Goal: Task Accomplishment & Management: Complete application form

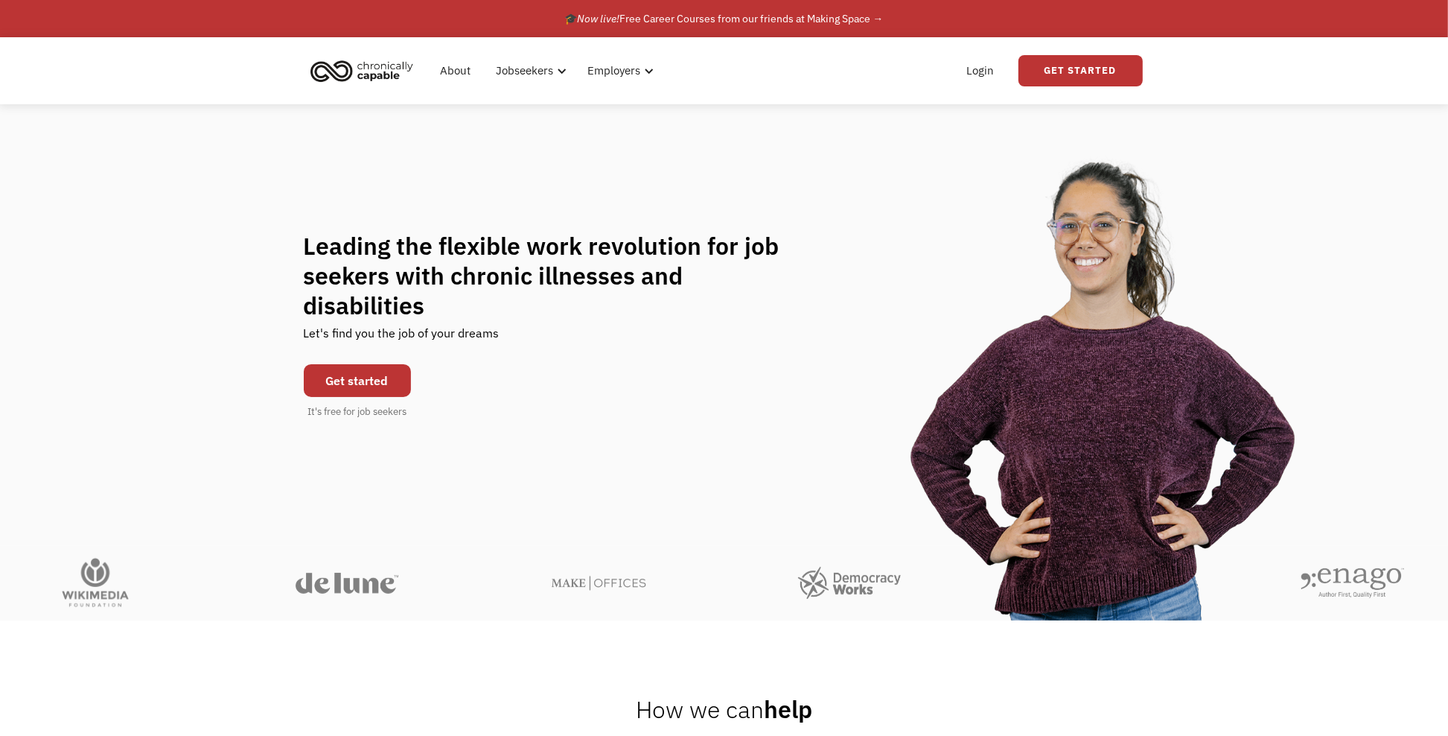
click at [179, 113] on div "Leading the flexible work revolution for job seekers with chronic illnesses and…" at bounding box center [724, 325] width 1448 height 442
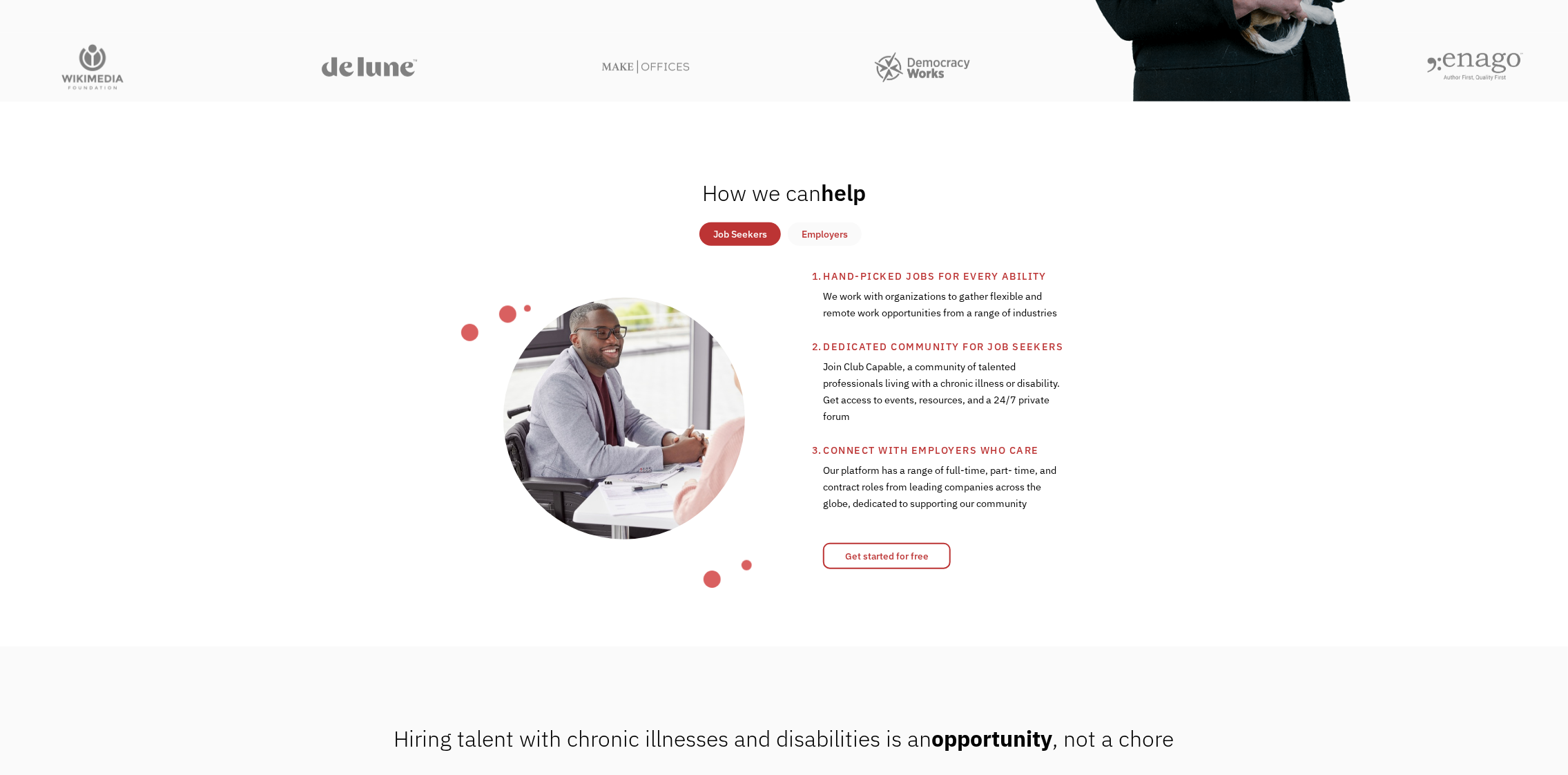
scroll to position [575, 0]
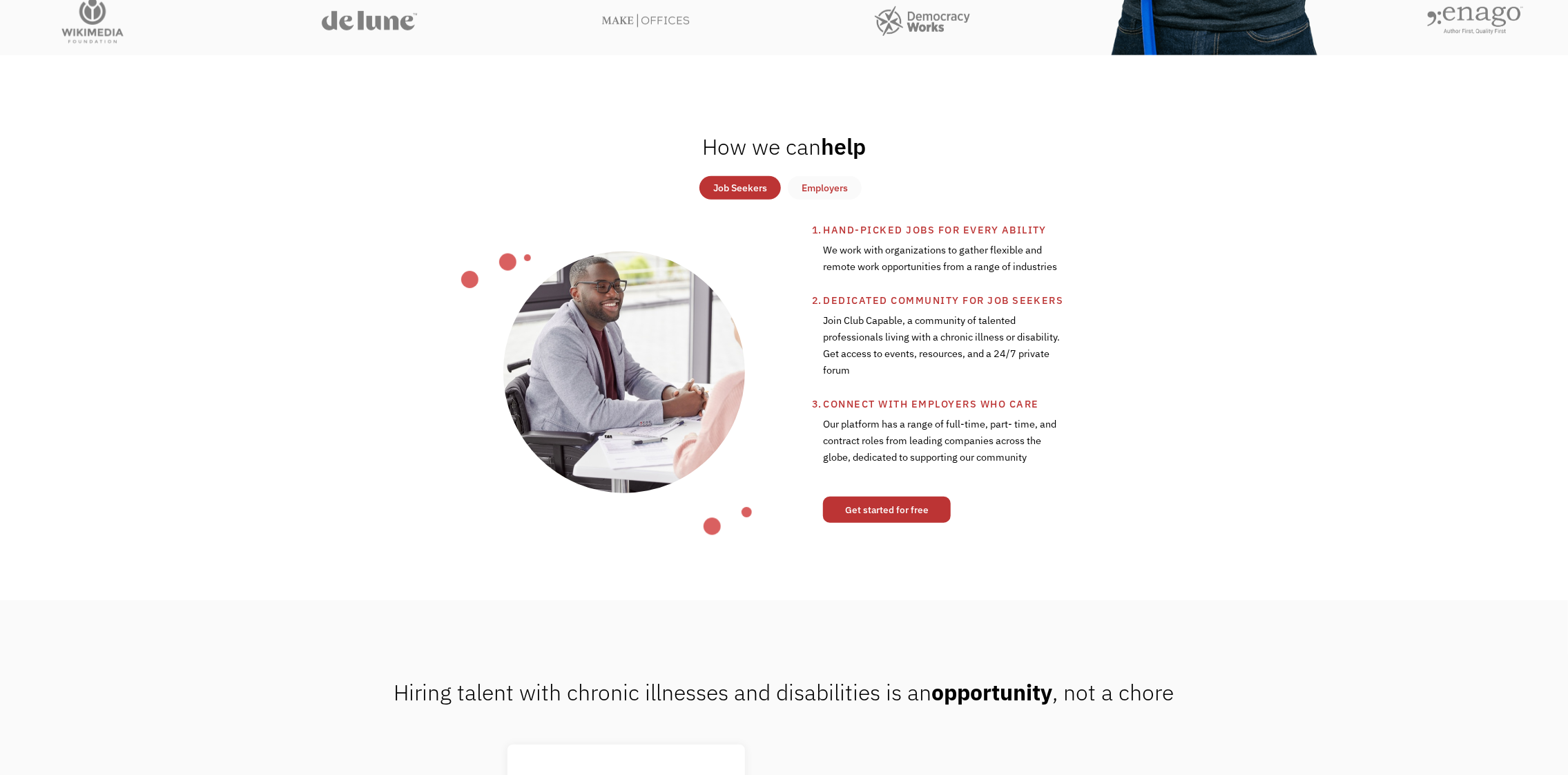
click at [923, 497] on link "Get started for free" at bounding box center [887, 509] width 128 height 26
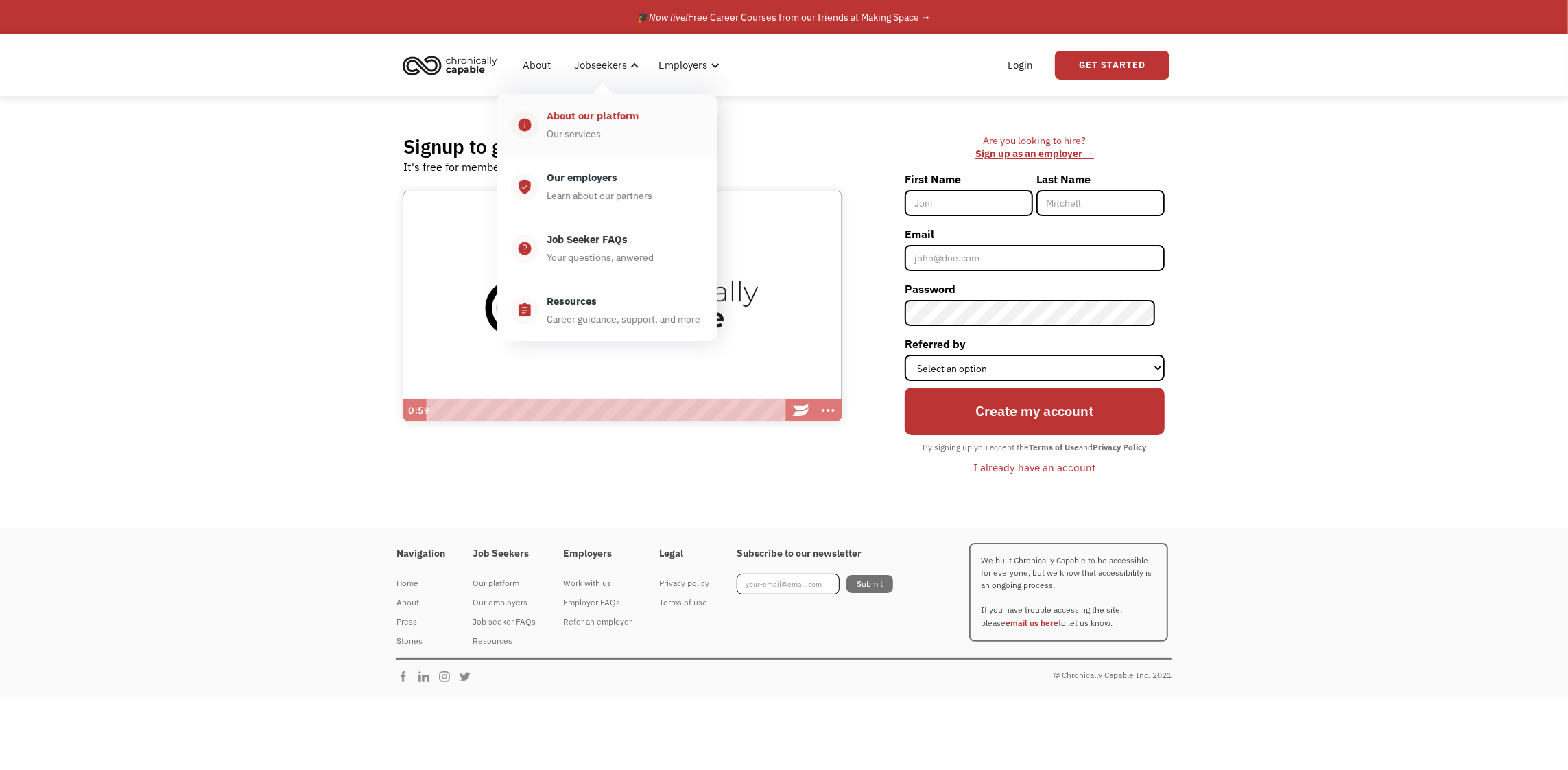
click at [602, 123] on div "About our platform" at bounding box center [592, 116] width 92 height 17
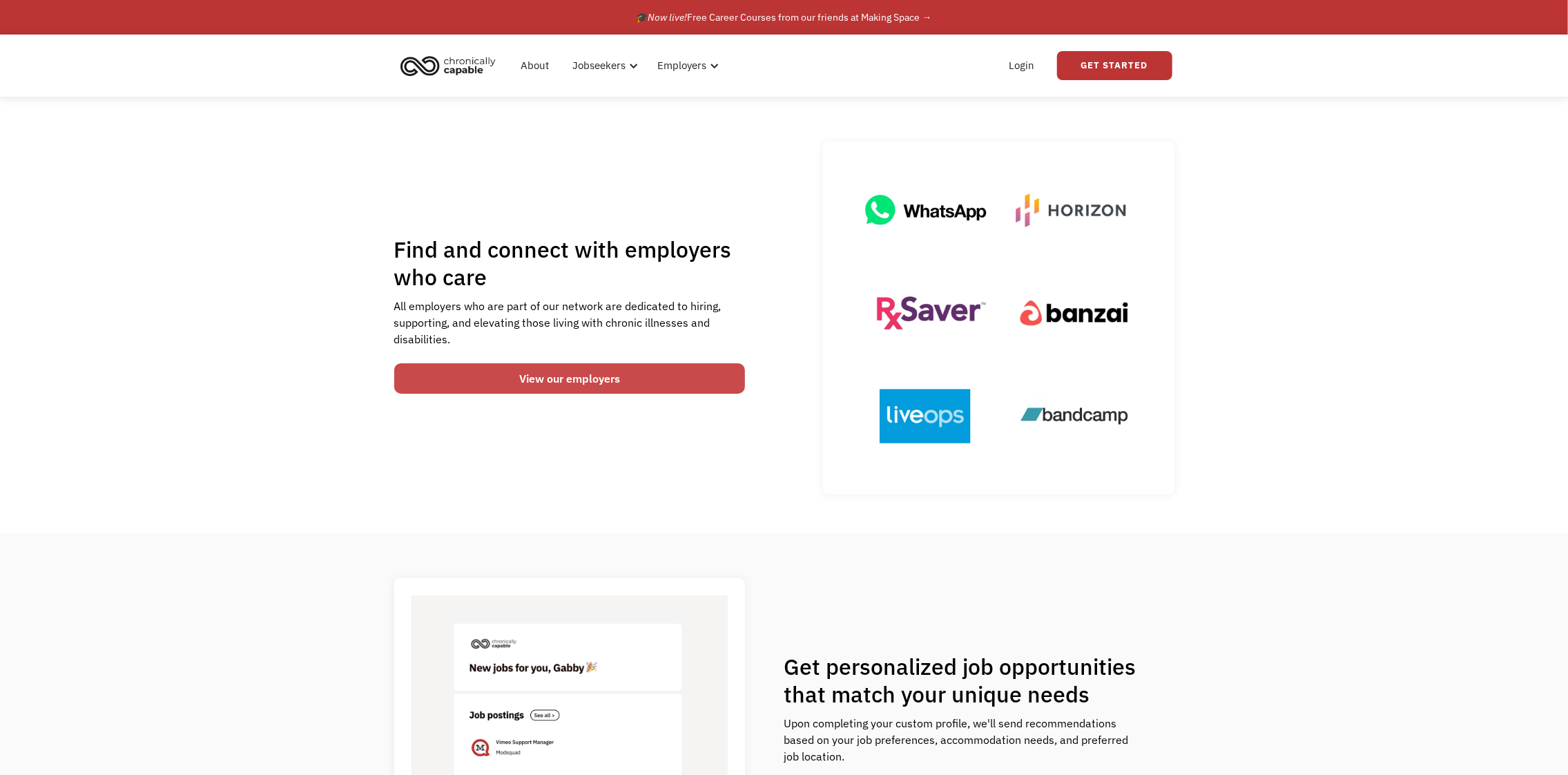
click at [661, 381] on link "View our employers" at bounding box center [569, 378] width 351 height 31
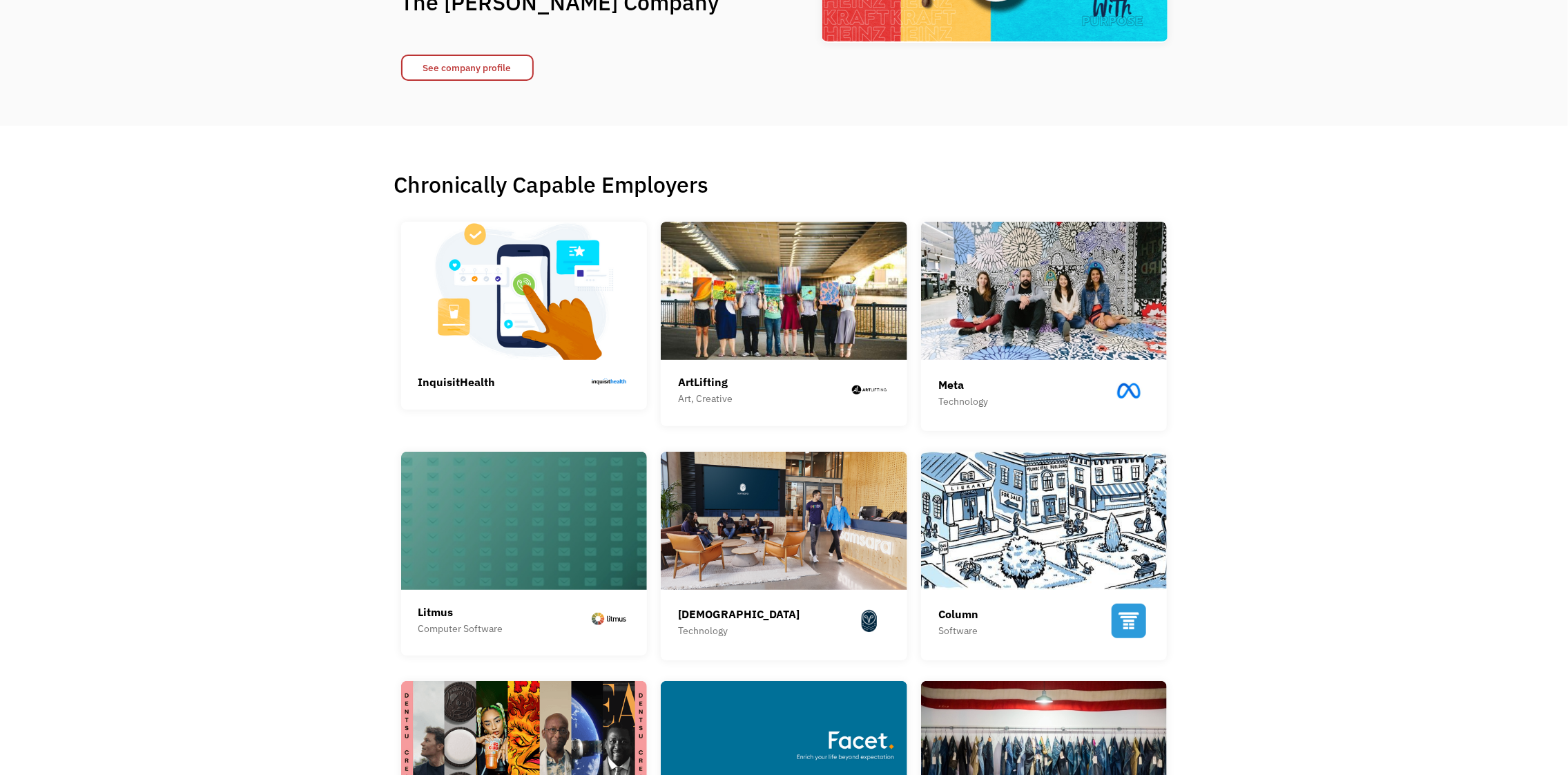
scroll to position [230, 0]
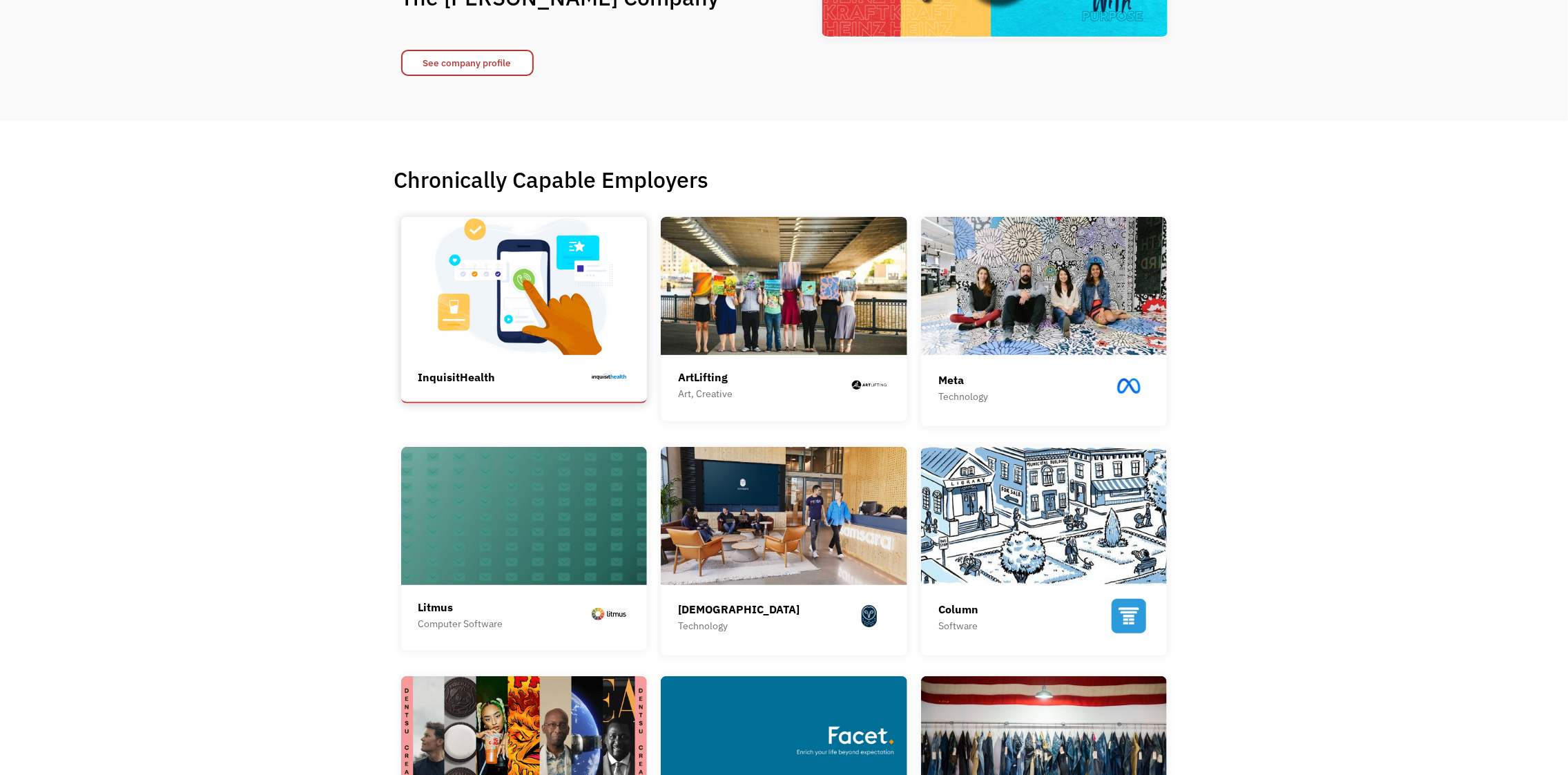
click at [567, 310] on img at bounding box center [525, 286] width 247 height 138
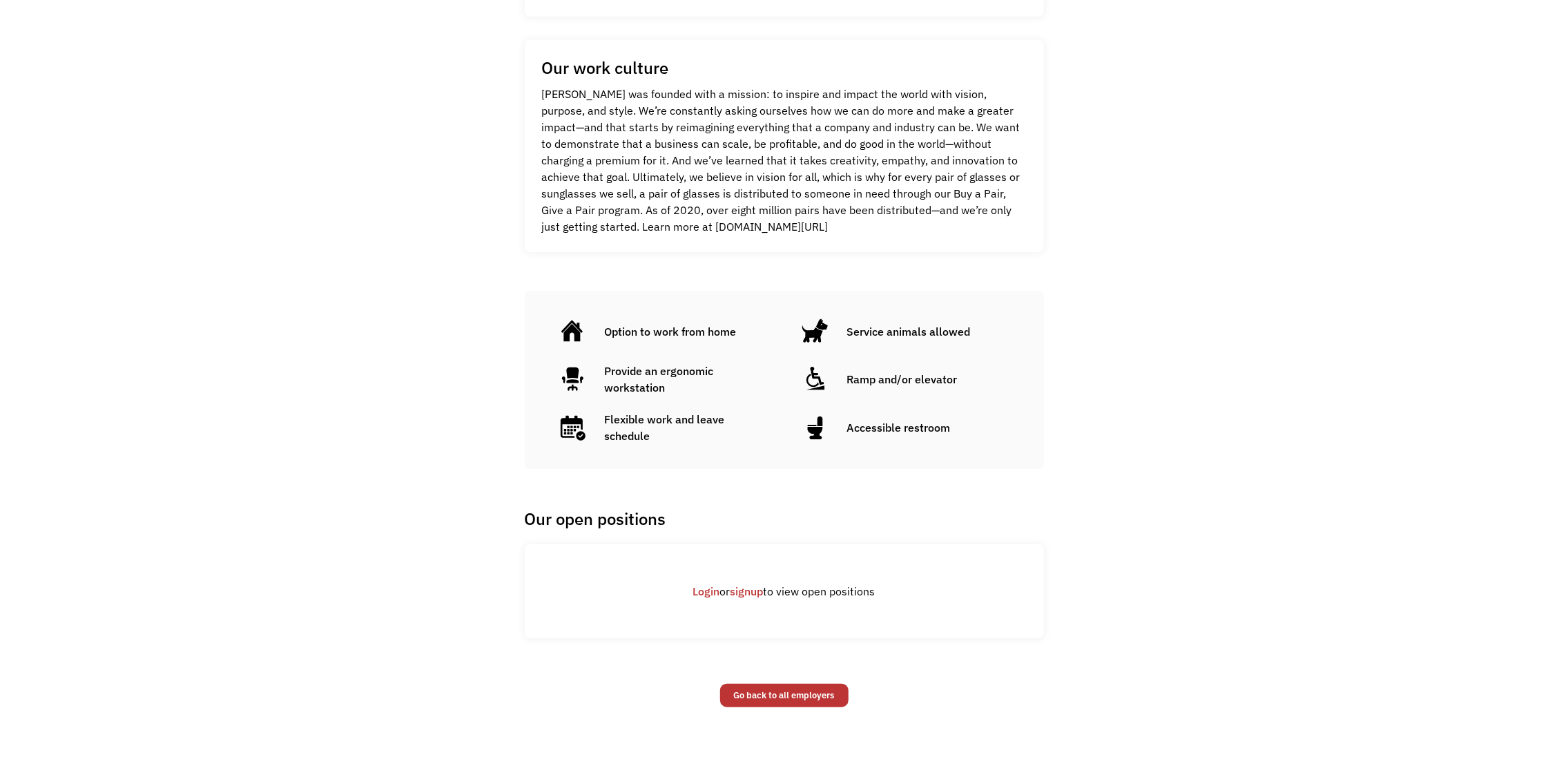
scroll to position [661, 0]
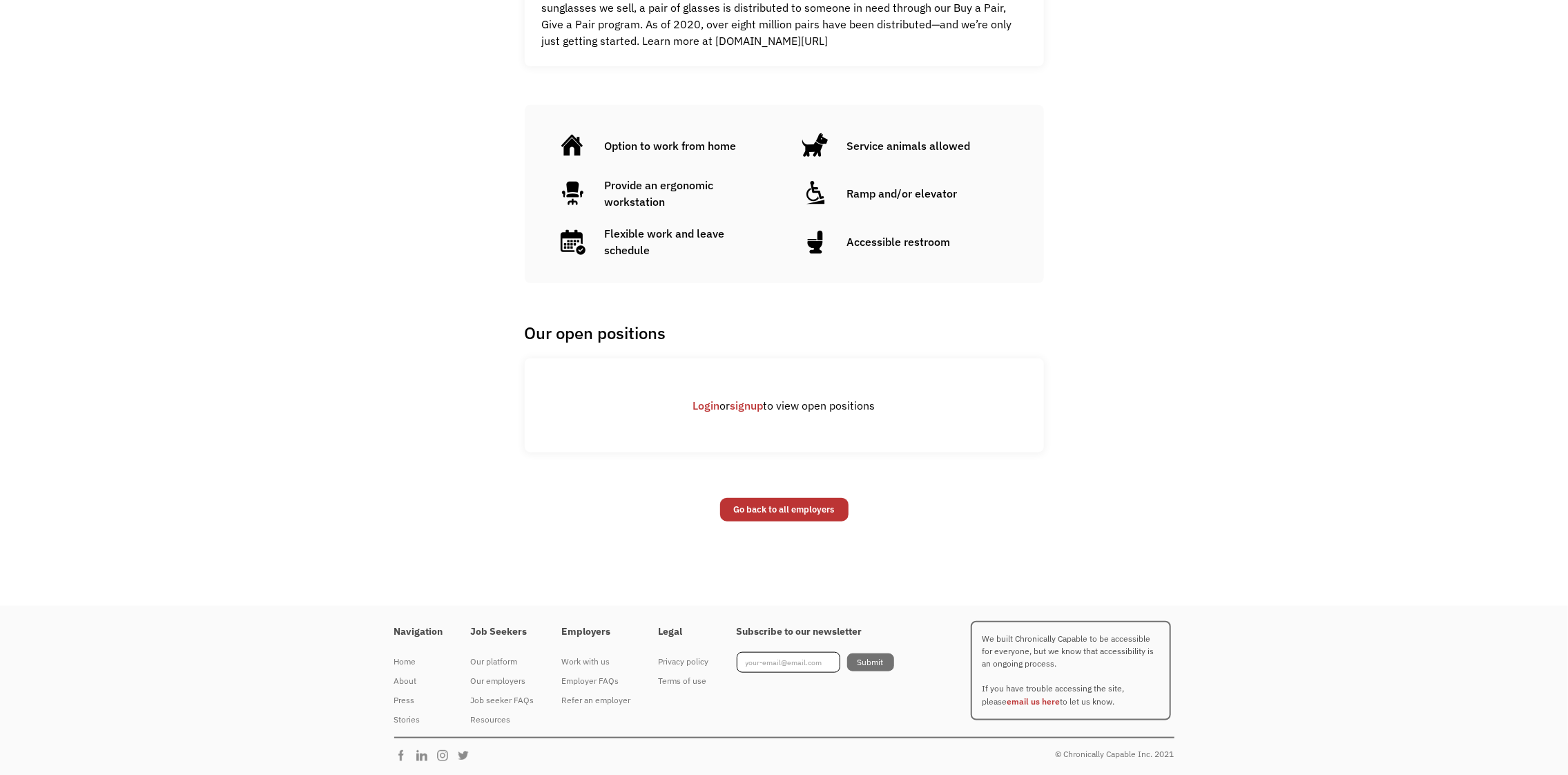
click at [749, 407] on link "signup" at bounding box center [747, 405] width 33 height 14
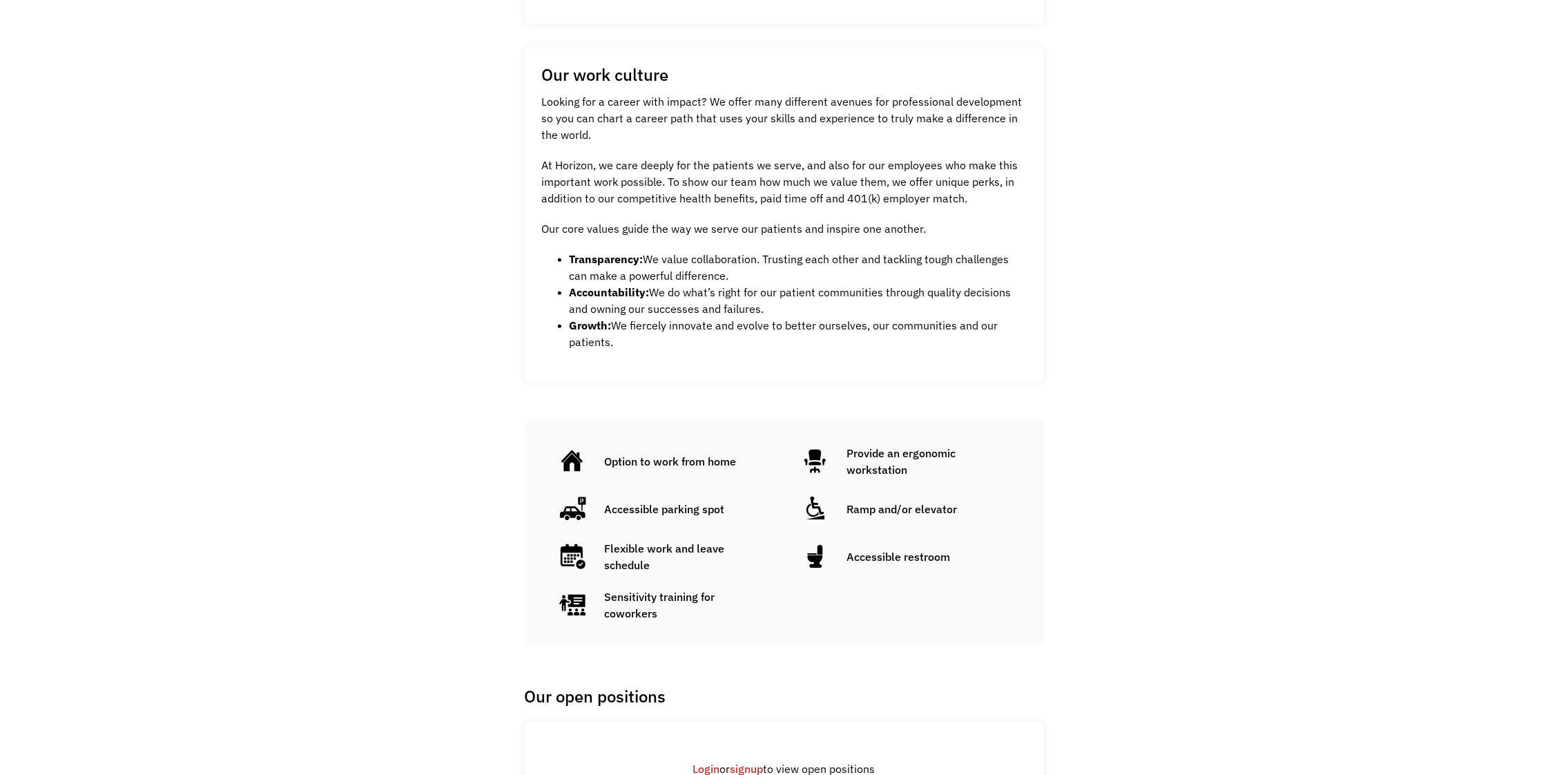
scroll to position [921, 0]
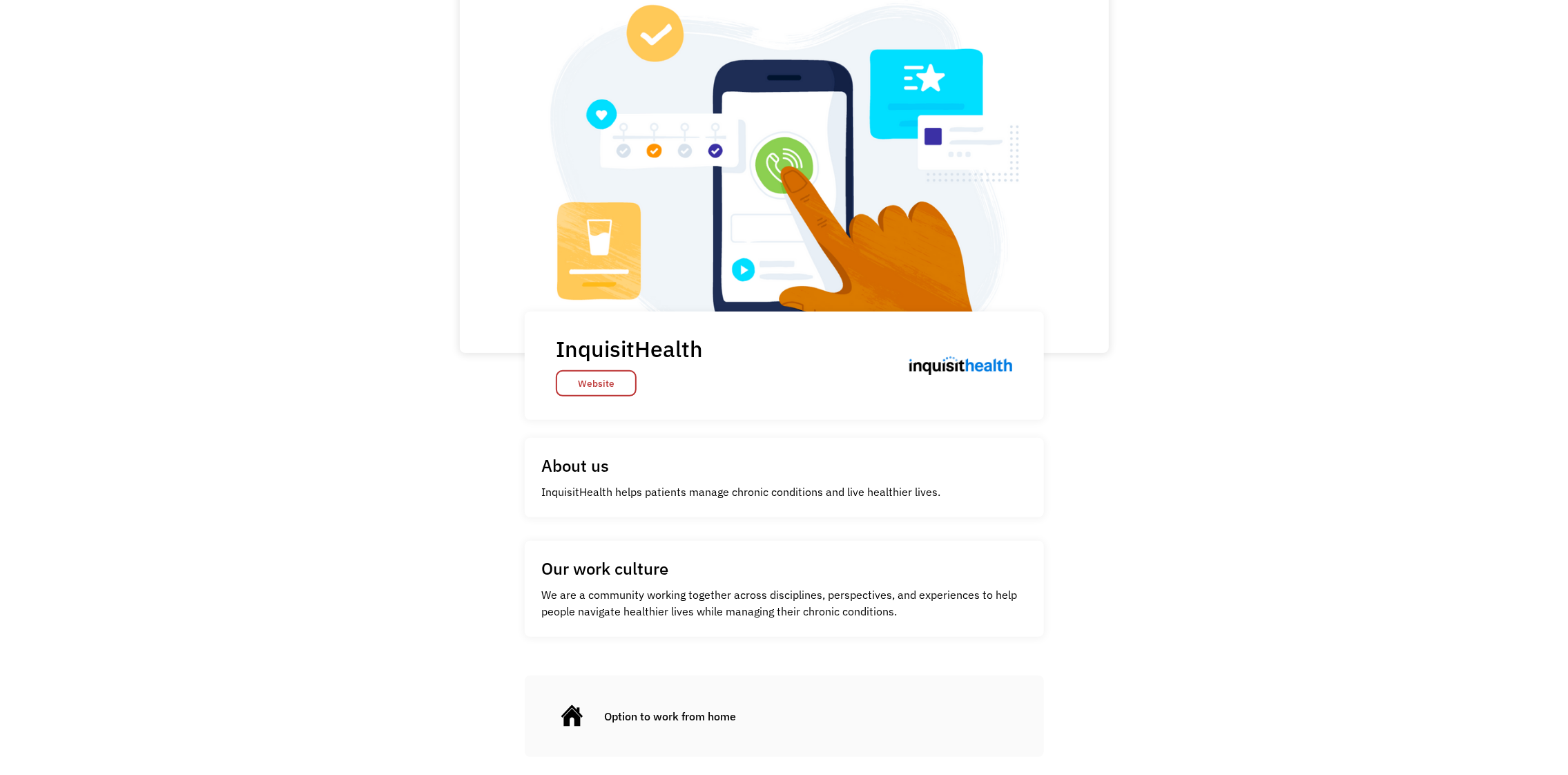
scroll to position [27, 0]
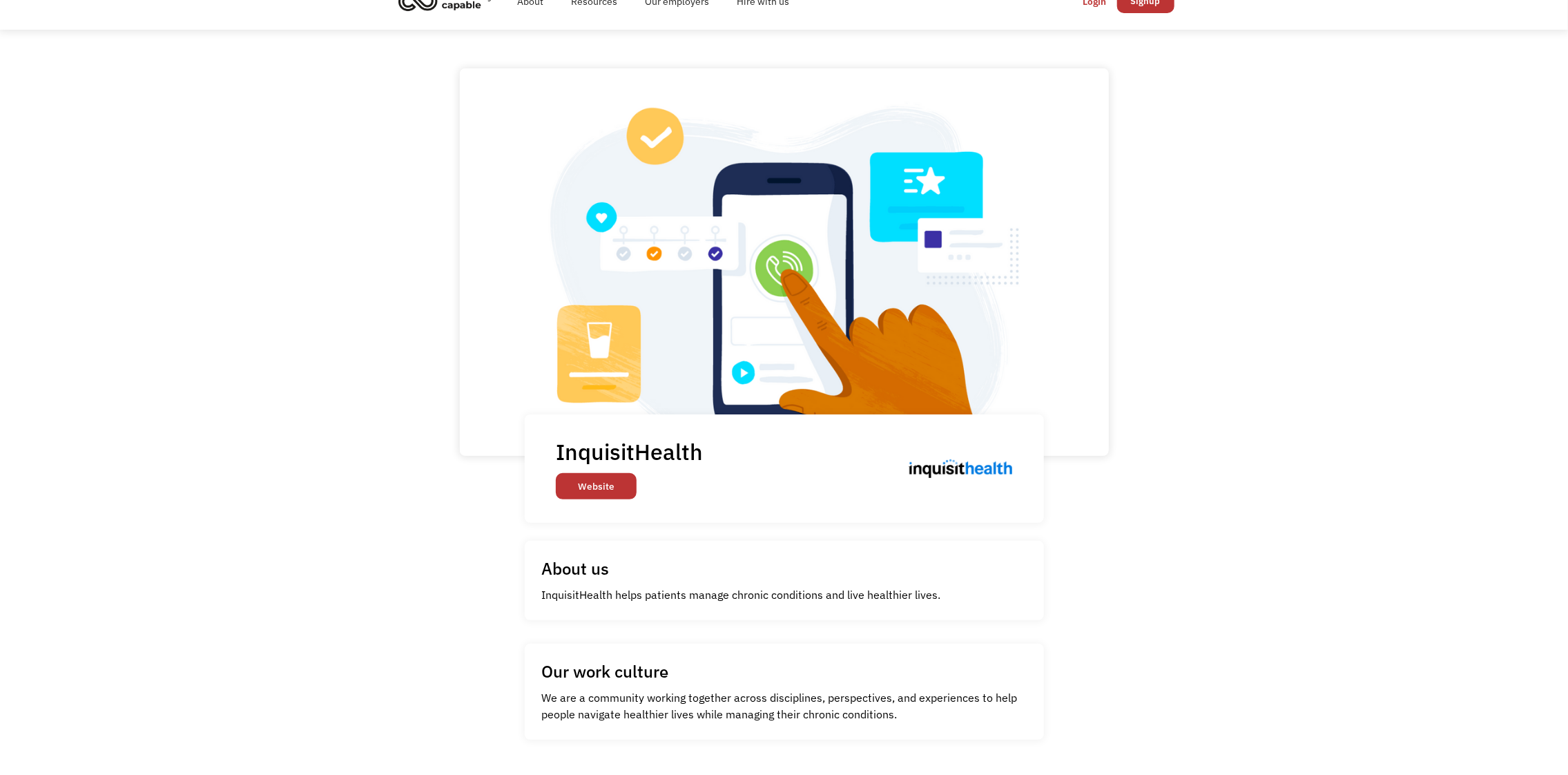
click at [613, 478] on link "Website" at bounding box center [595, 486] width 81 height 26
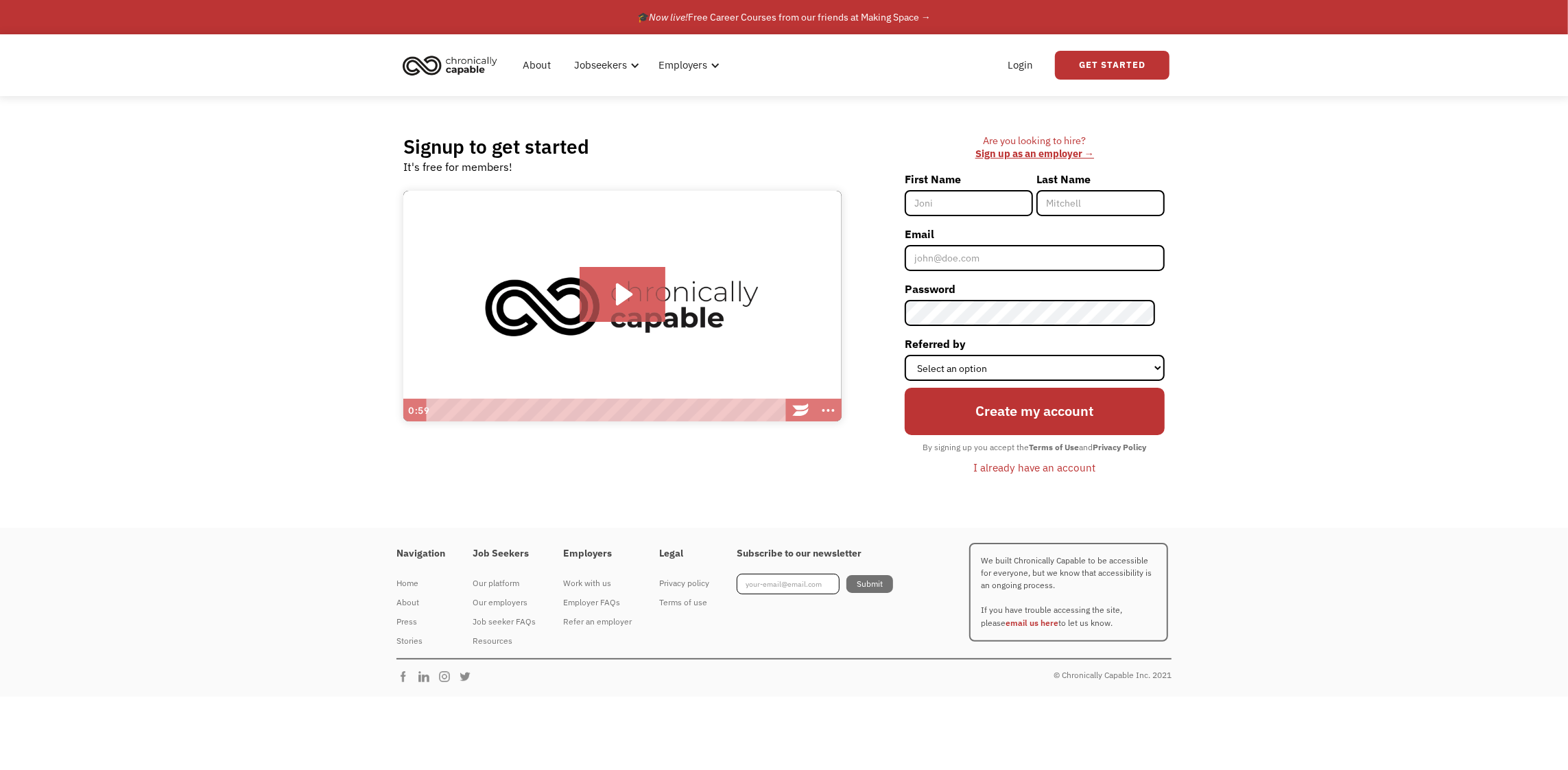
click at [981, 203] on input "First Name" at bounding box center [968, 203] width 128 height 26
type input "[PERSON_NAME]"
click at [947, 259] on input "Email" at bounding box center [1035, 258] width 260 height 26
type input "suneet265@gmail.com"
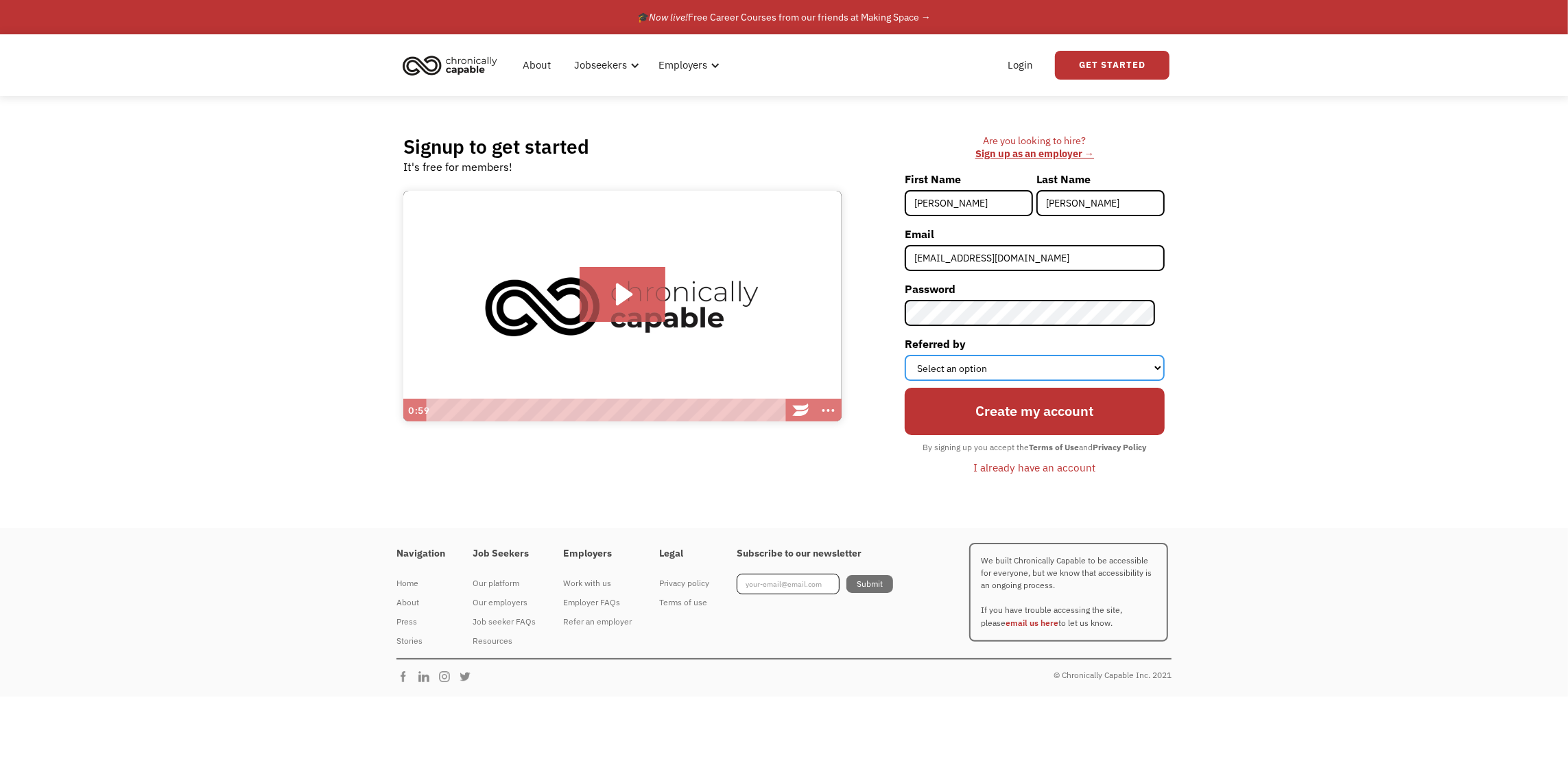
click at [1012, 364] on select "Select an option Instagram Facebook Twitter Search Engine News Article Word of …" at bounding box center [1035, 368] width 260 height 26
select select "Search Engine"
click at [915, 355] on select "Select an option Instagram Facebook Twitter Search Engine News Article Word of …" at bounding box center [1035, 368] width 260 height 26
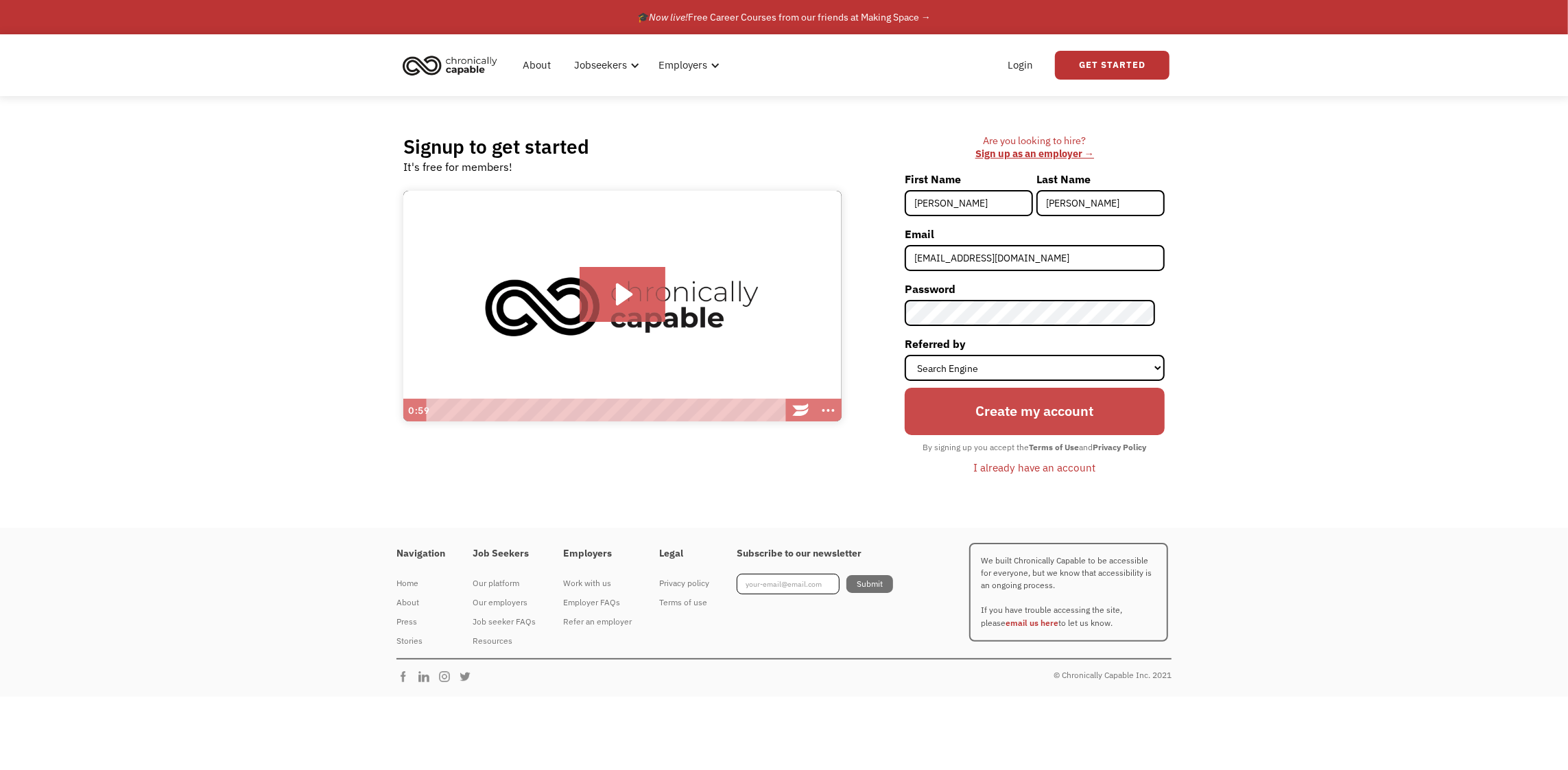
click at [1059, 426] on input "Create my account" at bounding box center [1035, 411] width 260 height 47
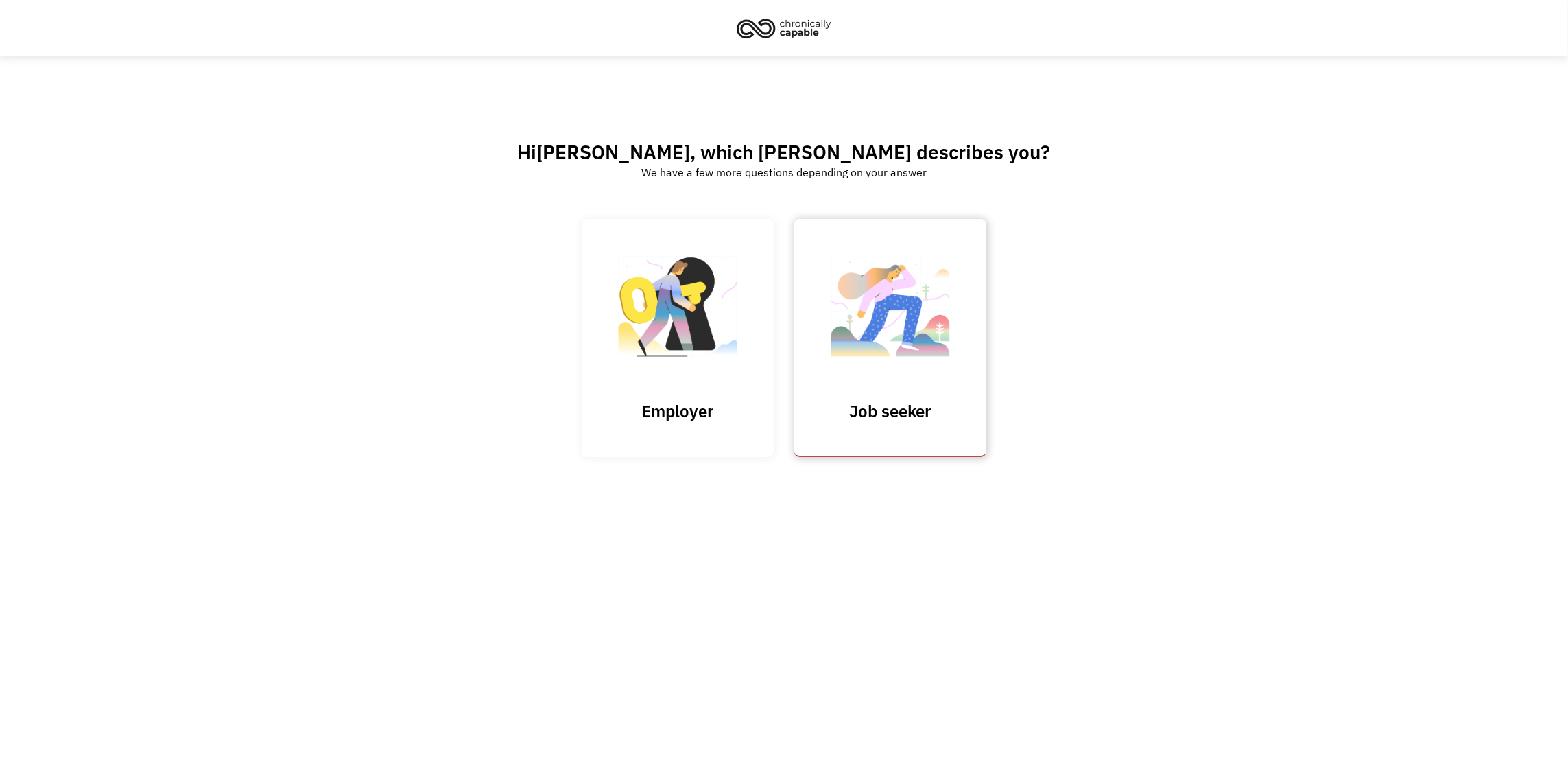
click at [896, 345] on img at bounding box center [890, 312] width 137 height 134
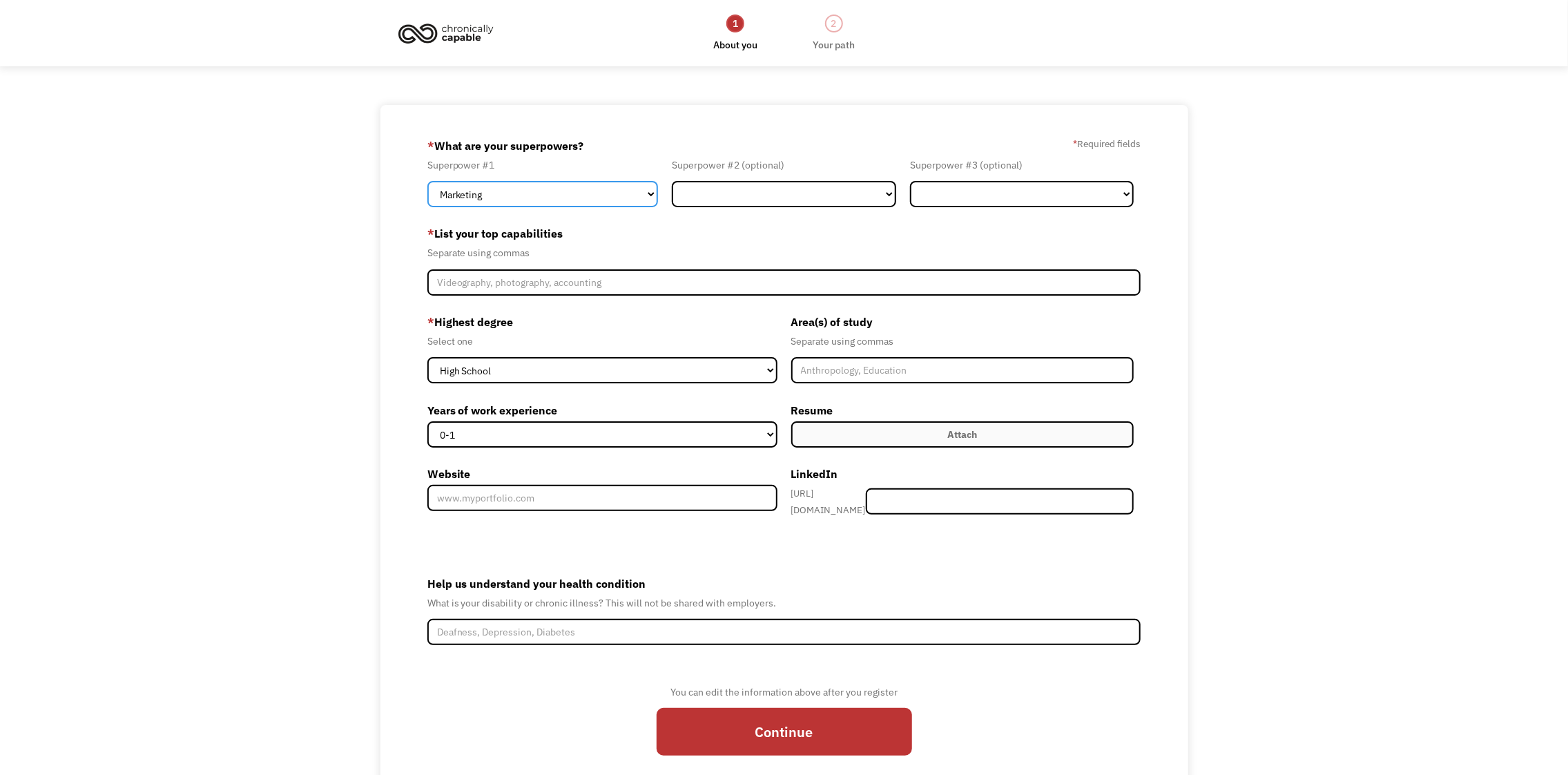
click at [601, 193] on select "Marketing Human Resources Finance Technology Operations Sales Industrial & Manu…" at bounding box center [542, 194] width 231 height 26
select select "Healthcare"
click at [427, 181] on select "Marketing Human Resources Finance Technology Operations Sales Industrial & Manu…" at bounding box center [542, 194] width 231 height 26
click at [701, 188] on select "Marketing Human Resources Finance Technology Operations Sales Industrial & Manu…" at bounding box center [784, 194] width 224 height 26
select select "Technology"
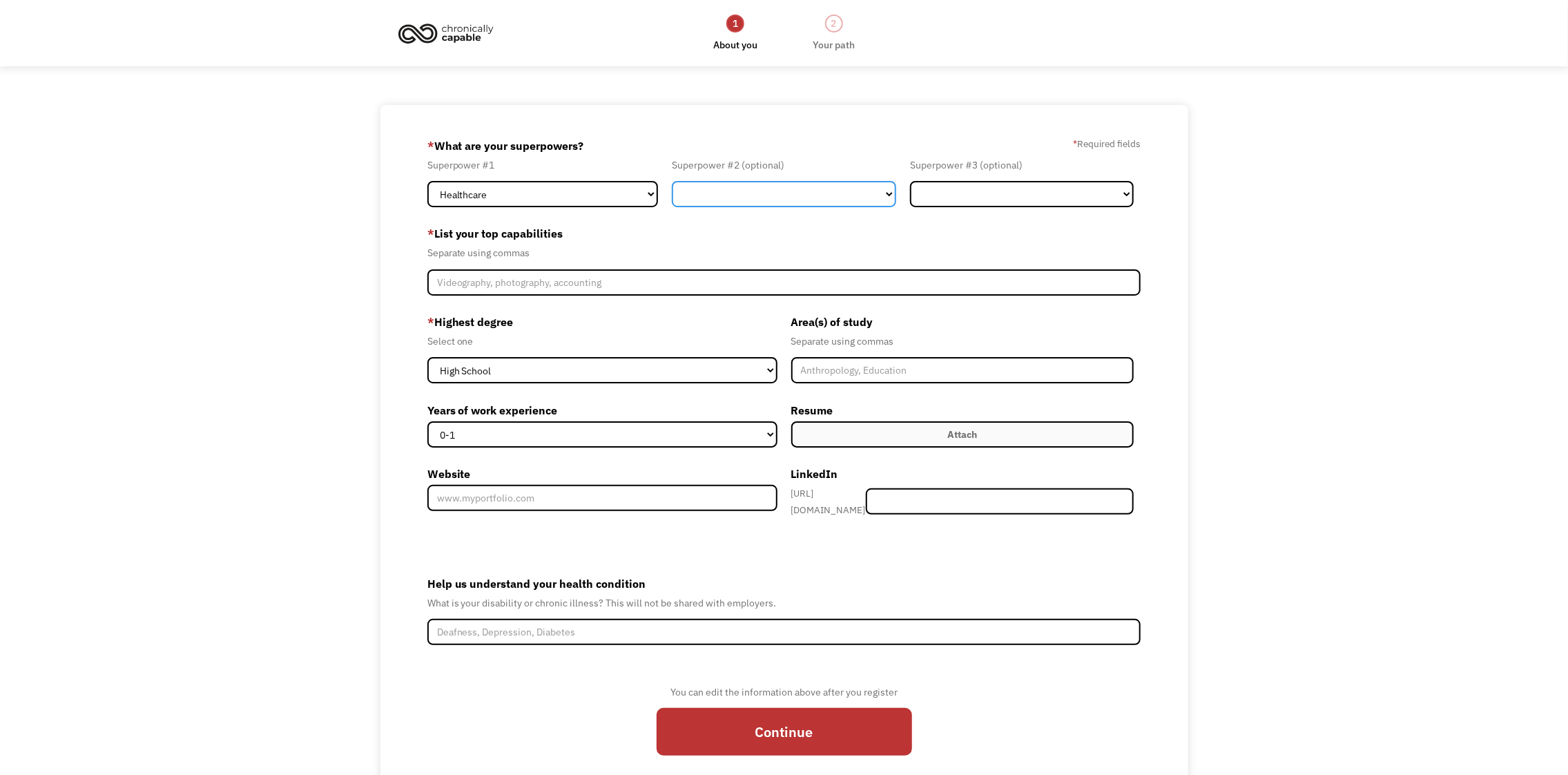
click at [672, 181] on select "Marketing Human Resources Finance Technology Operations Sales Industrial & Manu…" at bounding box center [784, 194] width 224 height 26
click at [983, 194] on select "Marketing Human Resources Finance Technology Operations Sales Industrial & Manu…" at bounding box center [1022, 194] width 224 height 26
select select "Science & Education"
click at [910, 181] on select "Marketing Human Resources Finance Technology Operations Sales Industrial & Manu…" at bounding box center [1022, 194] width 224 height 26
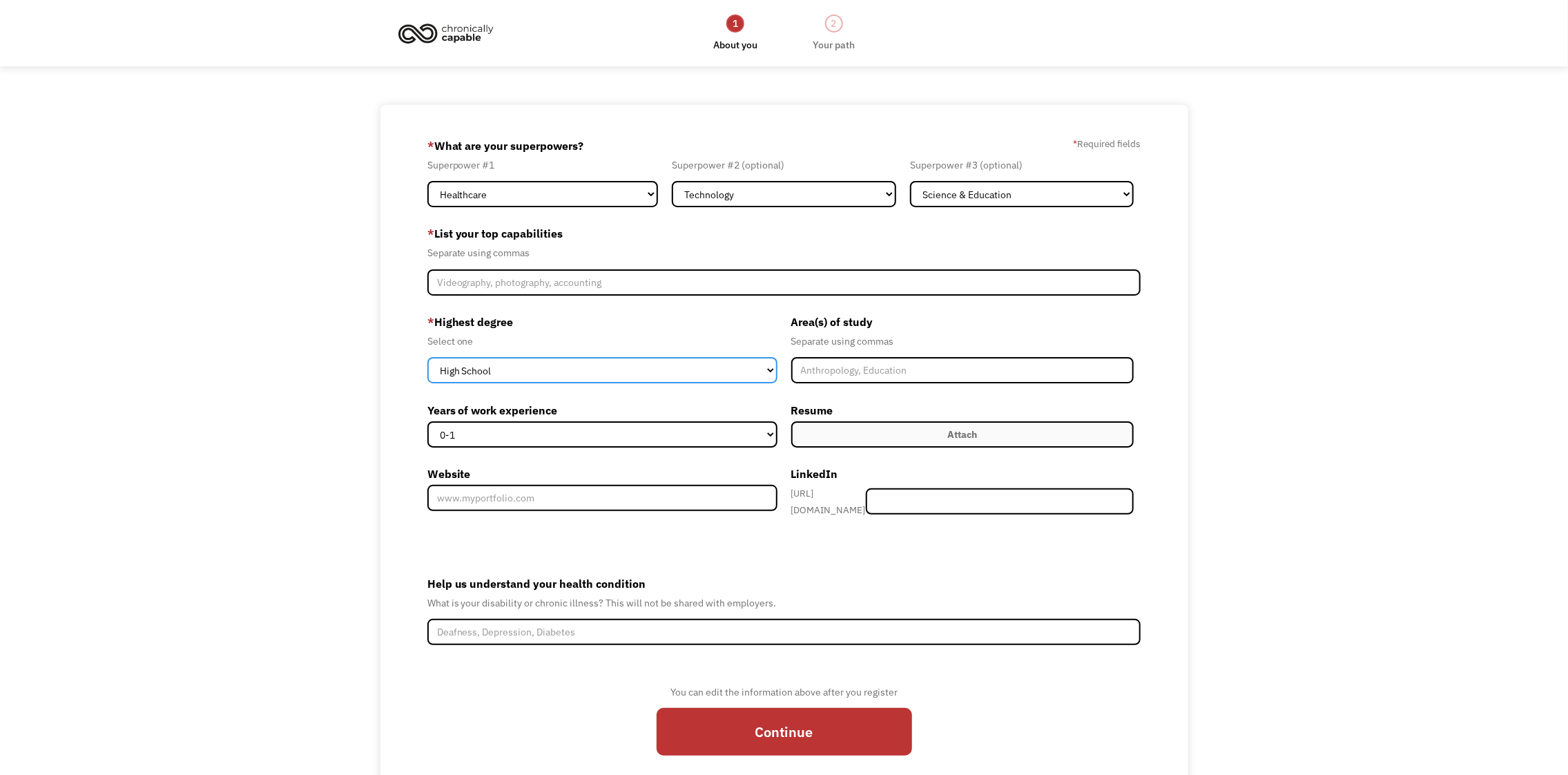
click at [702, 373] on select "High School Associates Bachelors Master's PhD" at bounding box center [603, 370] width 351 height 26
select select "bachelors"
click at [427, 357] on select "High School Associates Bachelors Master's PhD" at bounding box center [603, 370] width 351 height 26
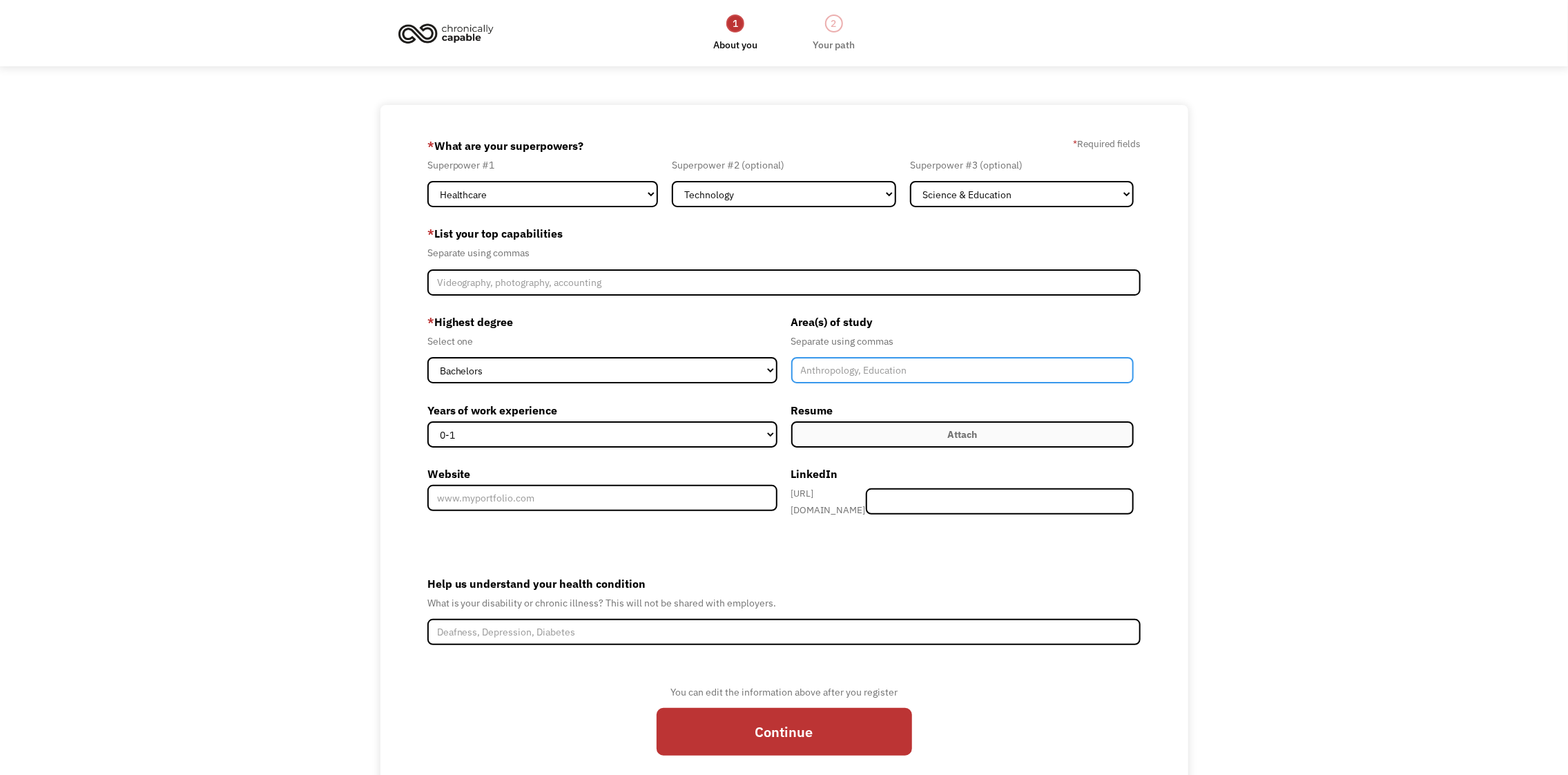
click at [821, 370] on input "Member-Create-Step1" at bounding box center [962, 370] width 343 height 26
type input "General Medicine, Clinical Research-Leukemia"
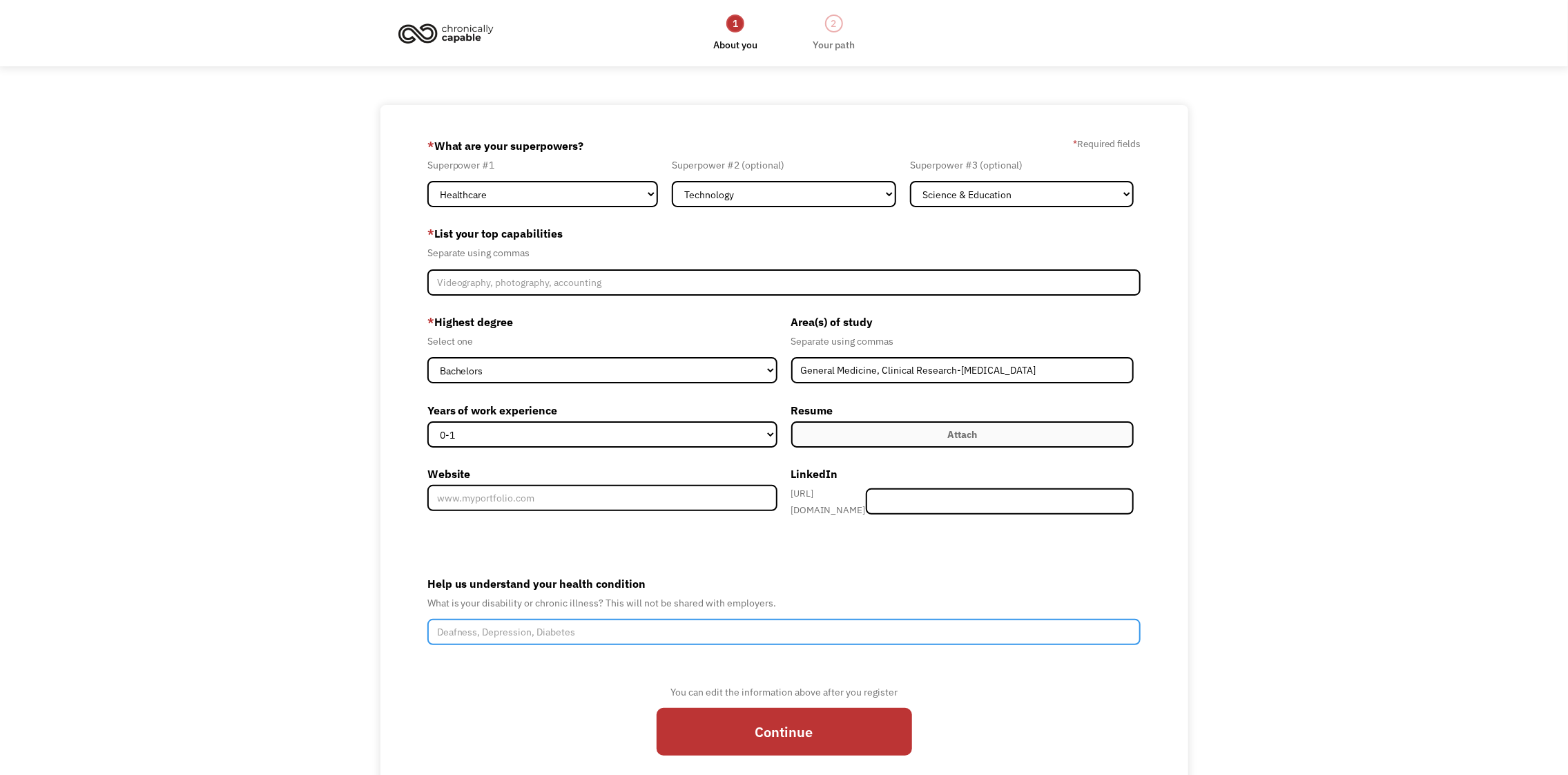
click at [585, 624] on input "Help us understand your health condition" at bounding box center [784, 631] width 714 height 26
type input "Major depressive disorder, Bilateral carpal tunnel syndrome"
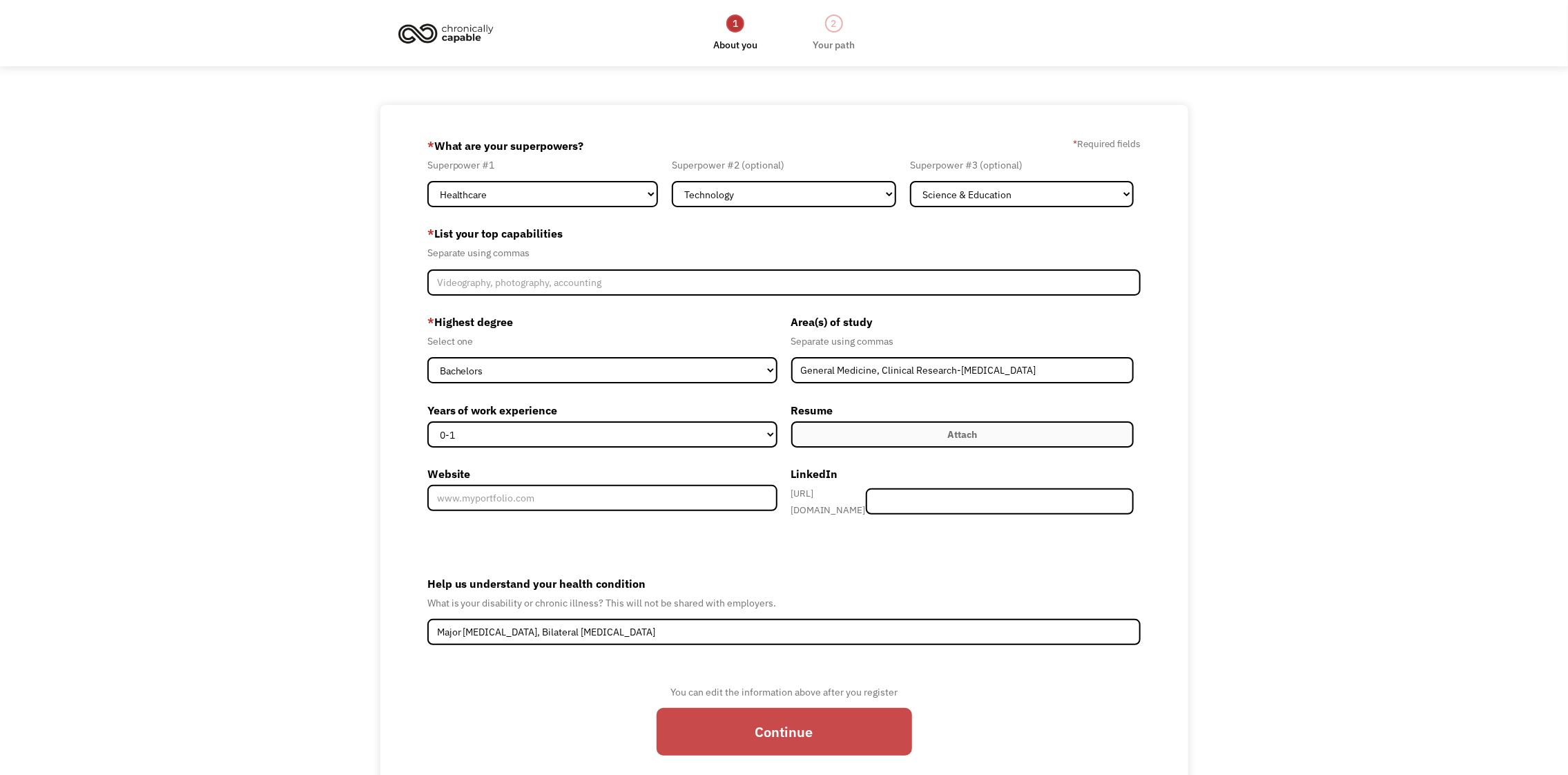
click at [784, 707] on input "Continue" at bounding box center [784, 731] width 256 height 47
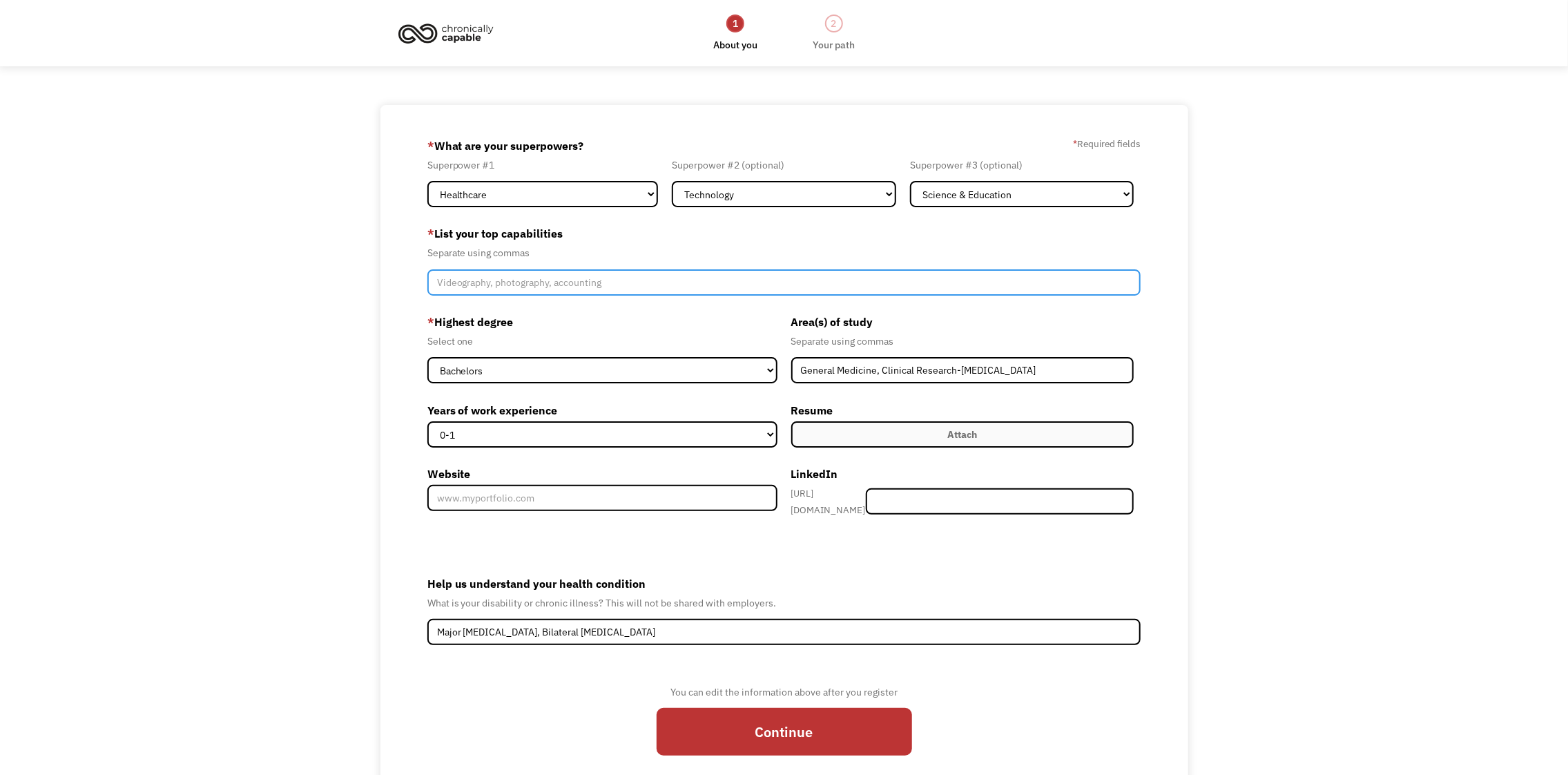
click at [463, 285] on input "Member-Create-Step1" at bounding box center [784, 282] width 714 height 26
type input "C"
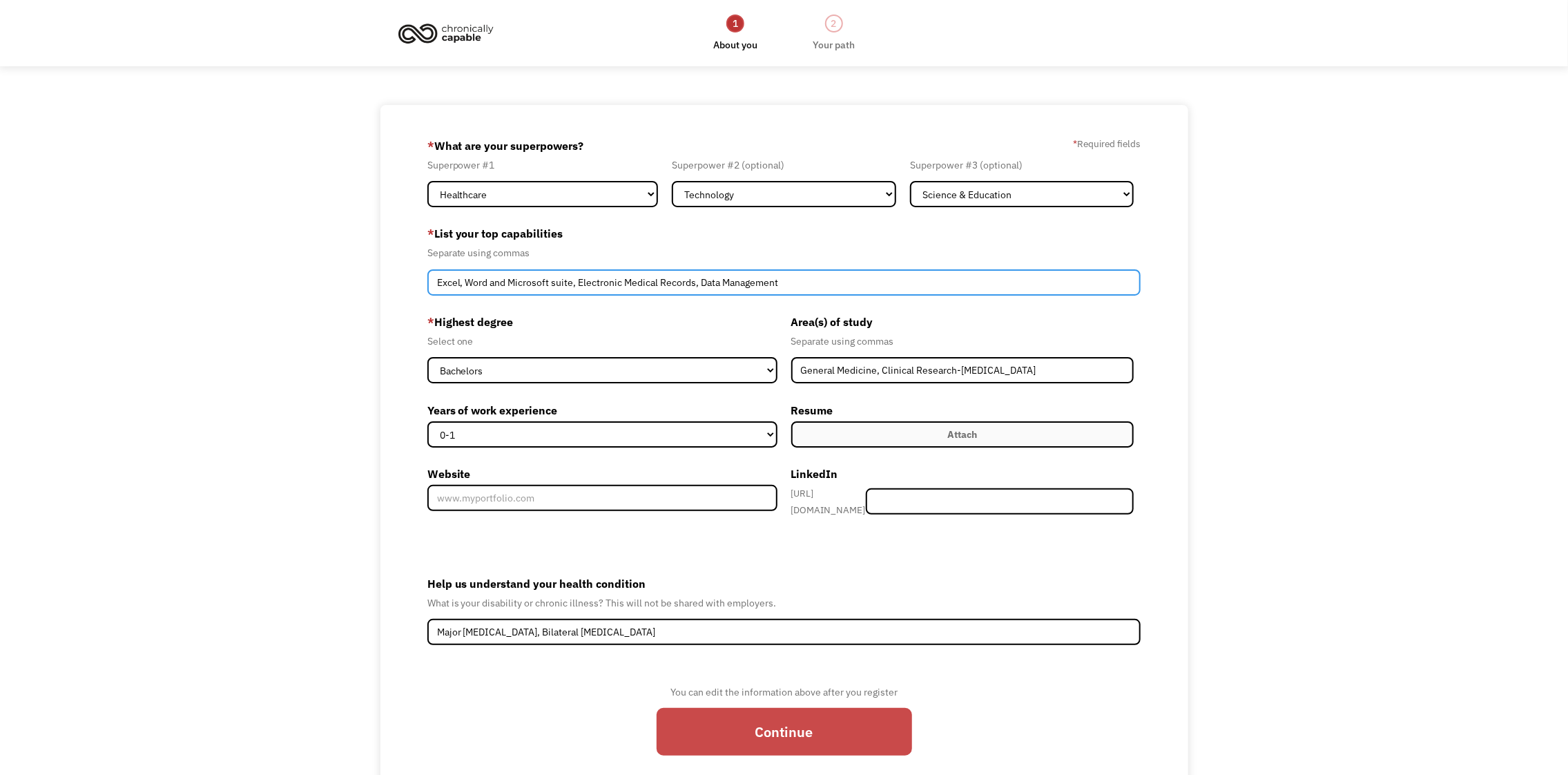
type input "Excel, Word and Microsoft suite, Electronic Medical Records, Data Management"
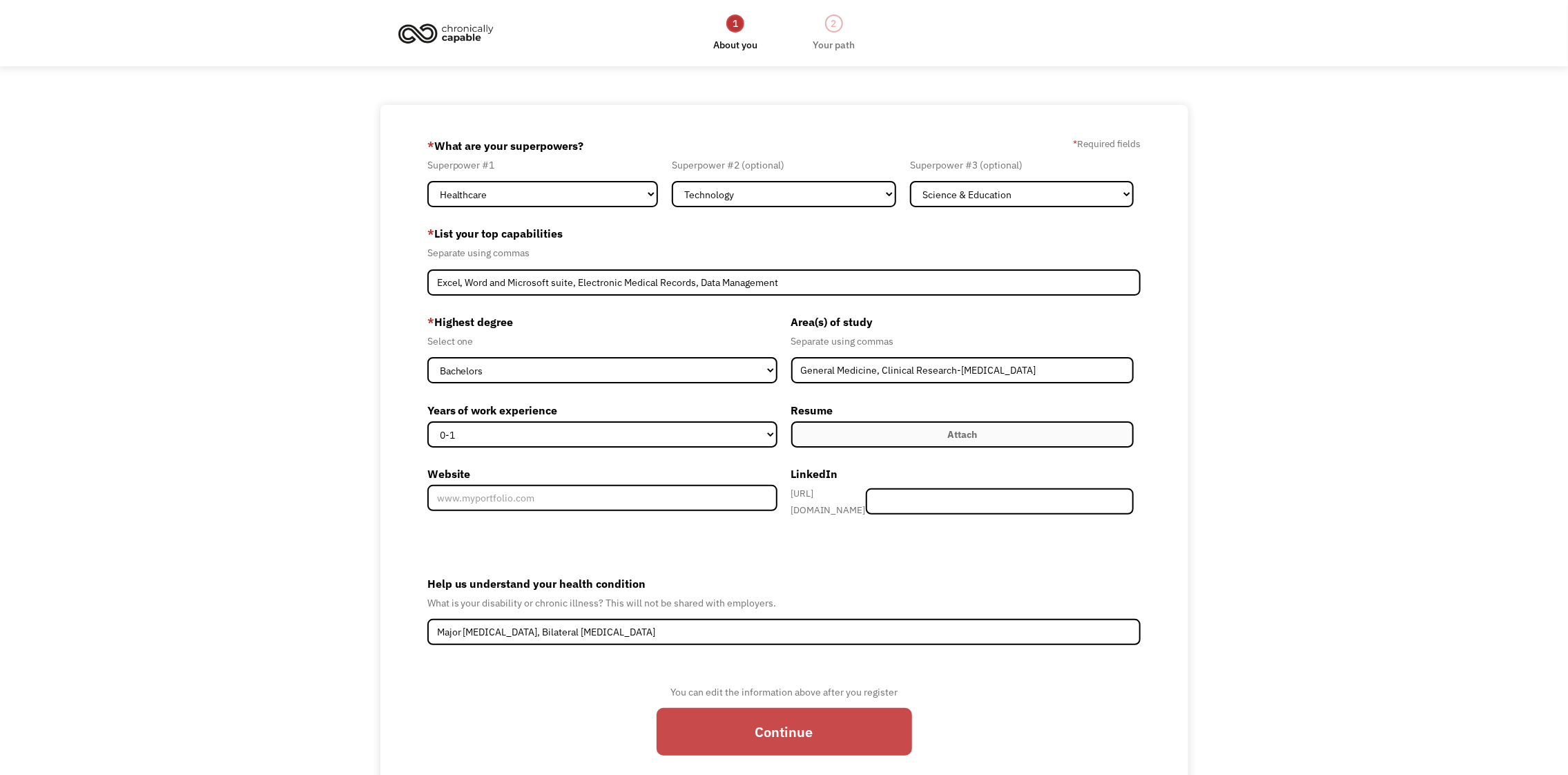
click at [786, 731] on input "Continue" at bounding box center [784, 731] width 256 height 47
type input "Please wait..."
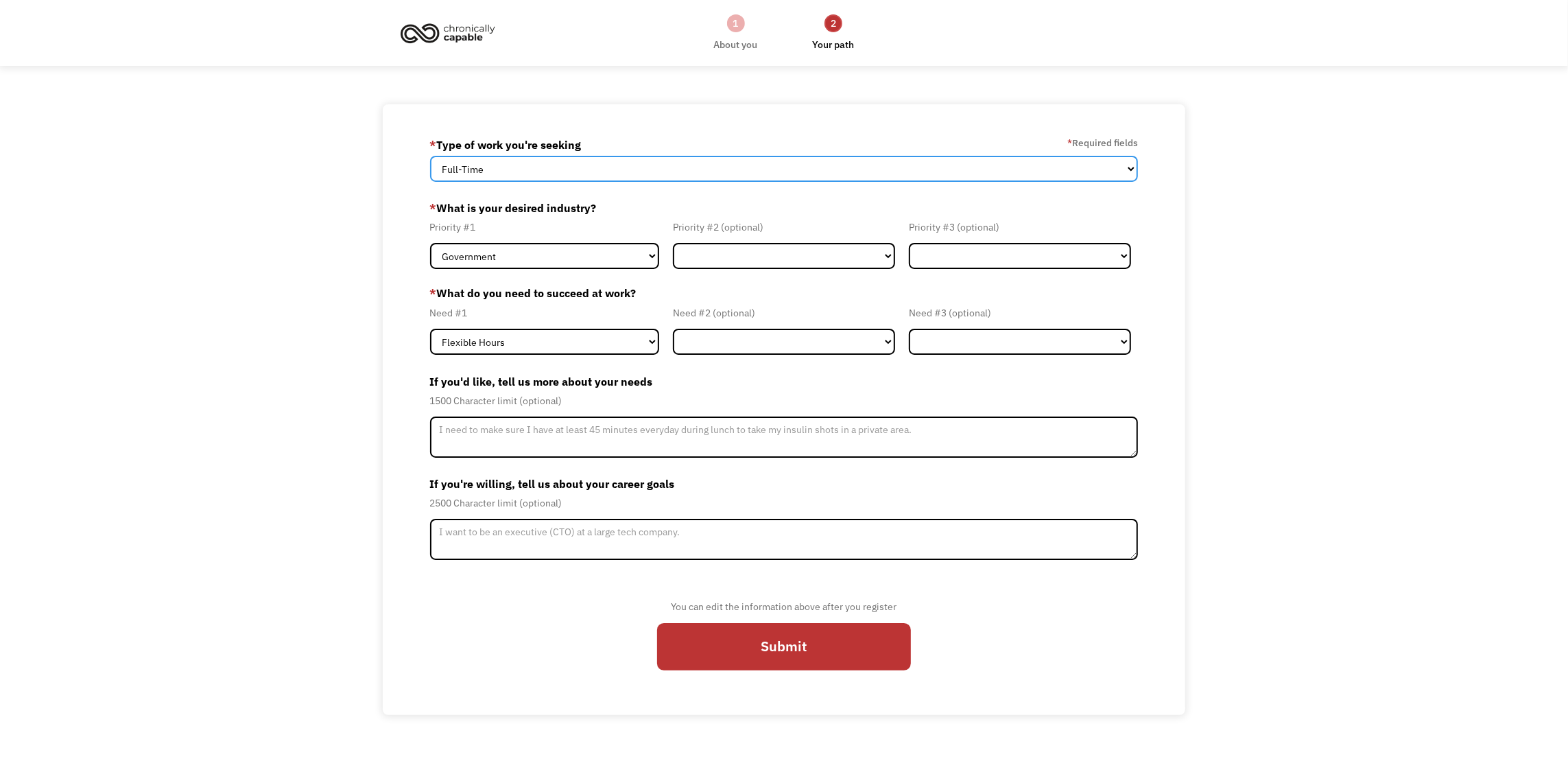
click at [710, 170] on select "Full-Time Part-Time Both Full-Time and Part-Time" at bounding box center [784, 169] width 708 height 26
select select "Both Full-Time and Part-Time"
click at [430, 156] on select "Full-Time Part-Time Both Full-Time and Part-Time" at bounding box center [784, 169] width 708 height 26
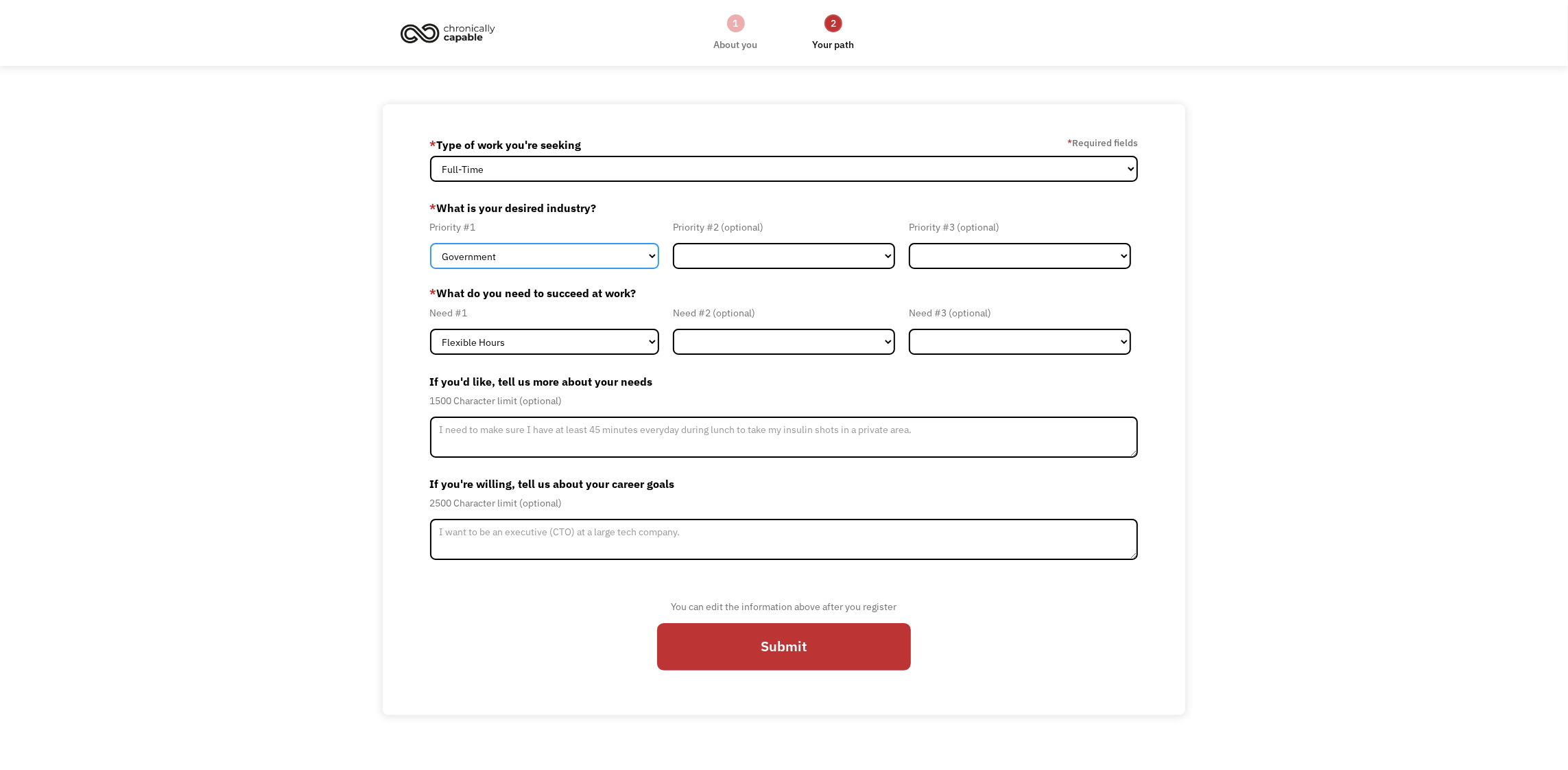
click at [635, 250] on select "Government Finance & Insurance Health & Social Care Tech & Engineering Creative…" at bounding box center [544, 256] width 229 height 26
select select "Health & Social Care"
click at [430, 243] on select "Government Finance & Insurance Health & Social Care Tech & Engineering Creative…" at bounding box center [544, 256] width 229 height 26
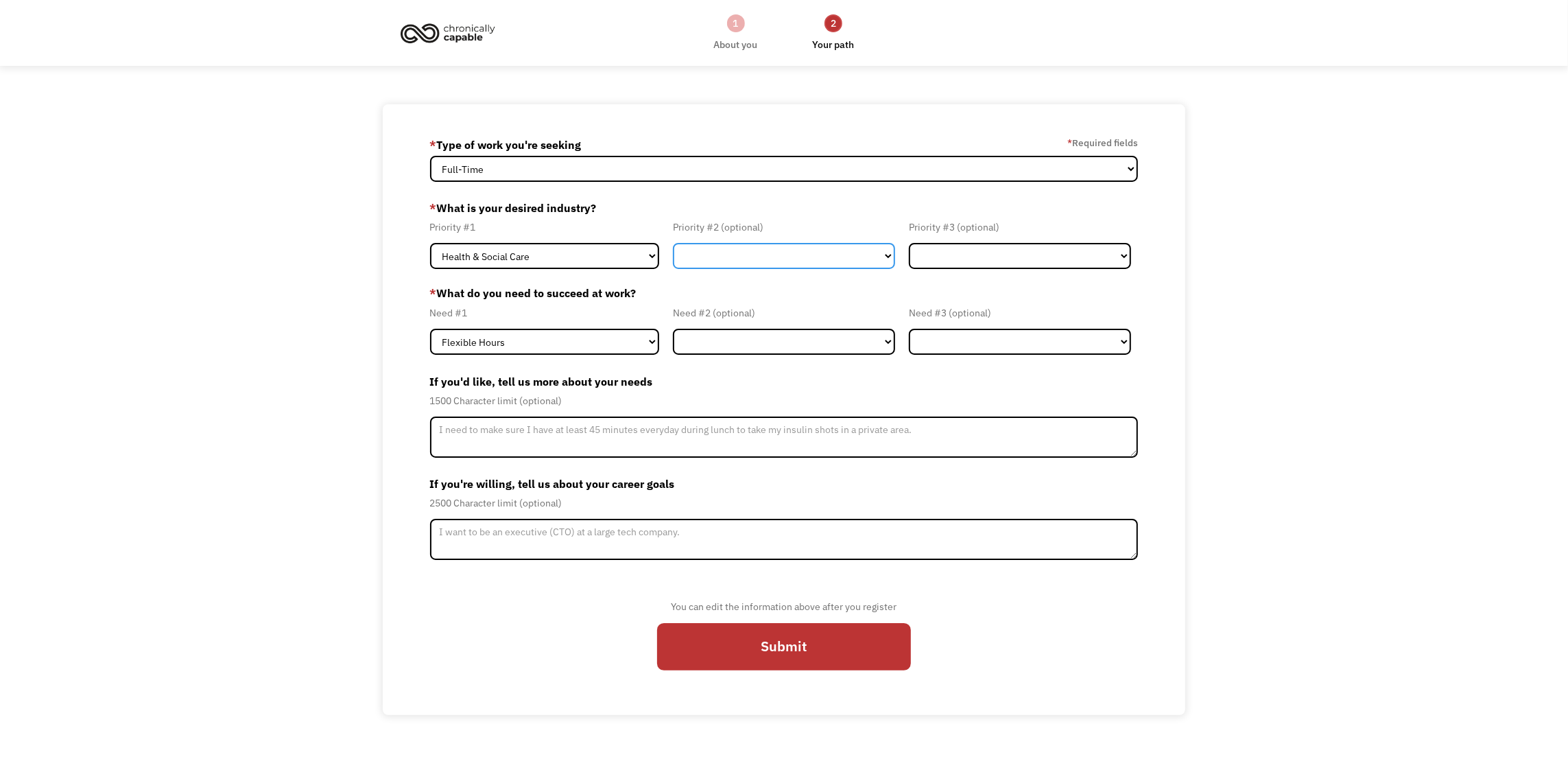
click at [721, 244] on select "Government Finance & Insurance Health & Social Care Tech & Engineering Creative…" at bounding box center [784, 256] width 222 height 26
select select "Tech & Engineering"
click at [673, 243] on select "Government Finance & Insurance Health & Social Care Tech & Engineering Creative…" at bounding box center [784, 256] width 222 height 26
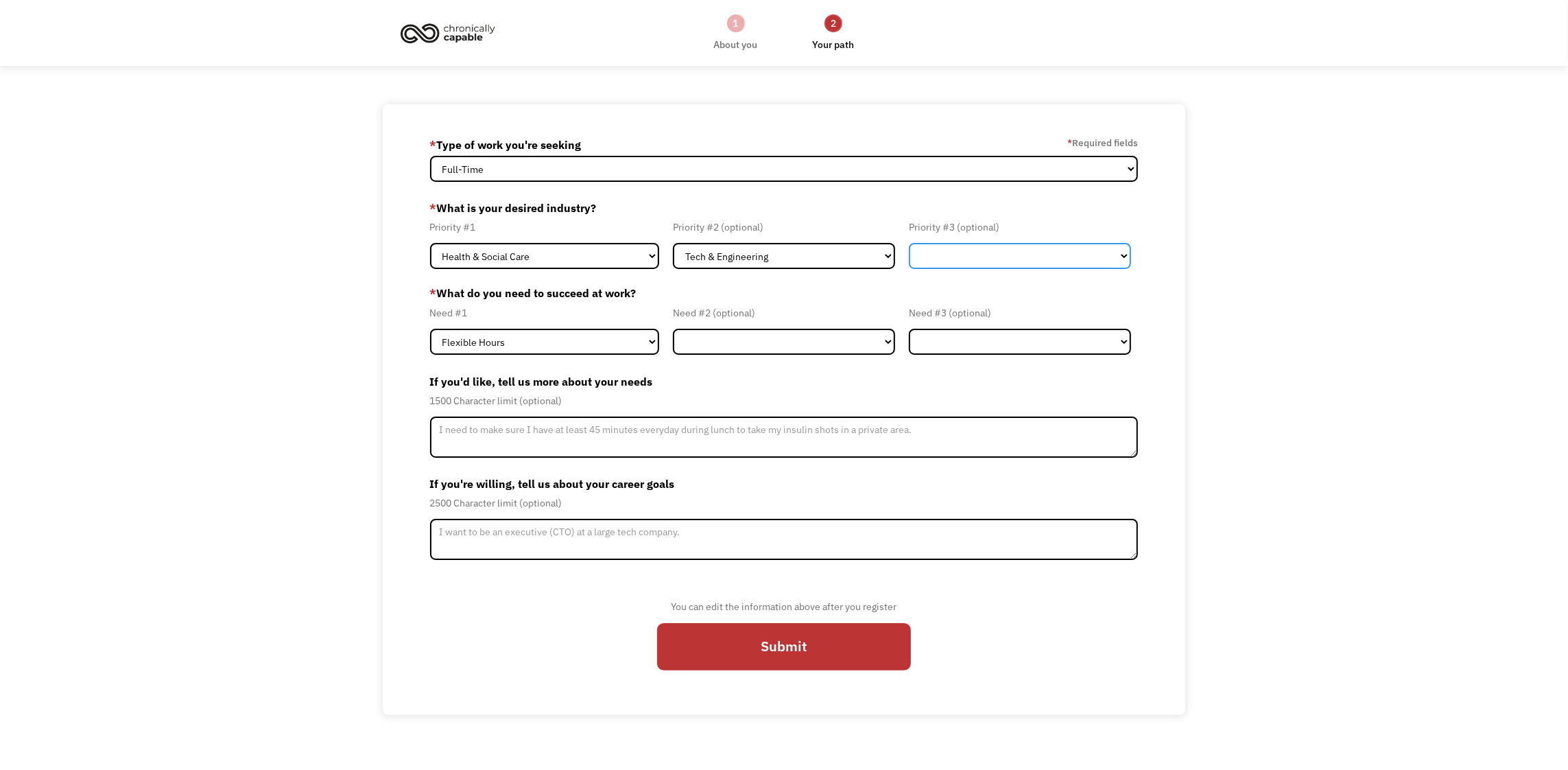
click at [945, 259] on select "Government Finance & Insurance Health & Social Care Tech & Engineering Creative…" at bounding box center [1020, 256] width 222 height 26
select select "Administrative"
click at [909, 243] on select "Government Finance & Insurance Health & Social Care Tech & Engineering Creative…" at bounding box center [1020, 256] width 222 height 26
click at [961, 258] on select "Government Finance & Insurance Health & Social Care Tech & Engineering Creative…" at bounding box center [1020, 256] width 222 height 26
click at [909, 243] on select "Government Finance & Insurance Health & Social Care Tech & Engineering Creative…" at bounding box center [1020, 256] width 222 height 26
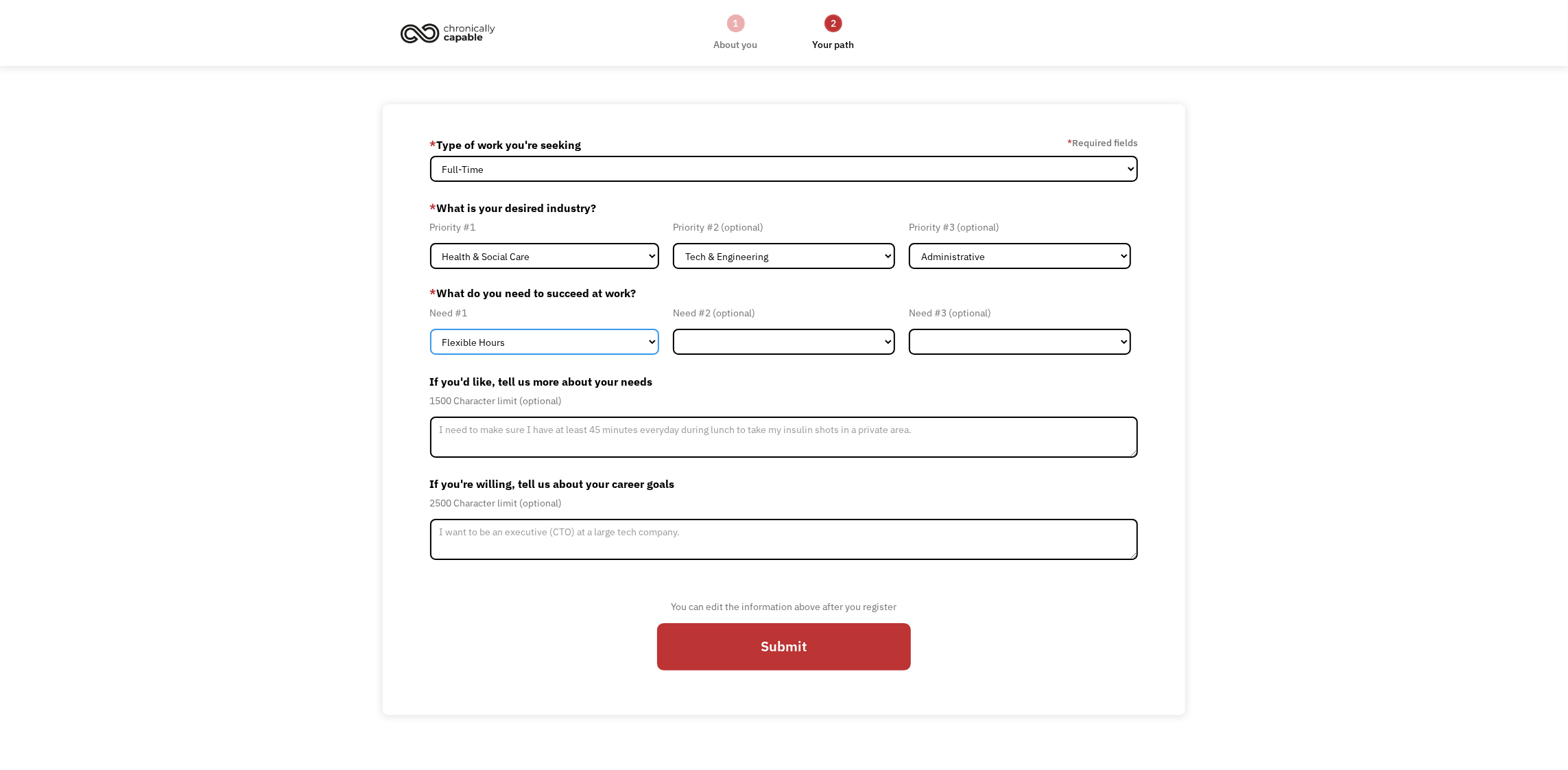
click at [636, 344] on select "Flexible Hours Remote Work Service Animal On-site Accommodations Visual Support…" at bounding box center [544, 342] width 229 height 26
select select "Remote Work"
click at [430, 329] on select "Flexible Hours Remote Work Service Animal On-site Accommodations Visual Support…" at bounding box center [544, 342] width 229 height 26
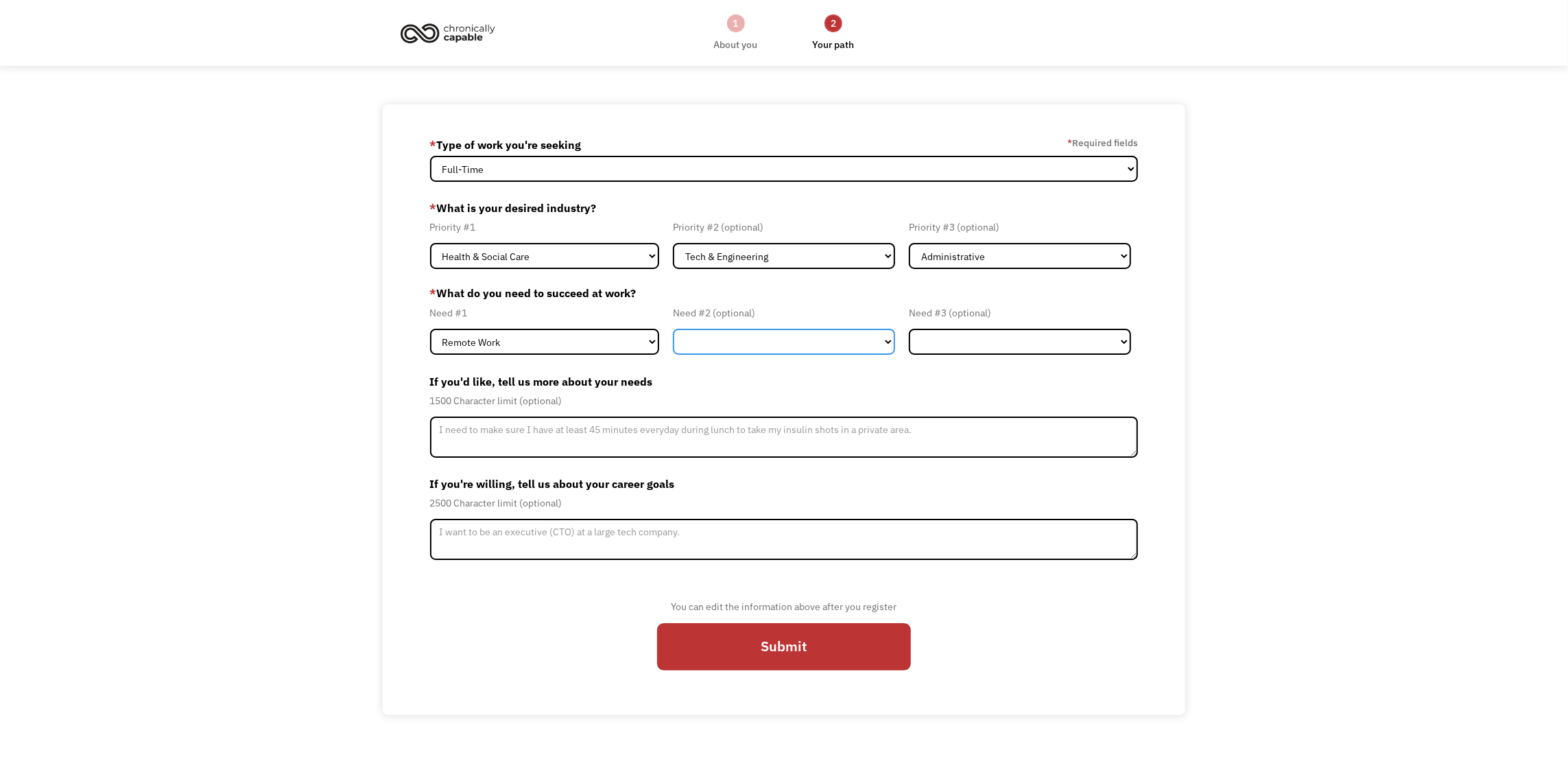
click at [710, 342] on select "Flexible Hours Remote Work Service Animal On-site Accommodations Visual Support…" at bounding box center [784, 342] width 222 height 26
select select "On-site Accommodations"
click at [673, 329] on select "Flexible Hours Remote Work Service Animal On-site Accommodations Visual Support…" at bounding box center [784, 342] width 222 height 26
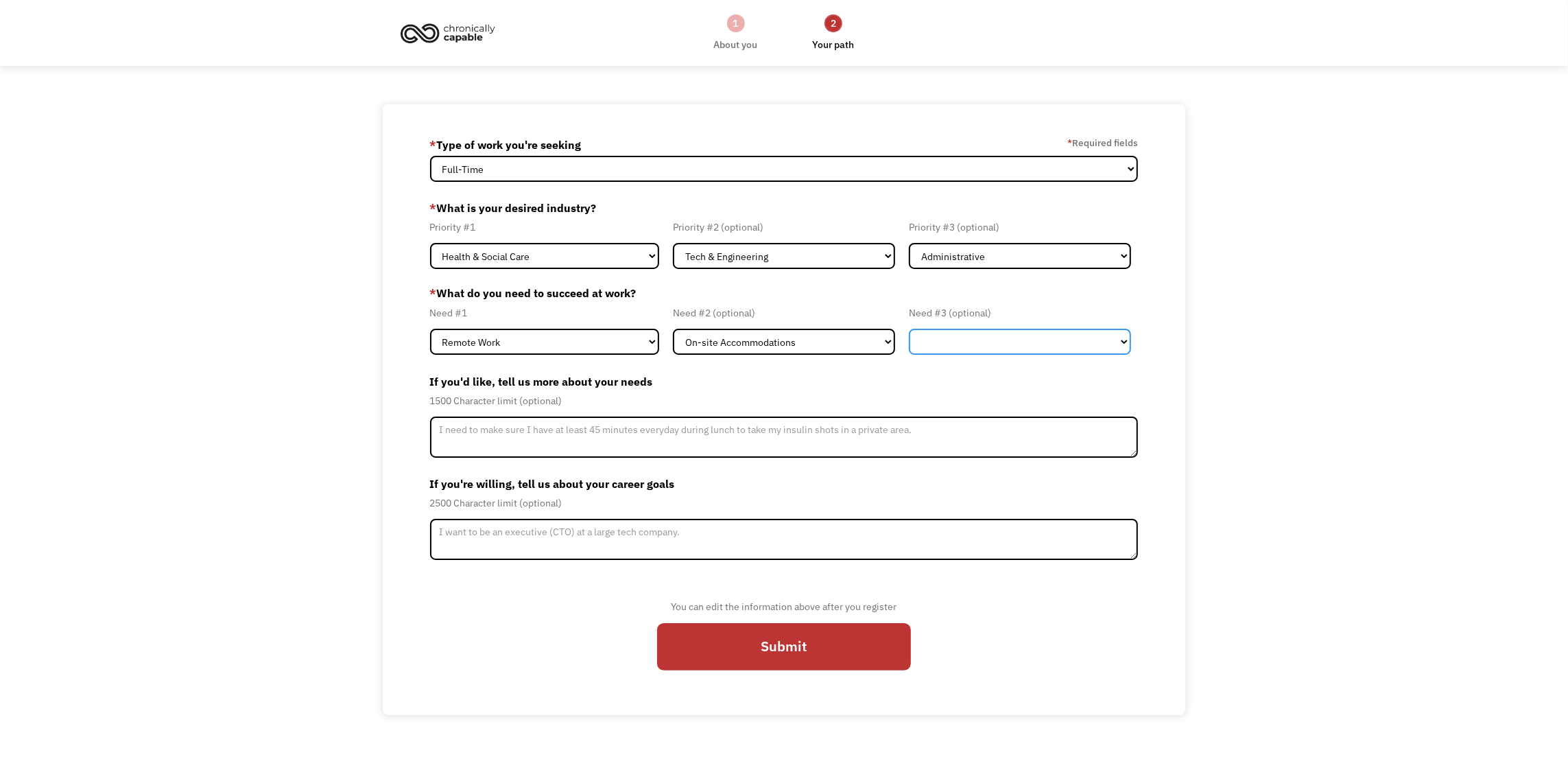
click at [949, 348] on select "Flexible Hours Remote Work Service Animal On-site Accommodations Visual Support…" at bounding box center [1020, 342] width 222 height 26
select select "Flexible Hours"
click at [909, 329] on select "Flexible Hours Remote Work Service Animal On-site Accommodations Visual Support…" at bounding box center [1020, 342] width 222 height 26
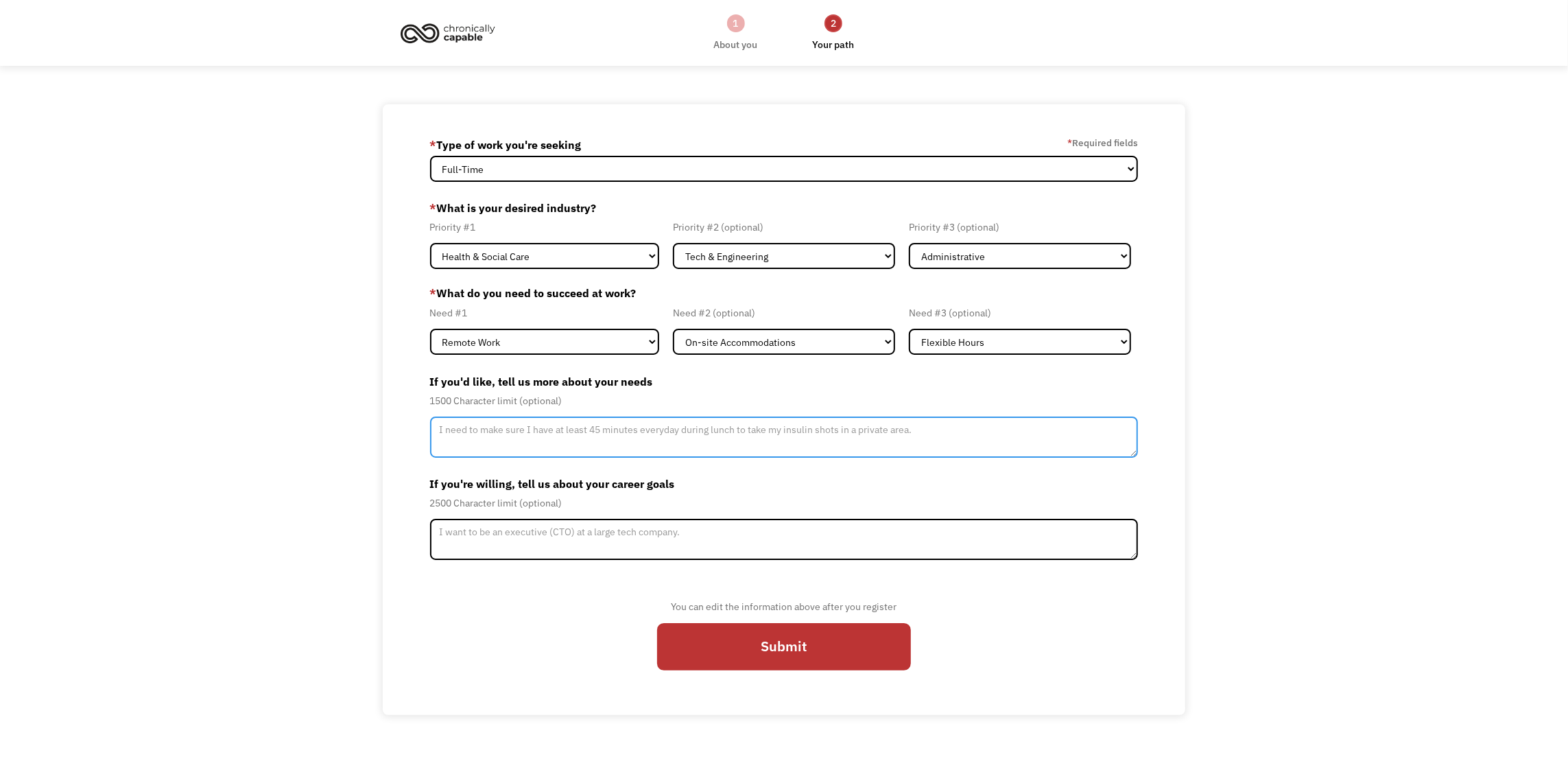
click at [525, 448] on textarea "Member-Update-Form-Step2" at bounding box center [784, 437] width 708 height 41
type textarea "Frequent breaks to rest hands and wrists."
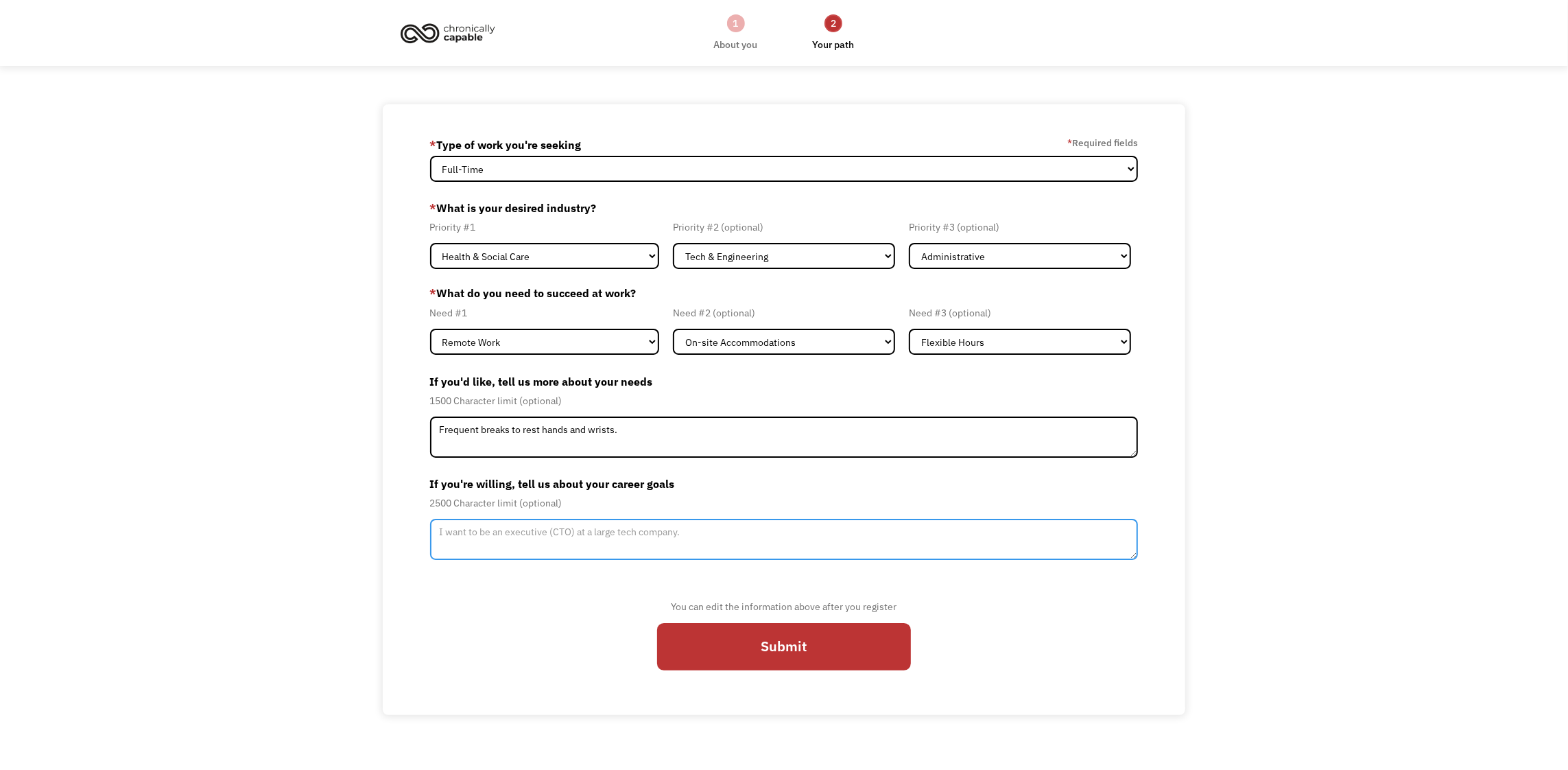
click at [520, 548] on textarea "Member-Update-Form-Step2" at bounding box center [784, 539] width 708 height 41
type textarea "Clinical research in the fields of Leukemia & Lymphoma"
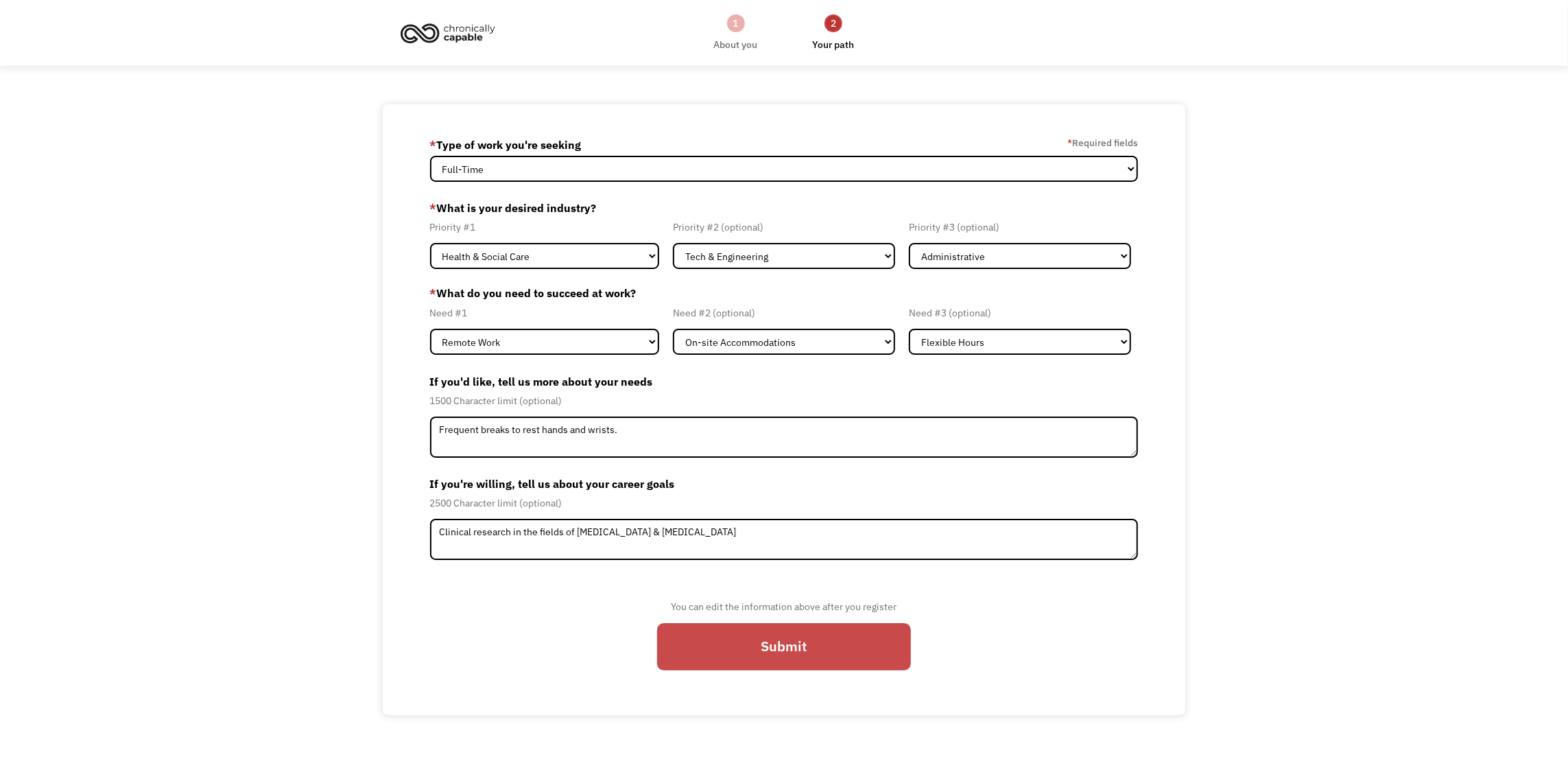
click at [778, 643] on input "Submit" at bounding box center [784, 646] width 254 height 47
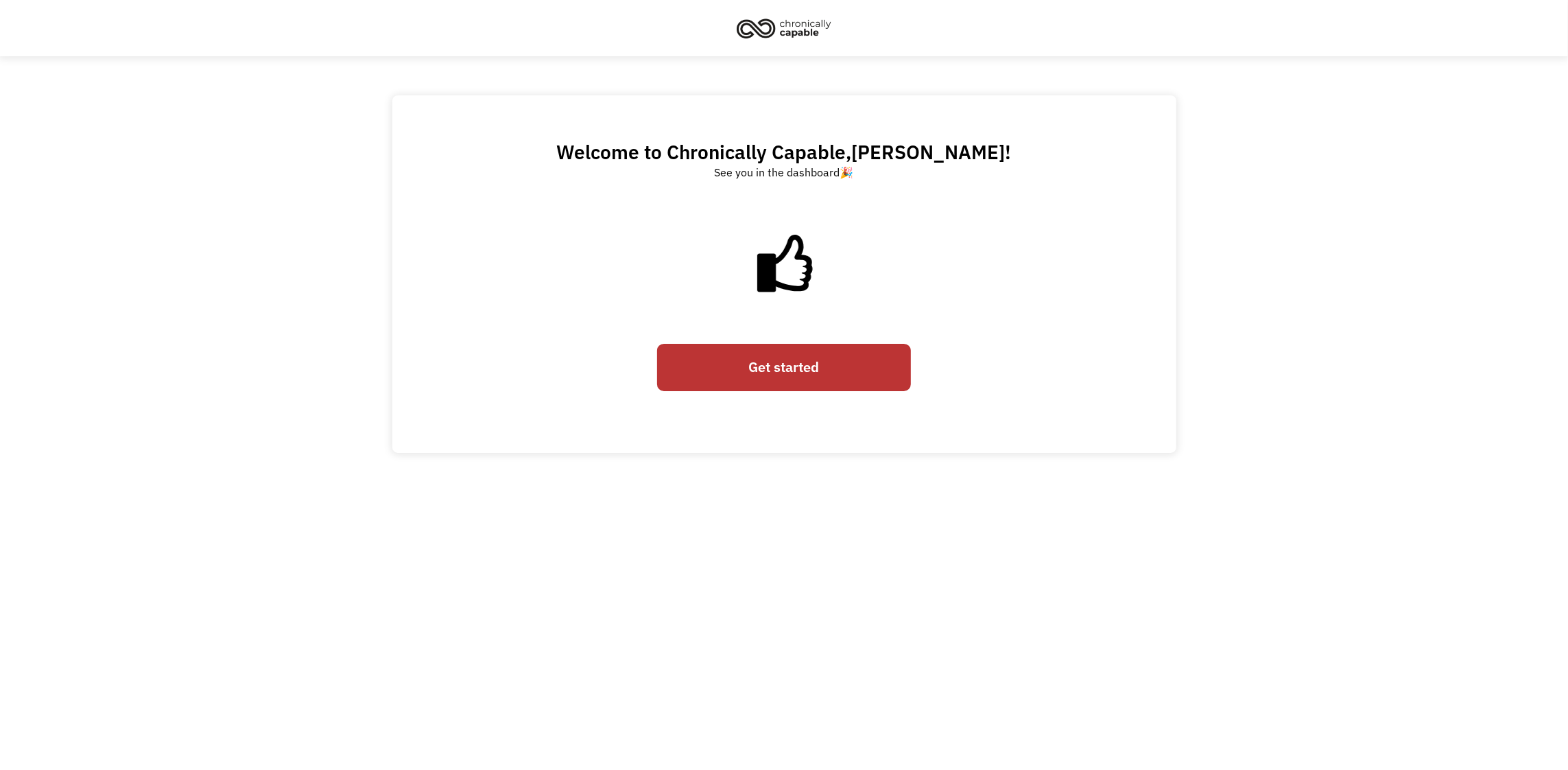
click at [783, 368] on link "Get started" at bounding box center [784, 367] width 254 height 47
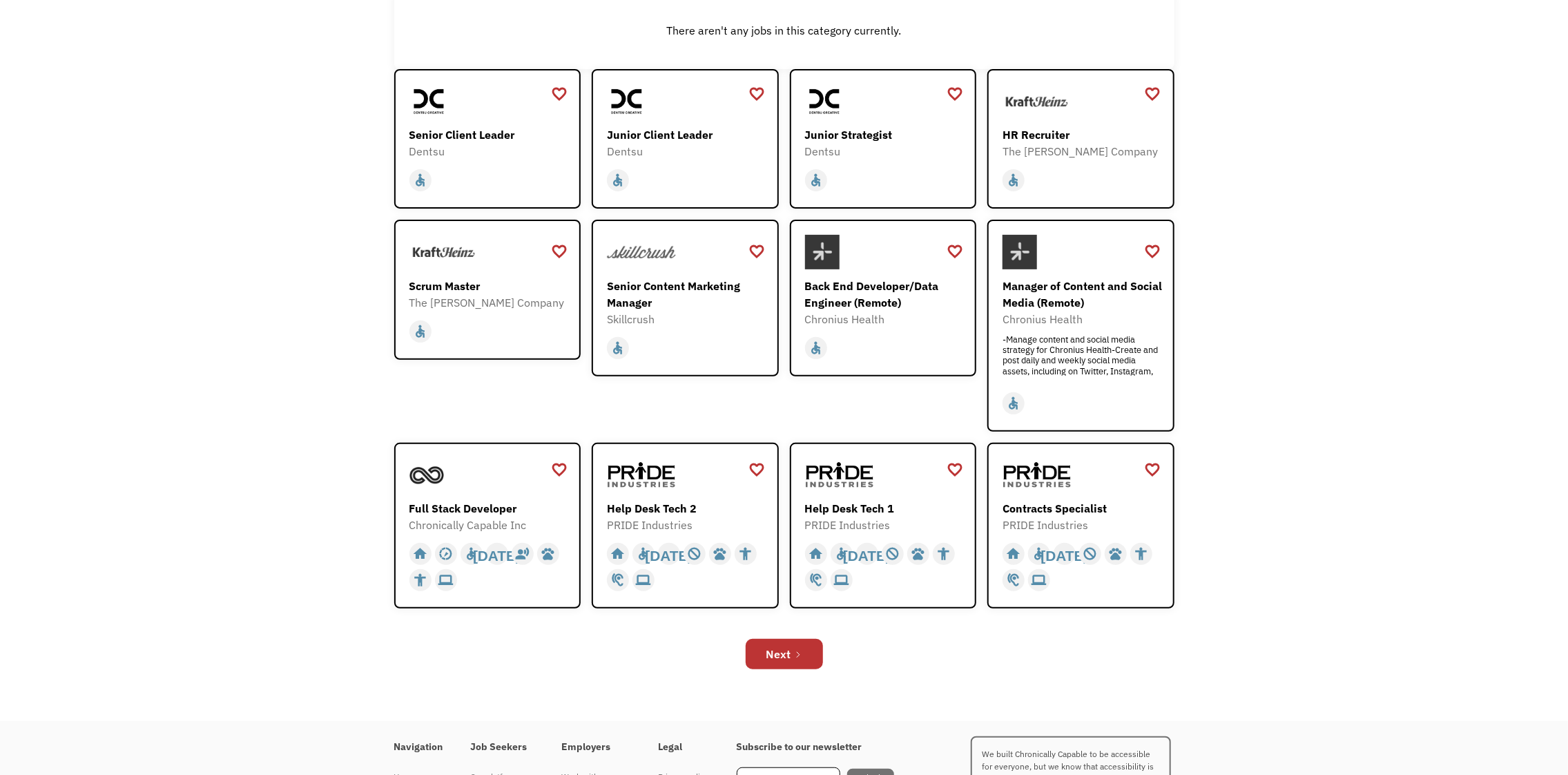
scroll to position [344, 0]
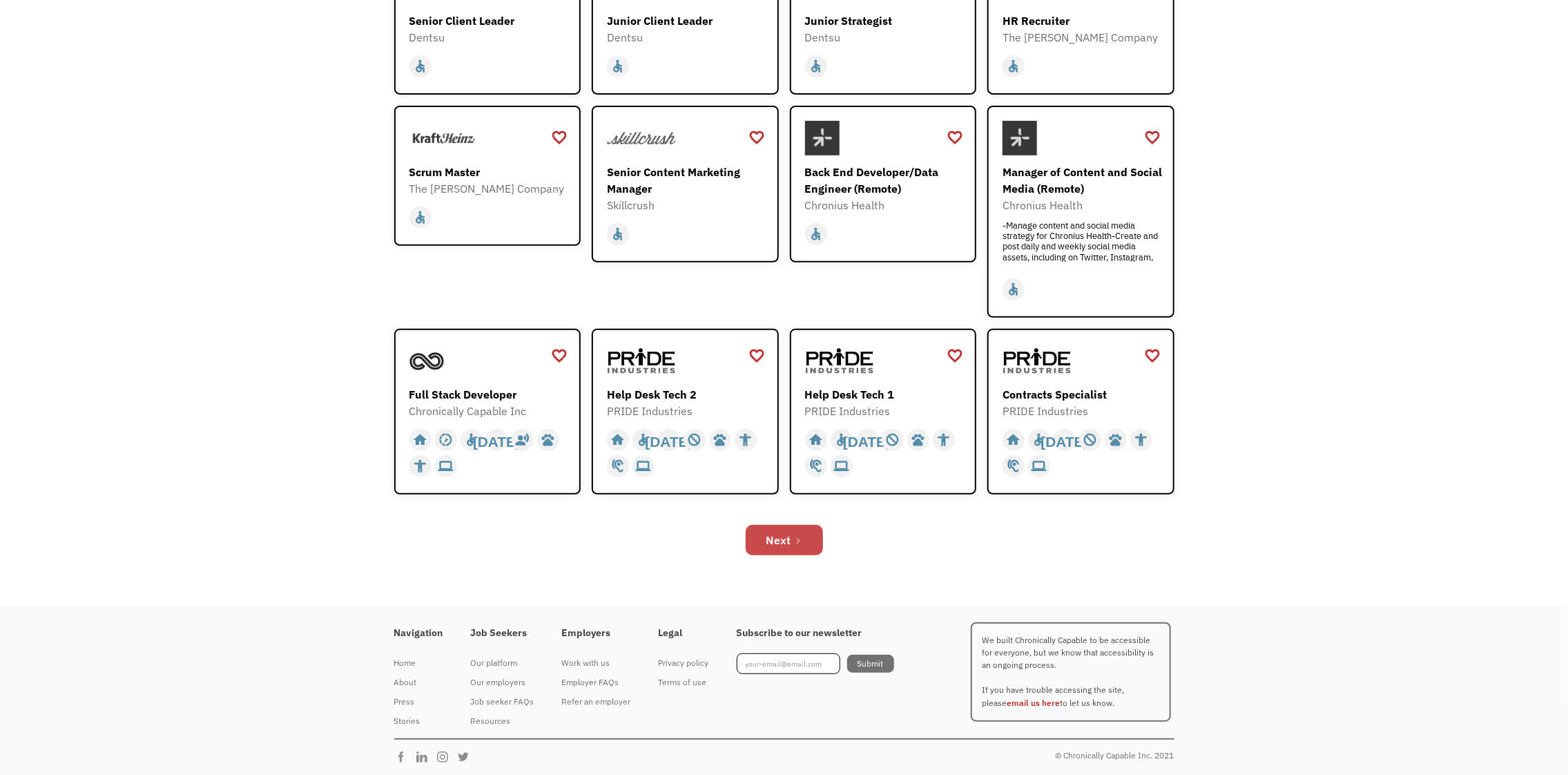
click at [818, 537] on link "Next" at bounding box center [784, 540] width 77 height 31
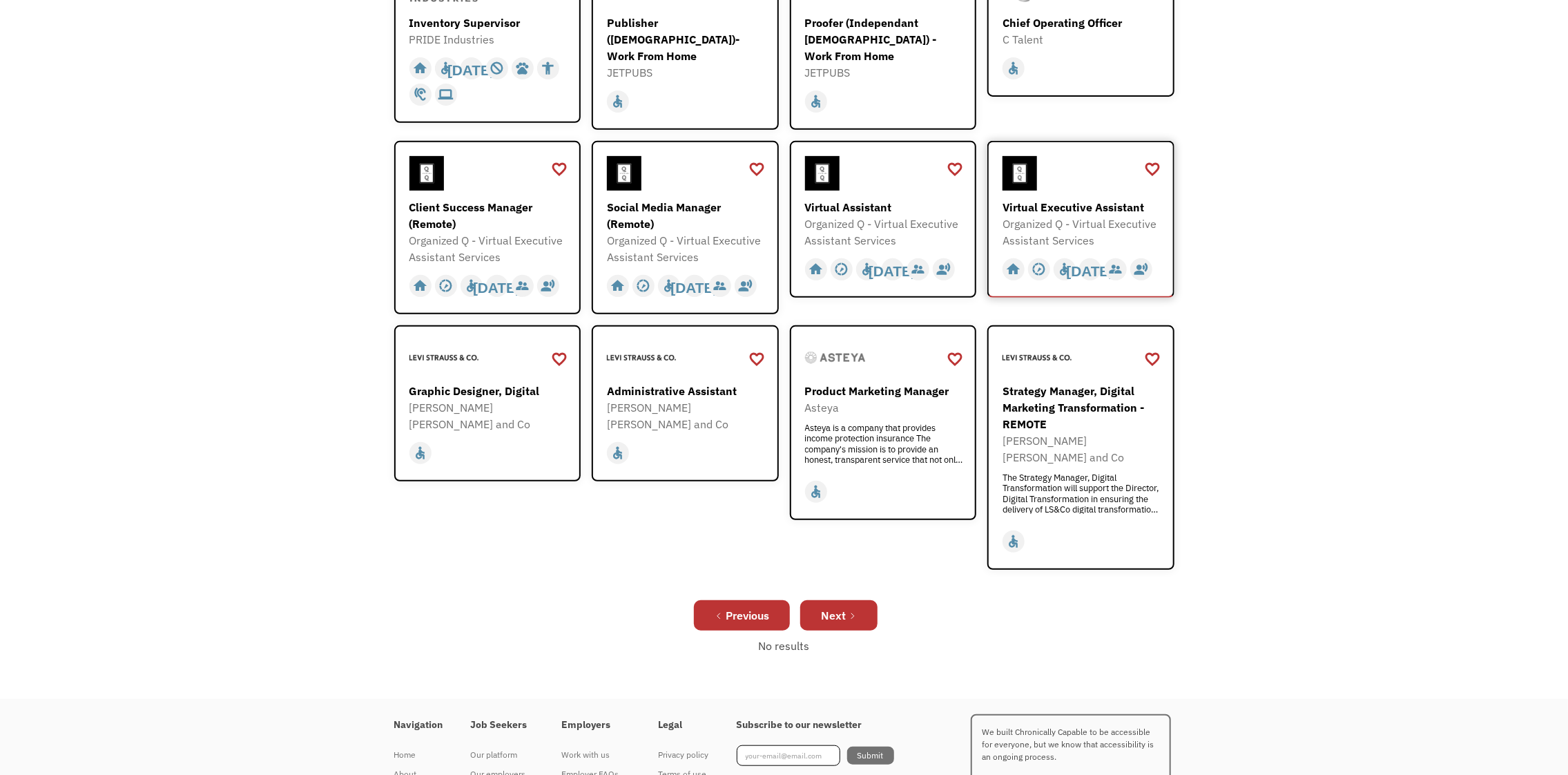
scroll to position [345, 0]
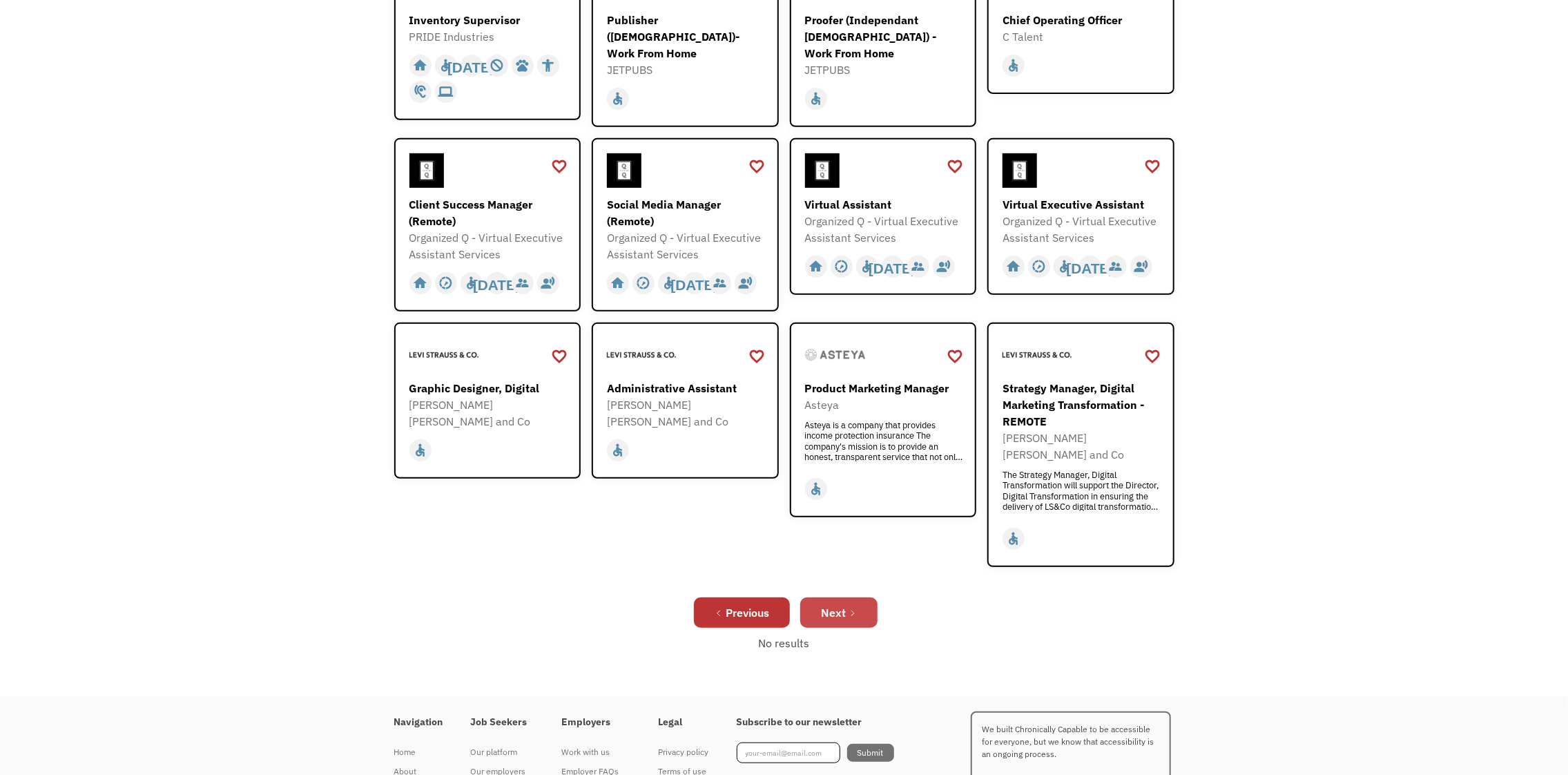
click at [850, 597] on link "Next" at bounding box center [838, 612] width 77 height 31
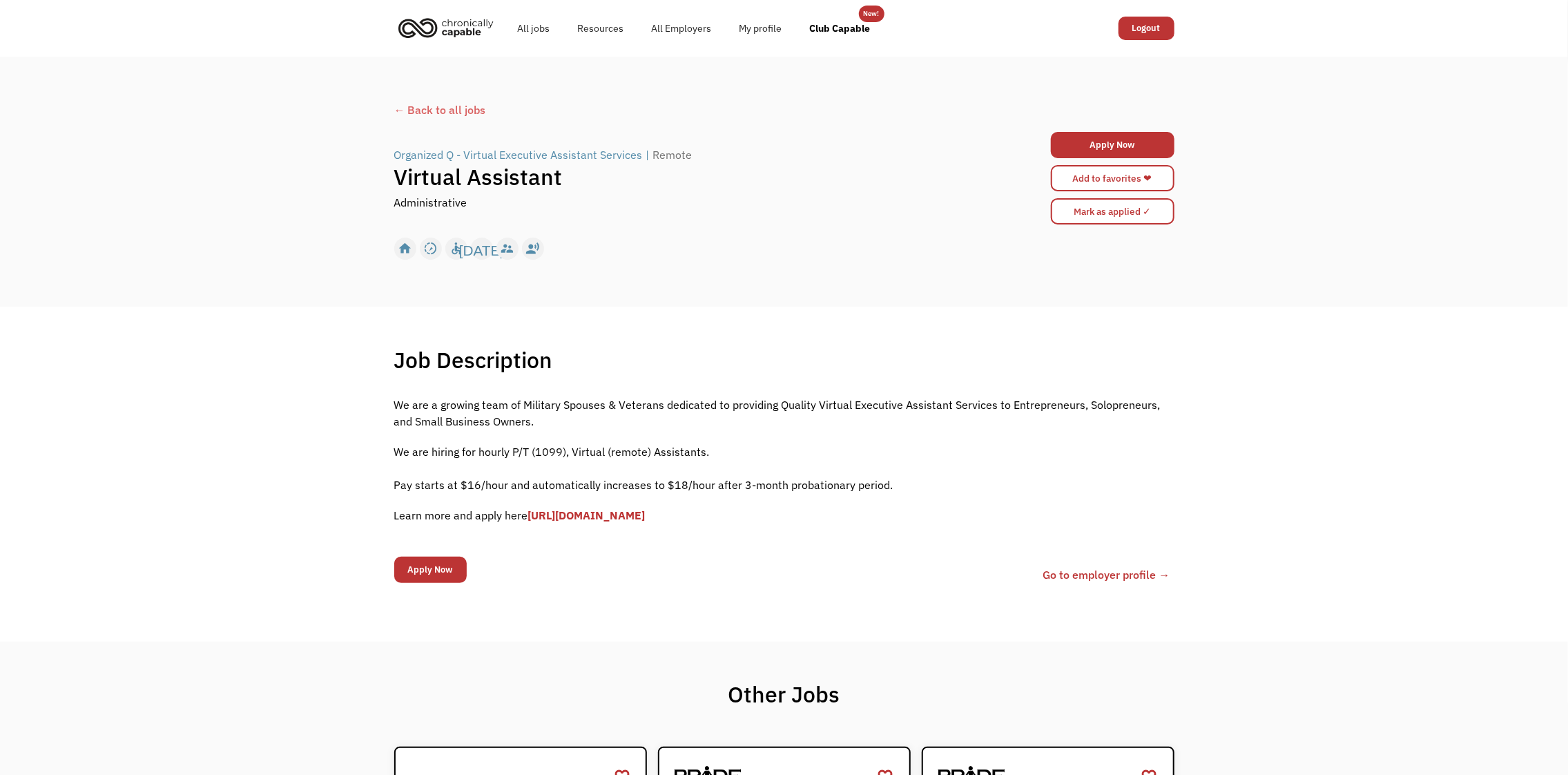
click at [645, 513] on link "[URL][DOMAIN_NAME]" at bounding box center [587, 515] width 118 height 14
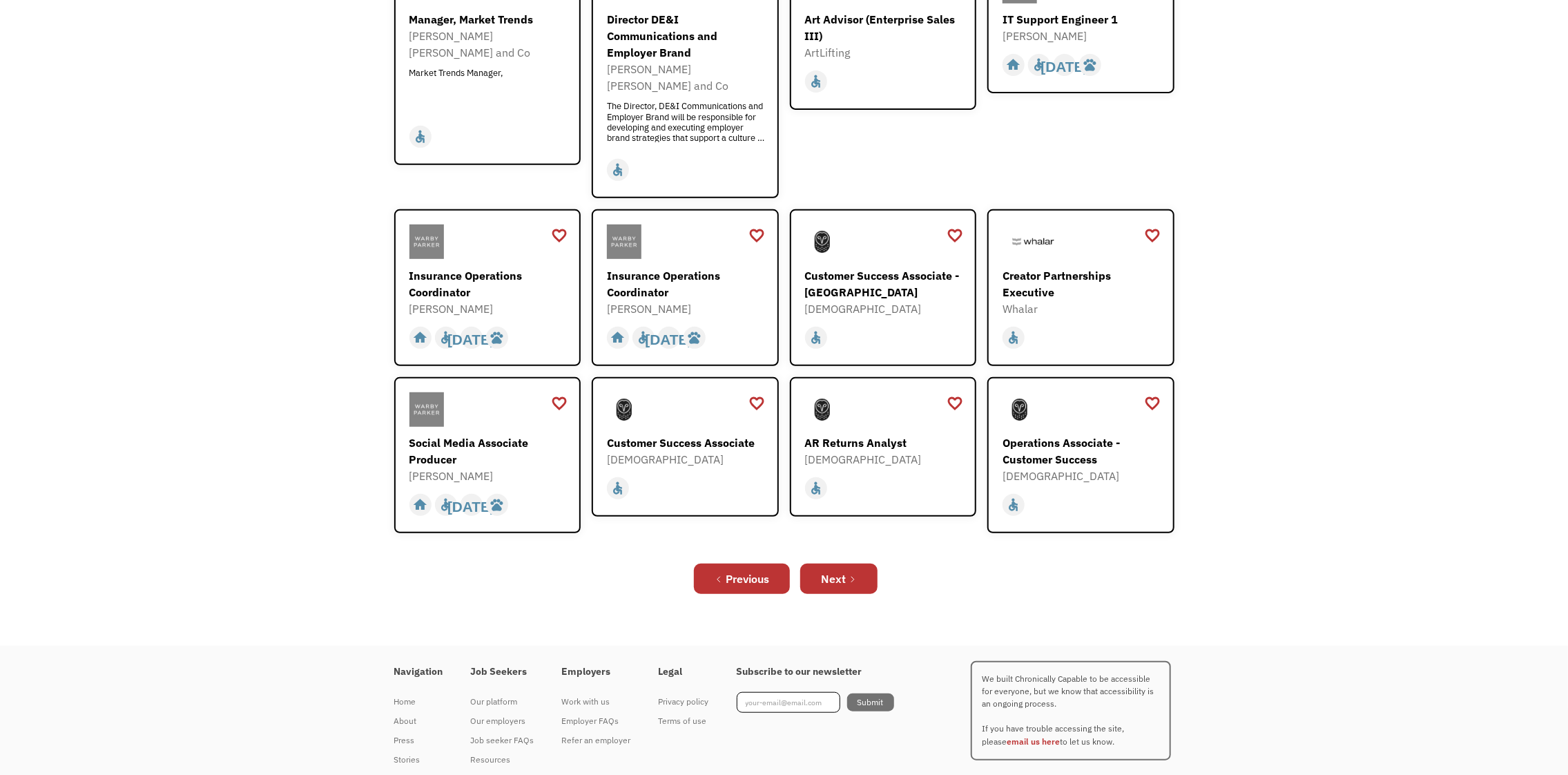
scroll to position [367, 0]
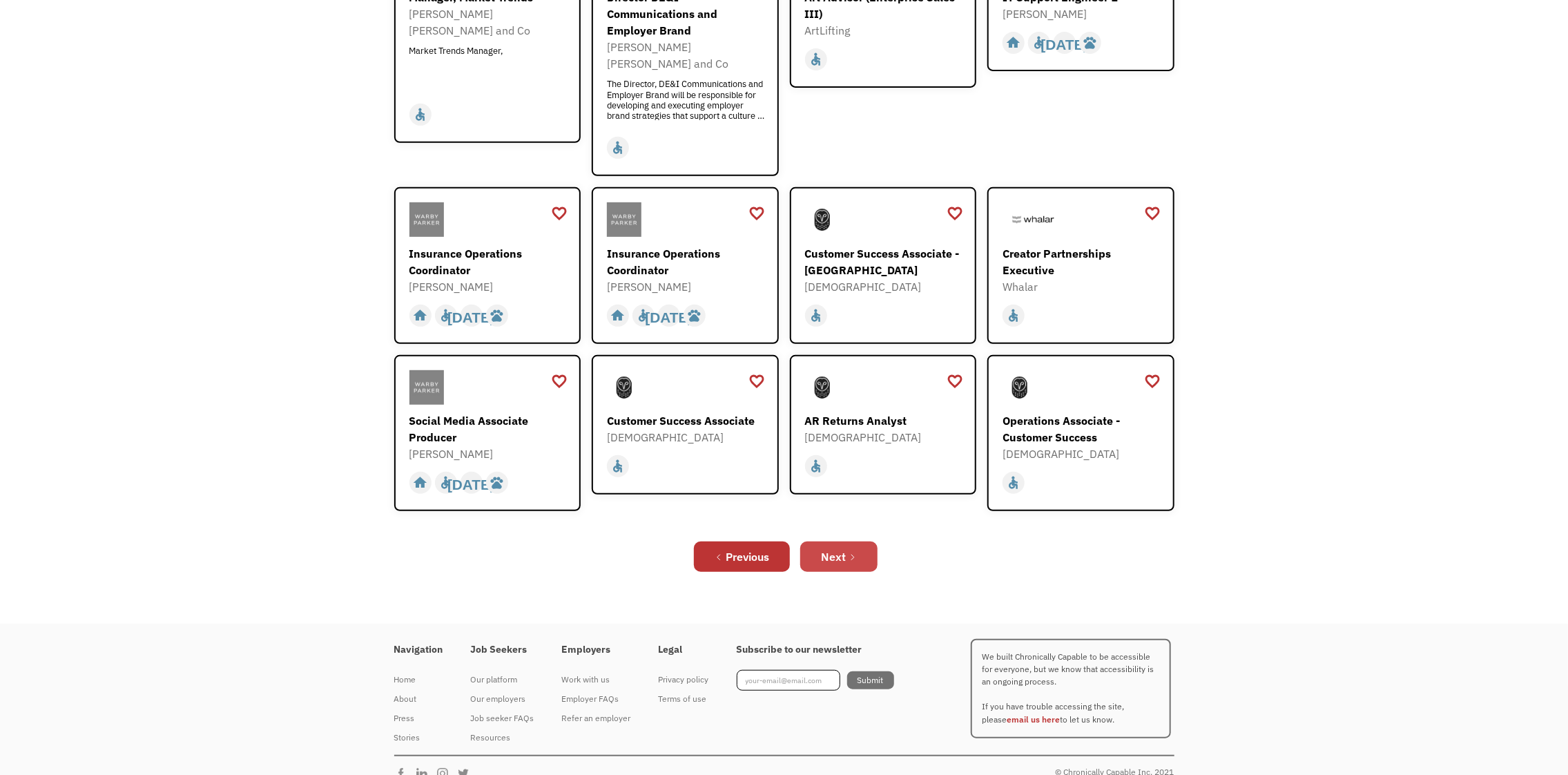
click at [842, 548] on div "Next" at bounding box center [833, 556] width 25 height 17
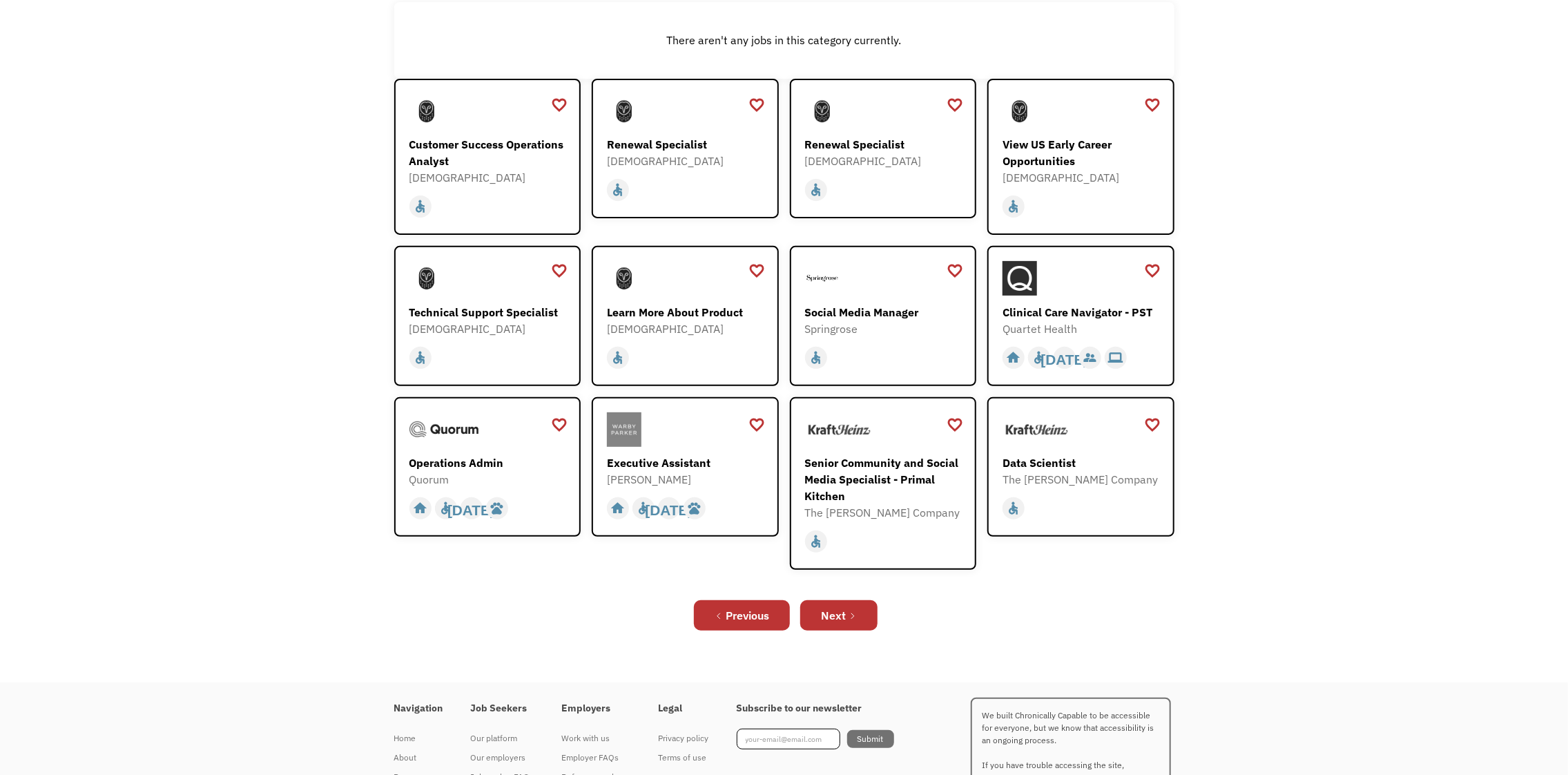
scroll to position [230, 0]
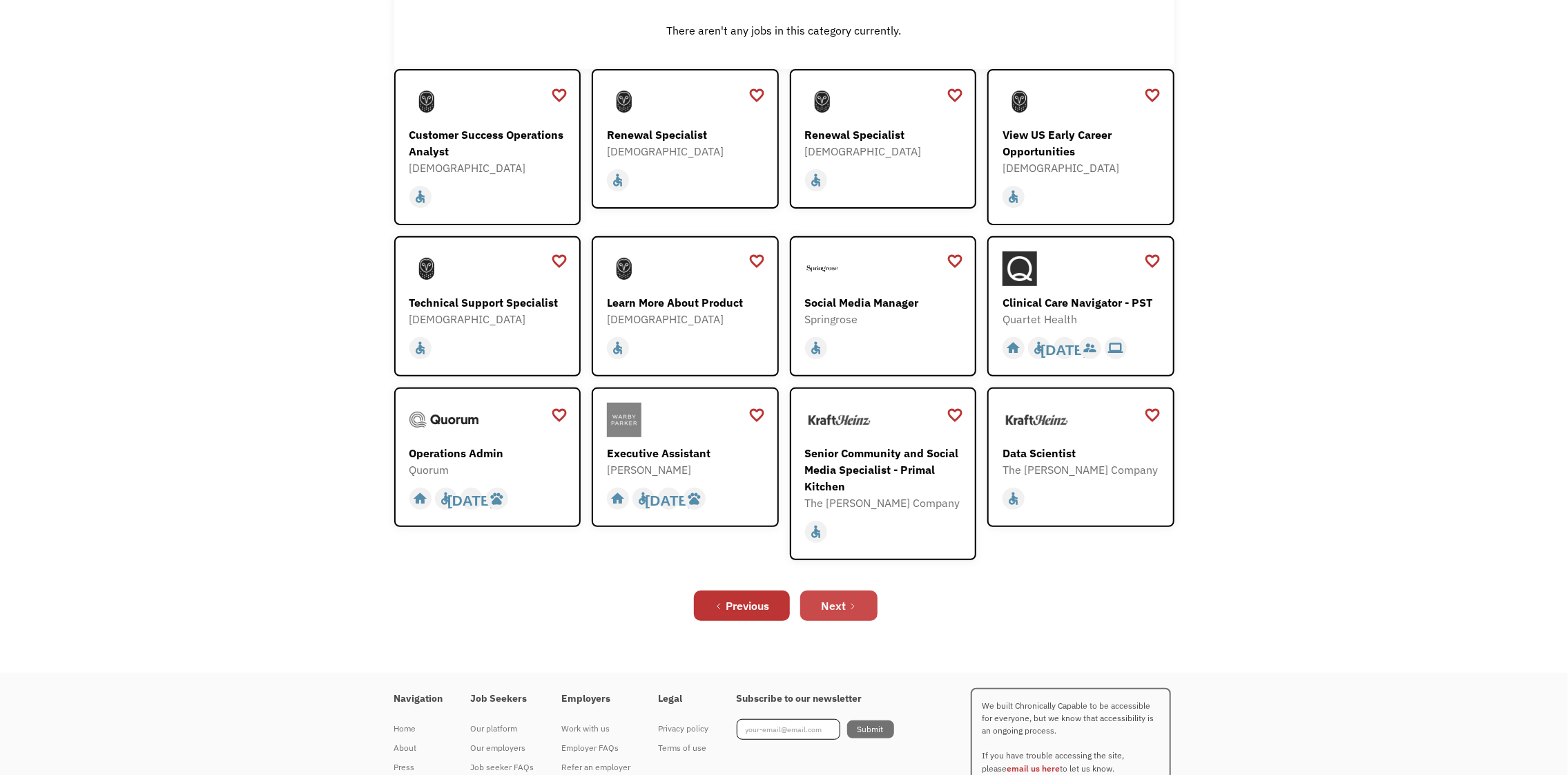
click at [833, 593] on link "Next" at bounding box center [838, 605] width 77 height 31
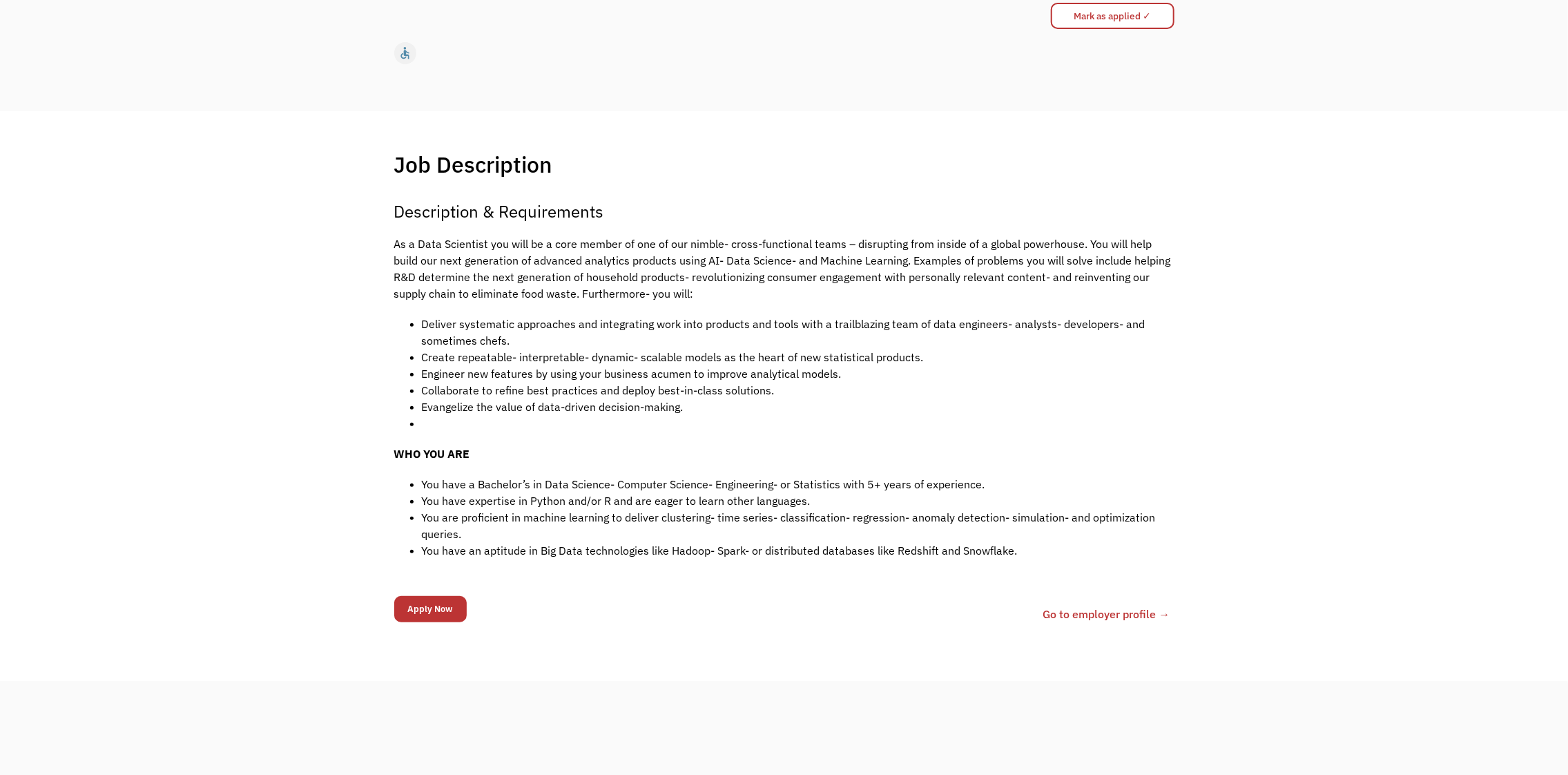
scroll to position [230, 0]
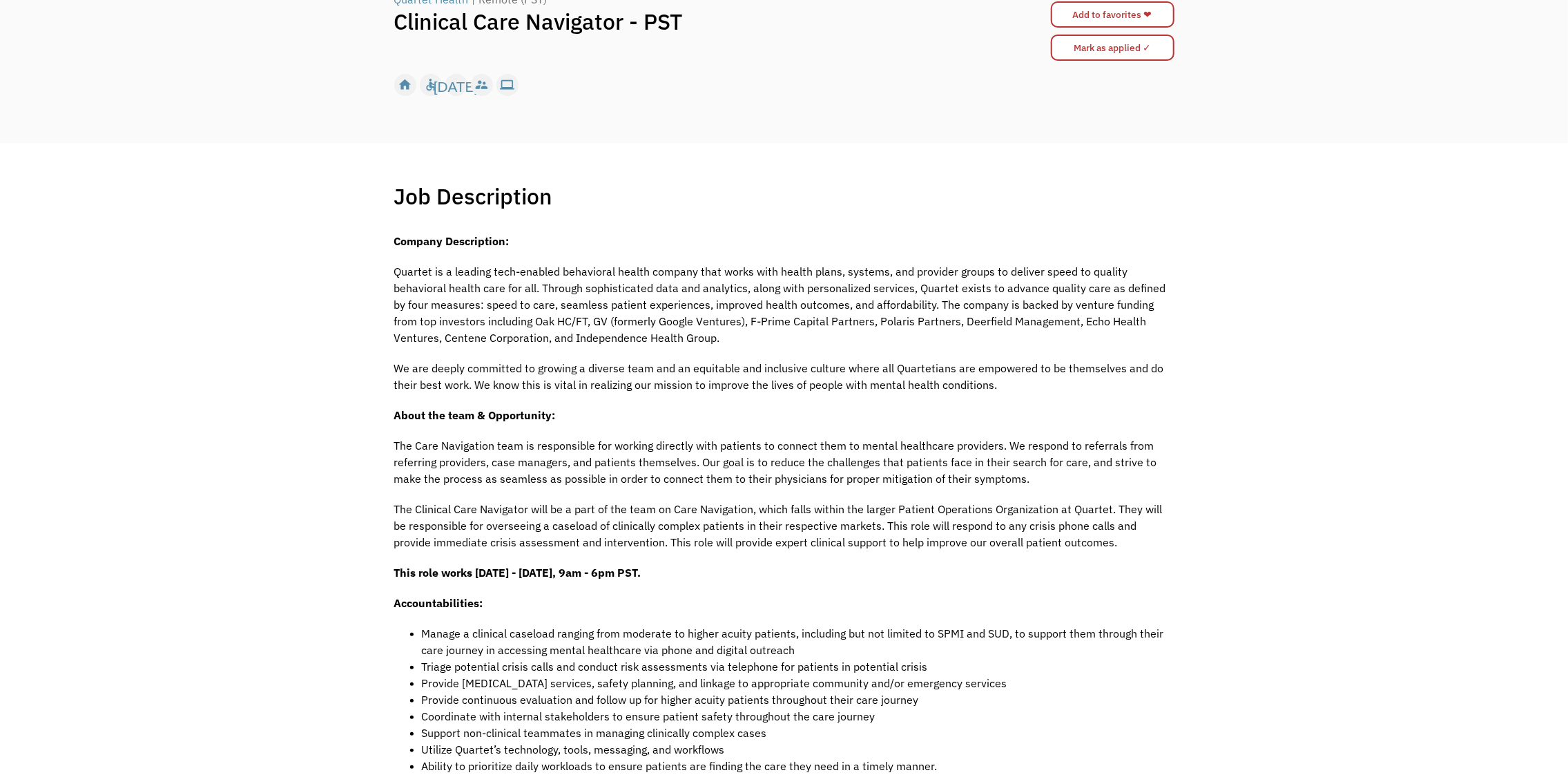
scroll to position [115, 0]
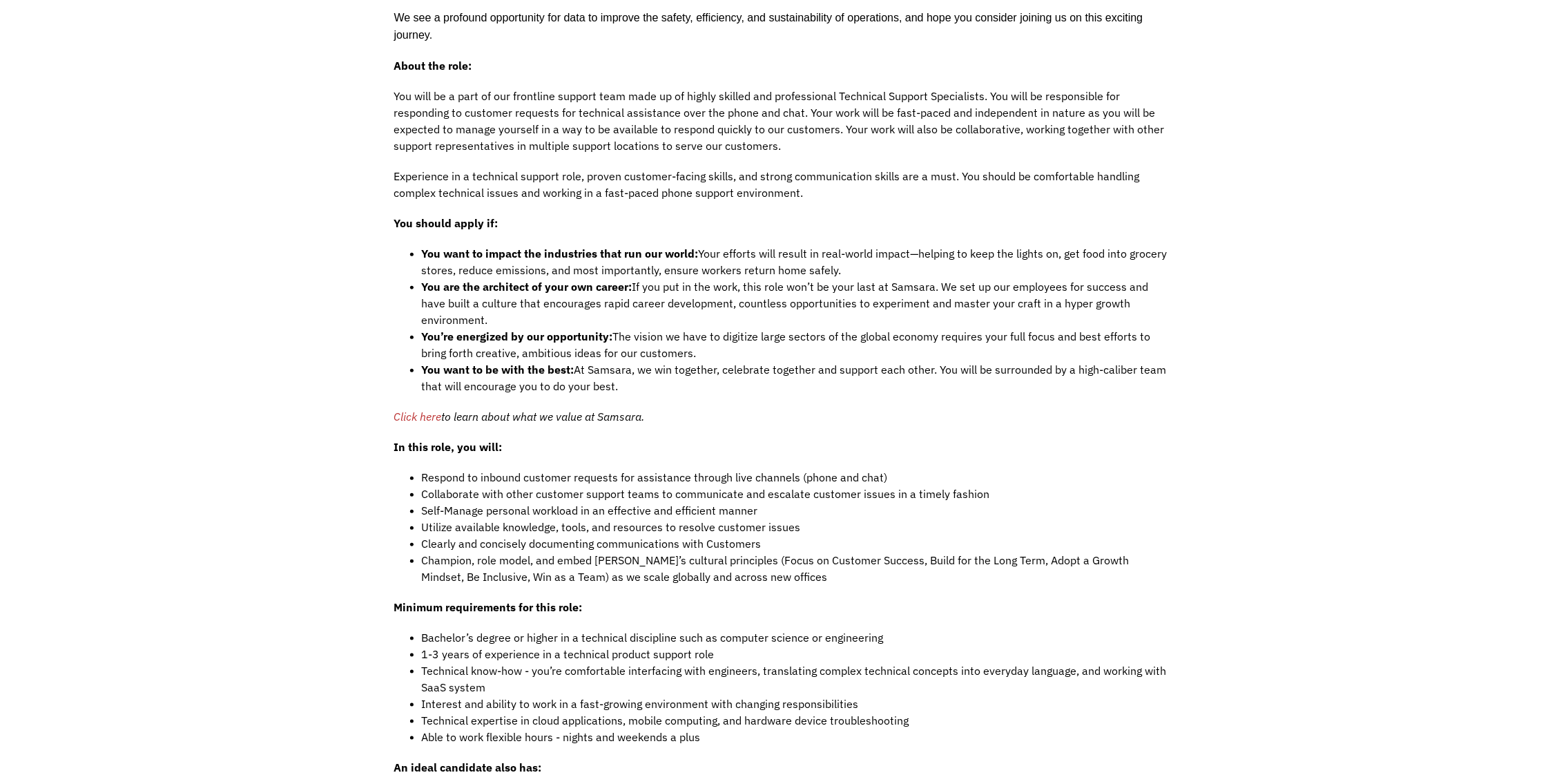
scroll to position [921, 0]
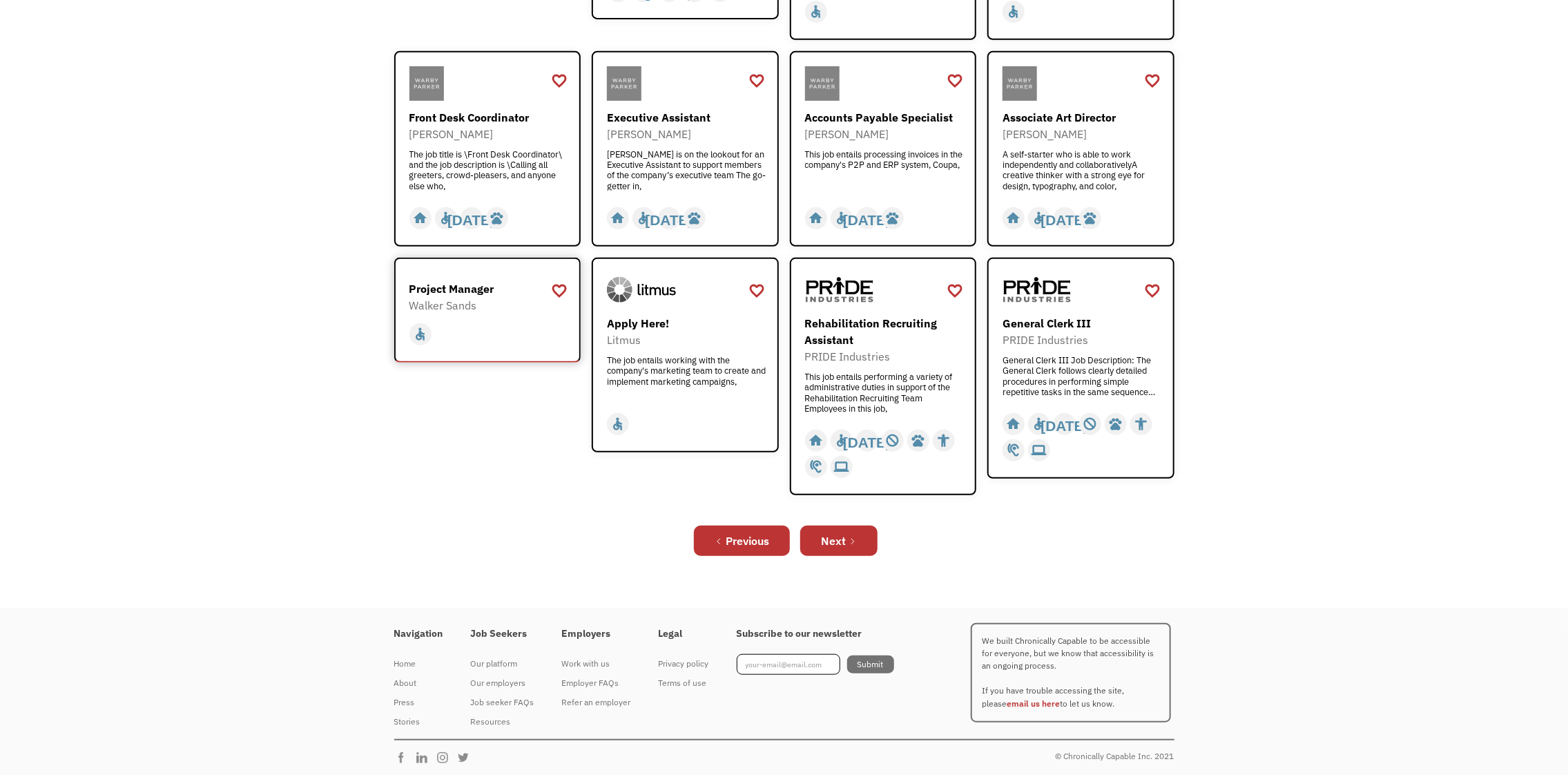
scroll to position [420, 0]
click at [841, 531] on div "Next" at bounding box center [833, 540] width 25 height 17
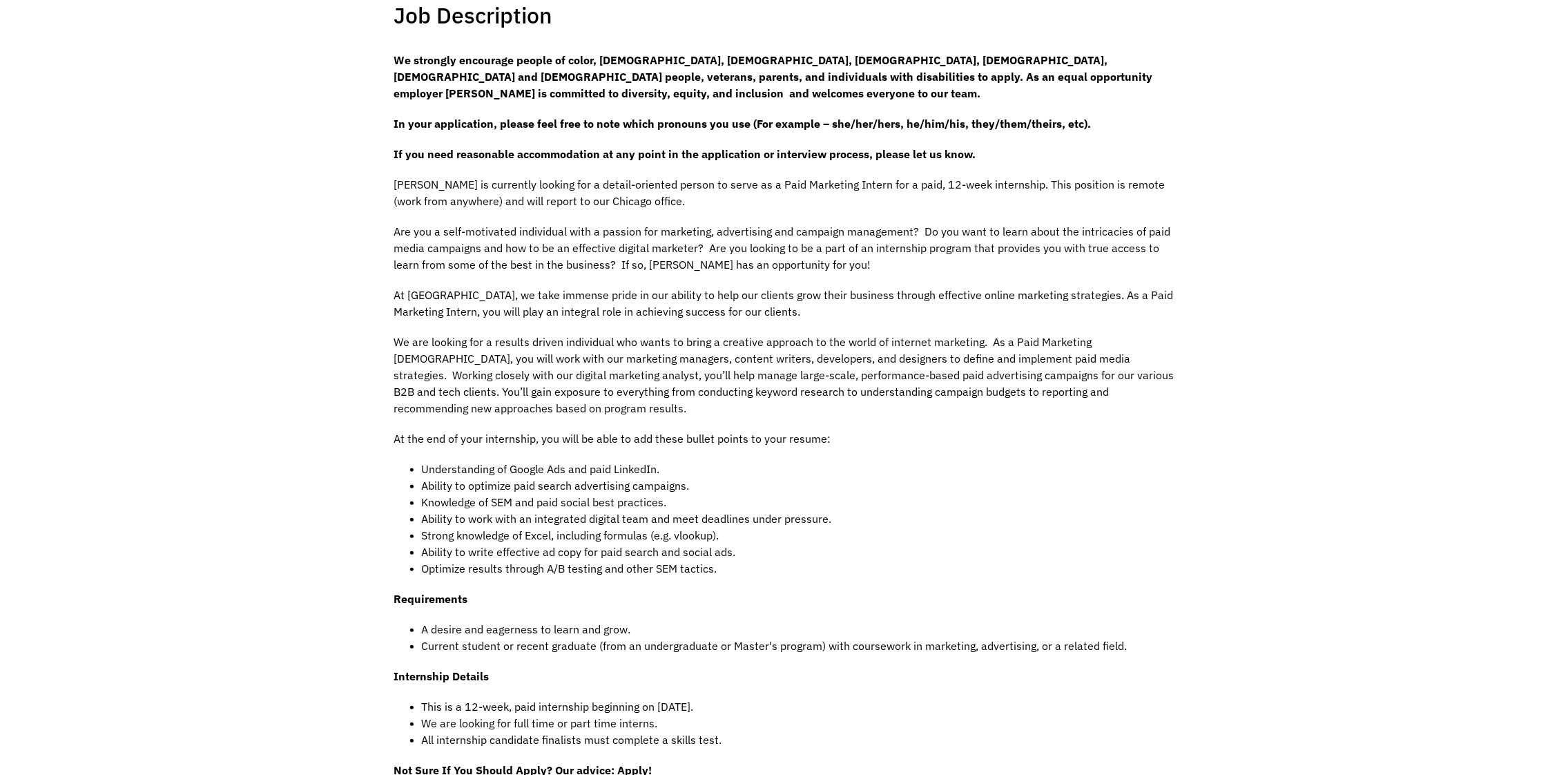
scroll to position [575, 0]
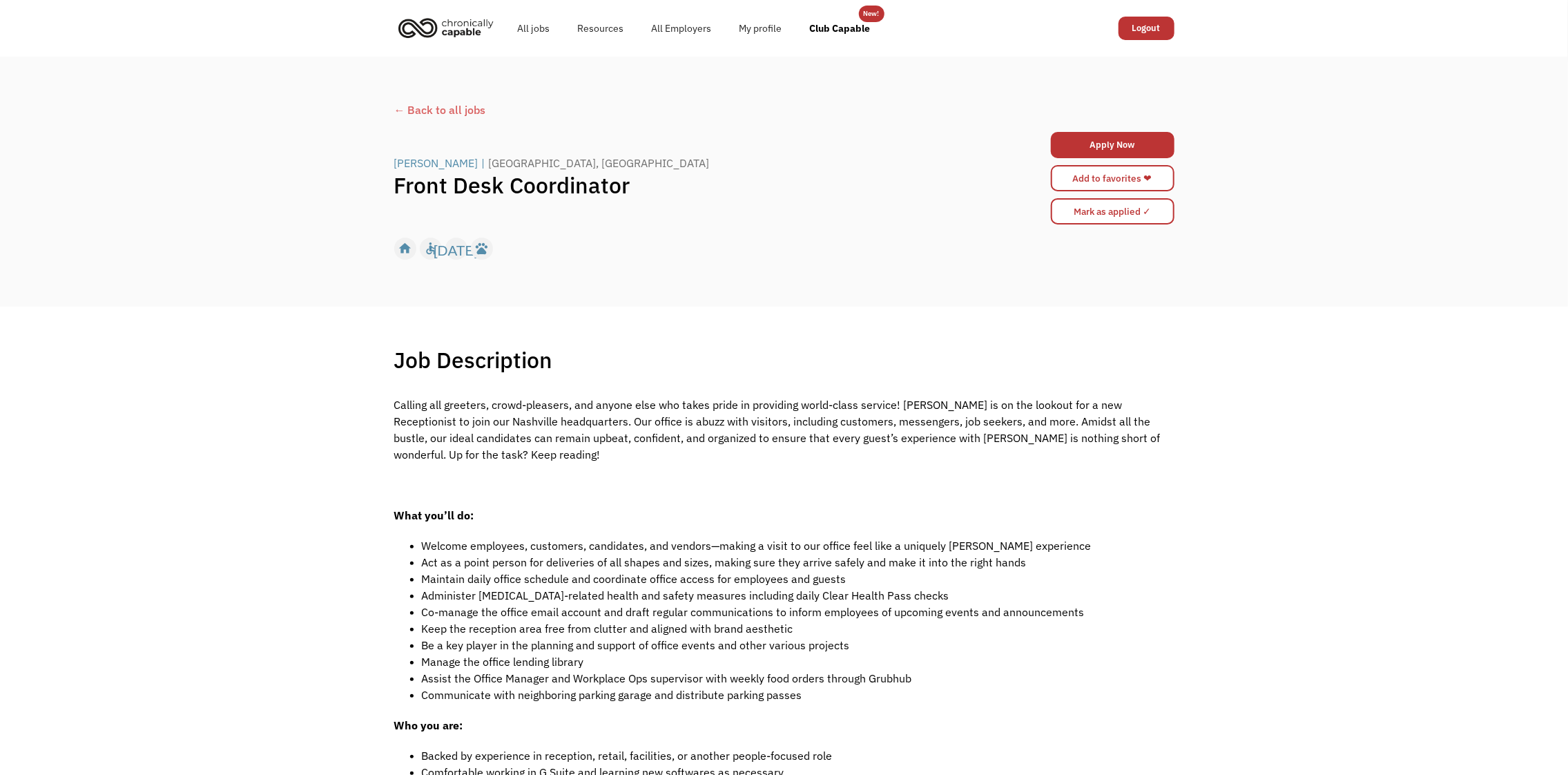
click at [194, 159] on div "← Back to all jobs [PERSON_NAME] | [GEOGRAPHIC_DATA], [GEOGRAPHIC_DATA] Front D…" at bounding box center [784, 182] width 1568 height 250
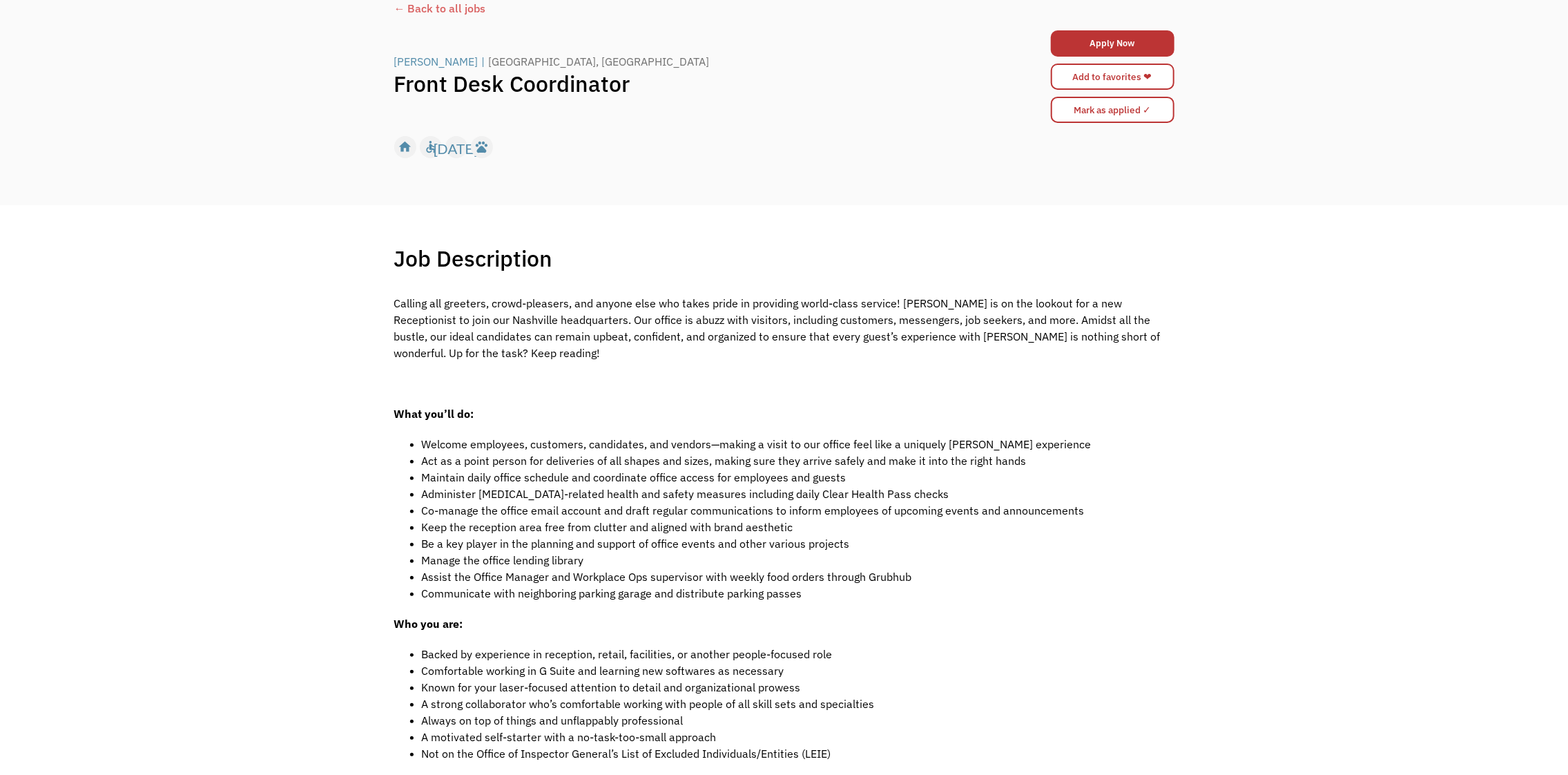
scroll to position [230, 0]
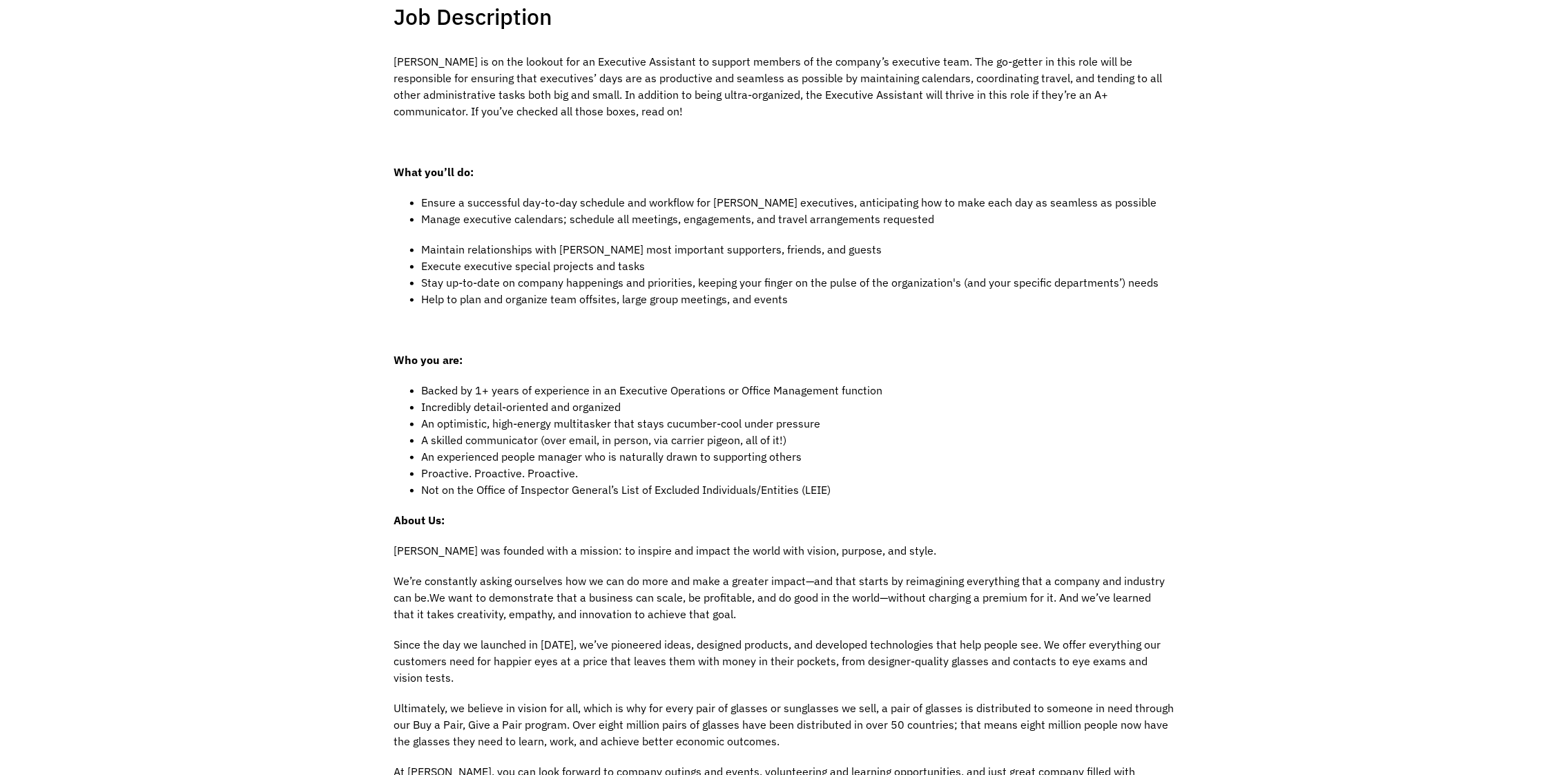
scroll to position [345, 0]
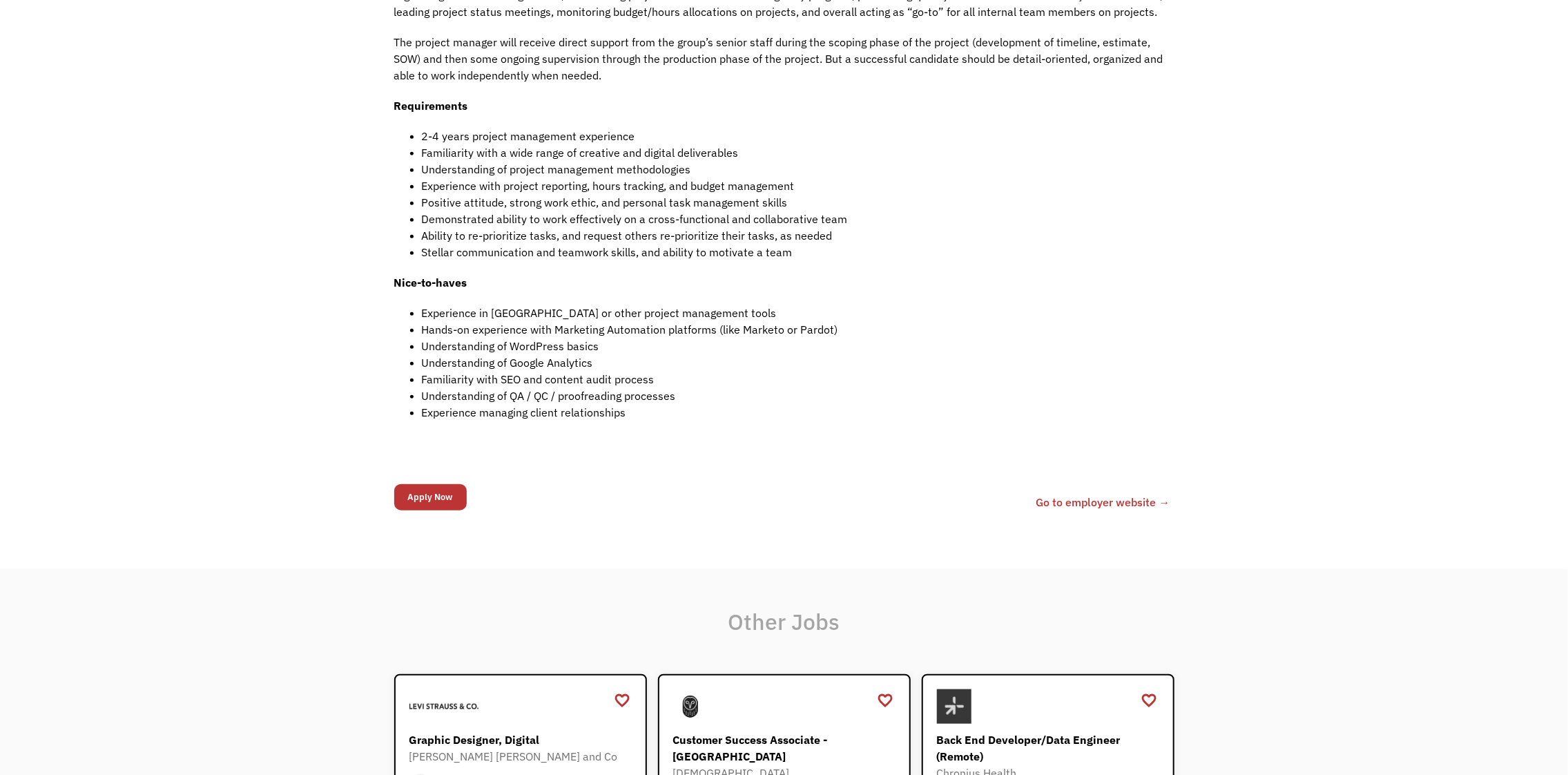
scroll to position [690, 0]
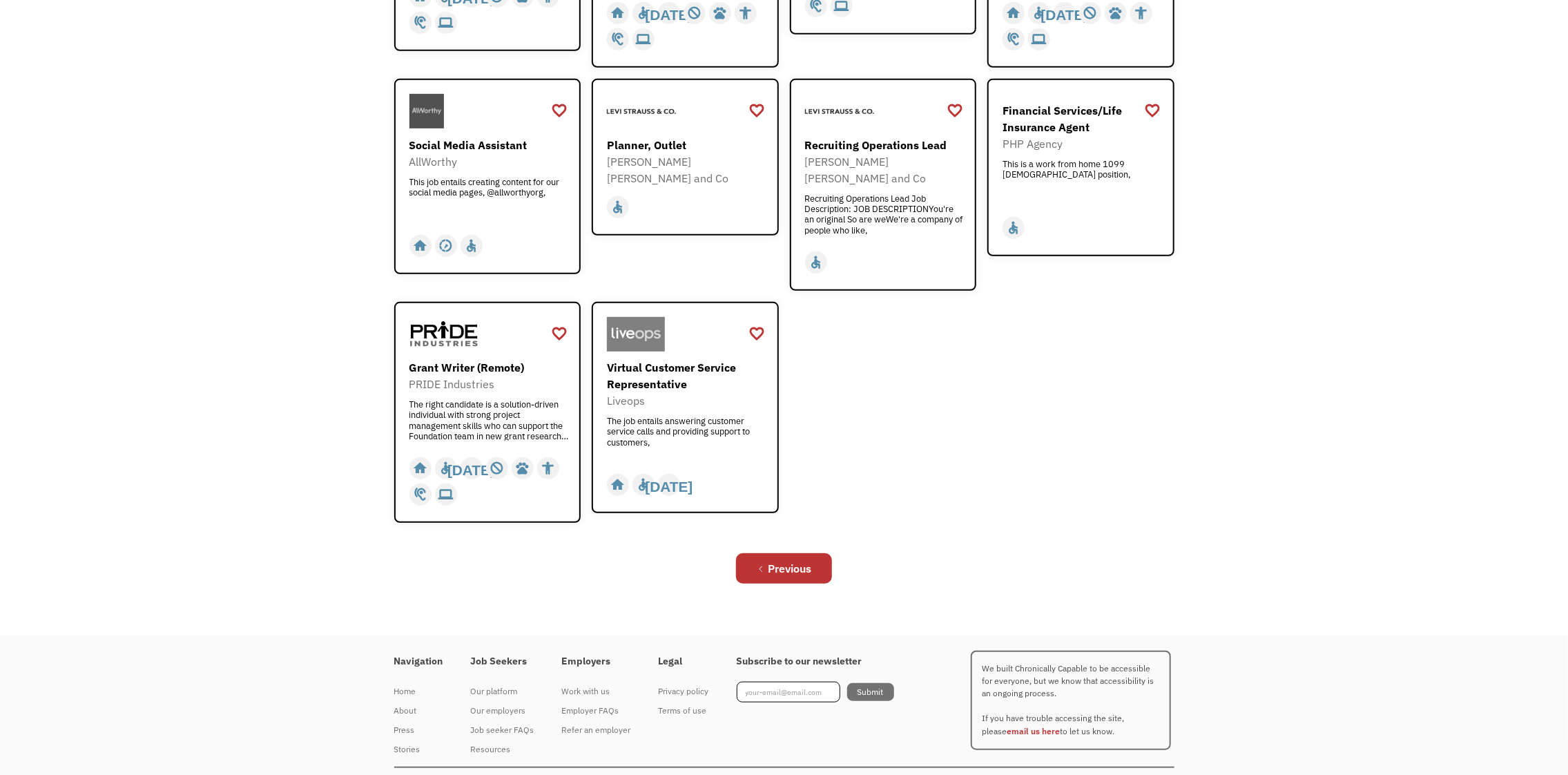
scroll to position [497, 0]
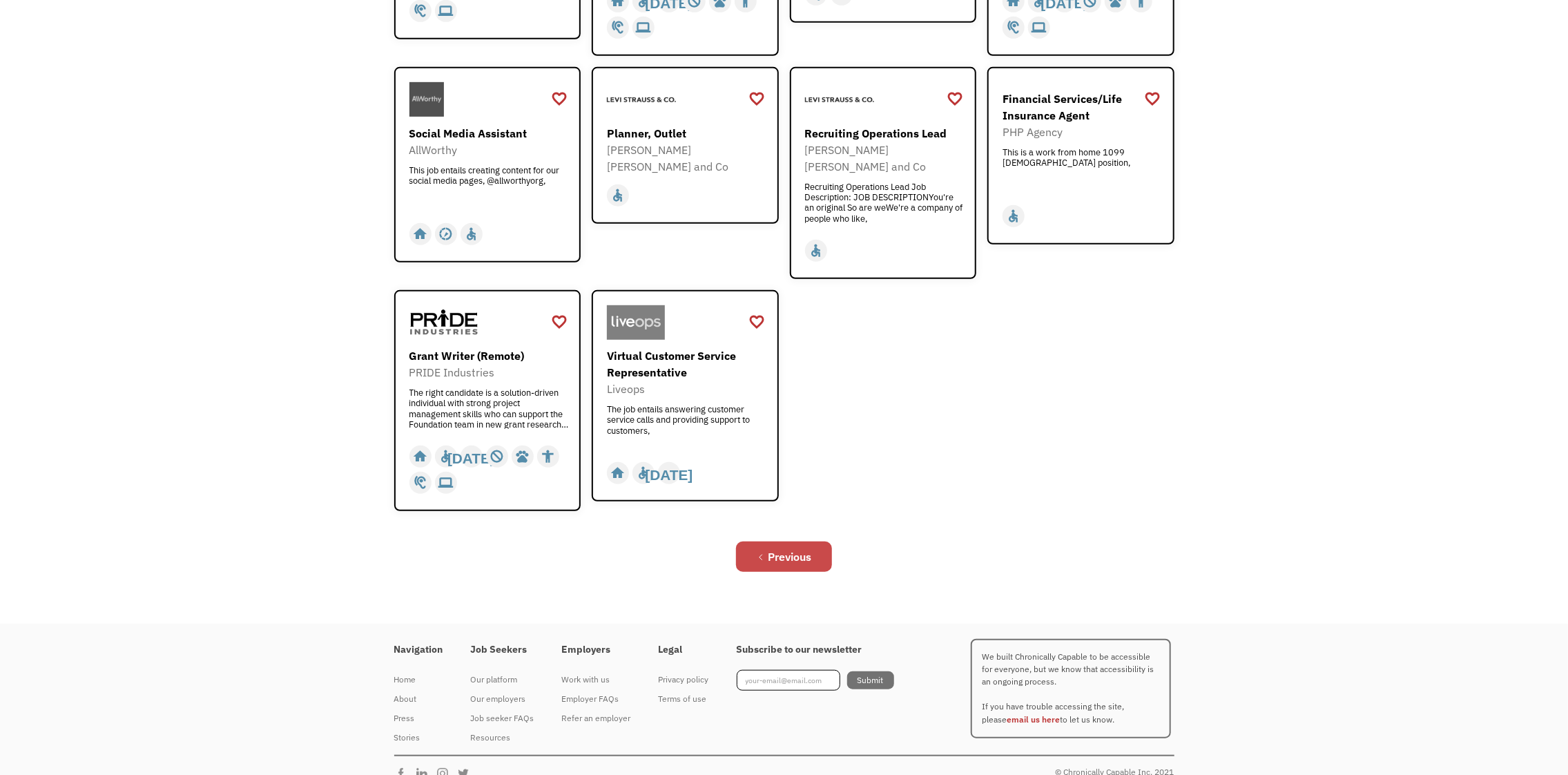
click at [787, 548] on div "Previous" at bounding box center [789, 556] width 44 height 17
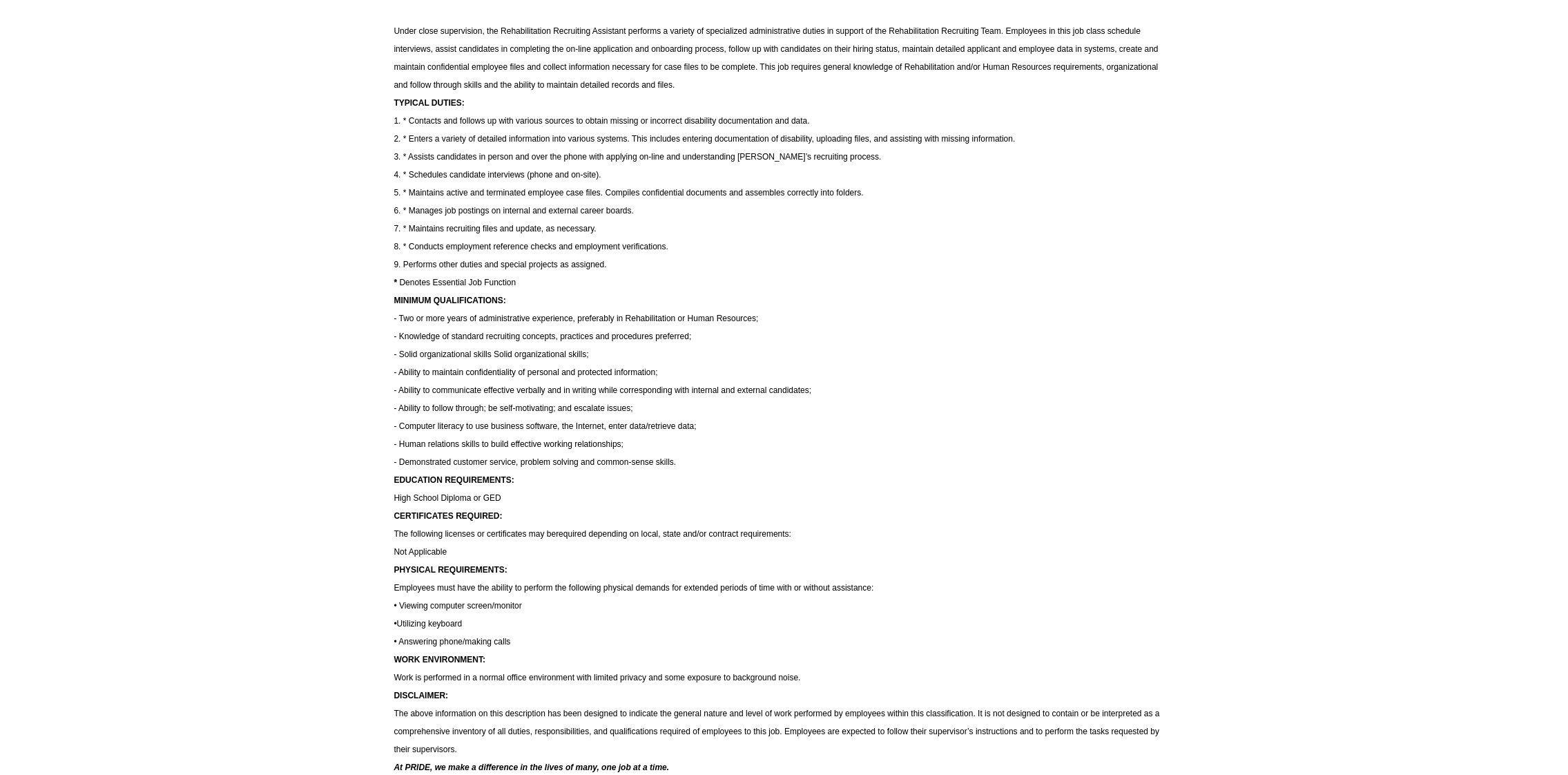
scroll to position [345, 0]
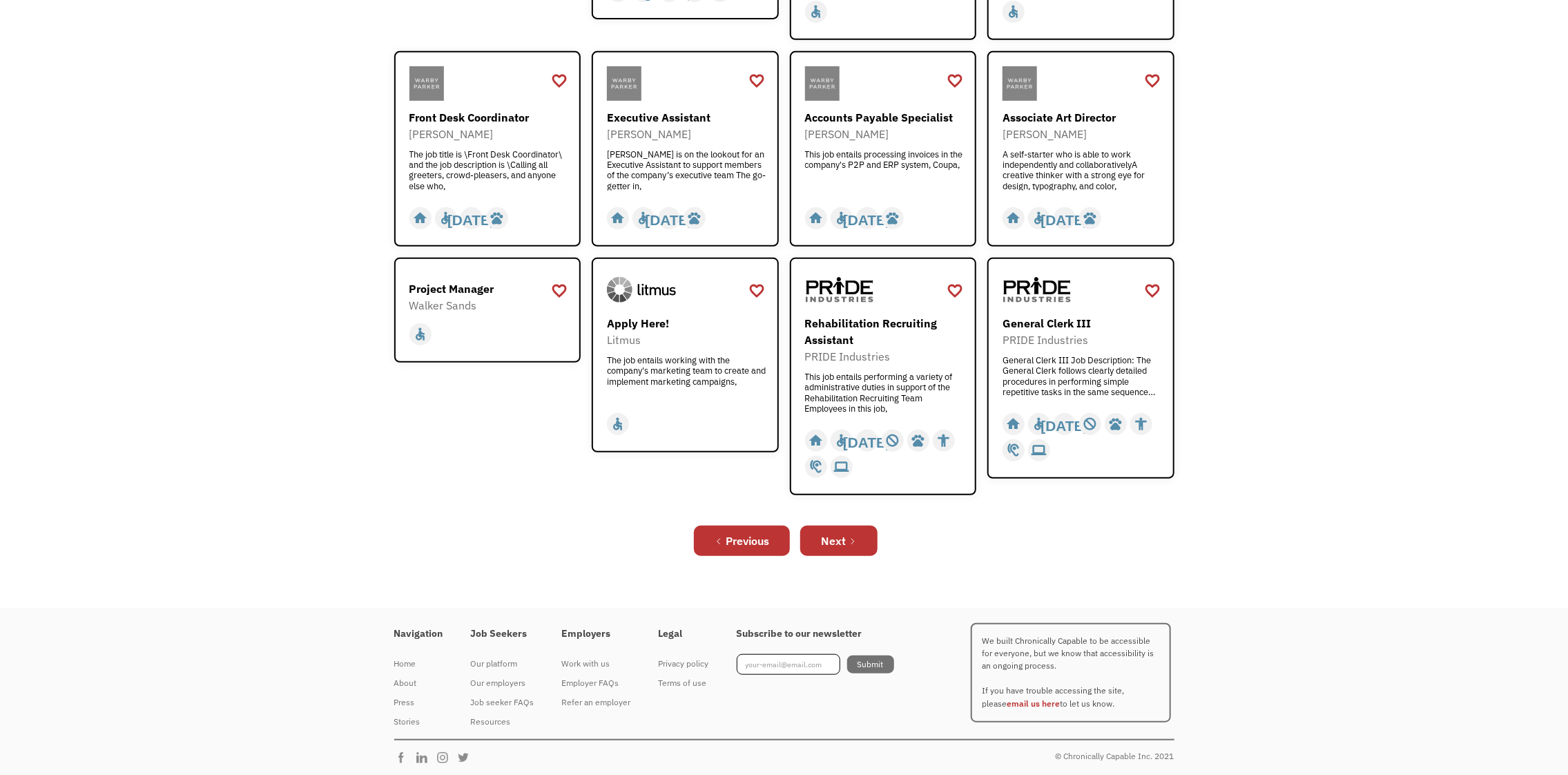
scroll to position [420, 0]
click at [859, 542] on link "Next" at bounding box center [838, 540] width 77 height 31
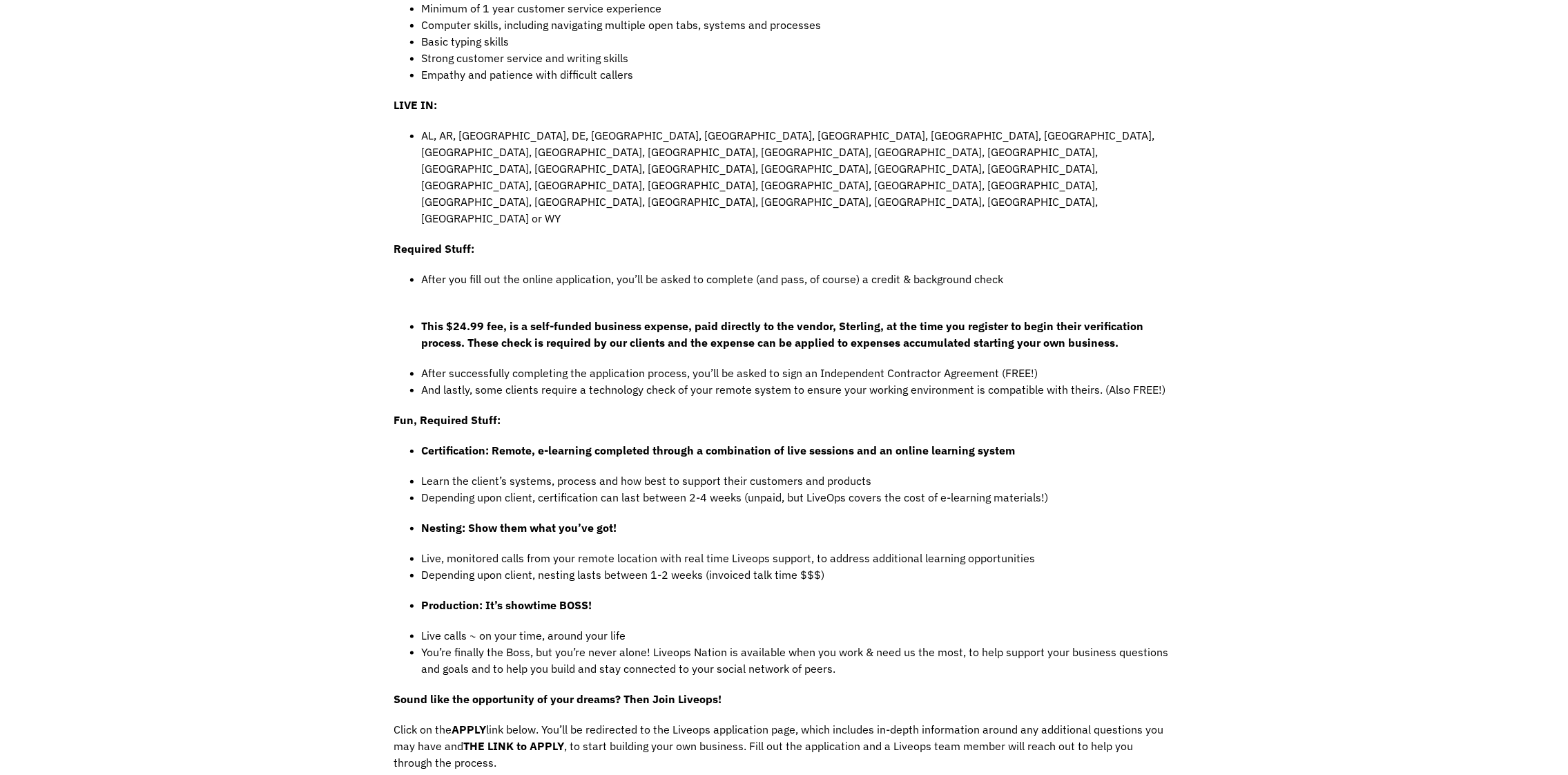
scroll to position [805, 0]
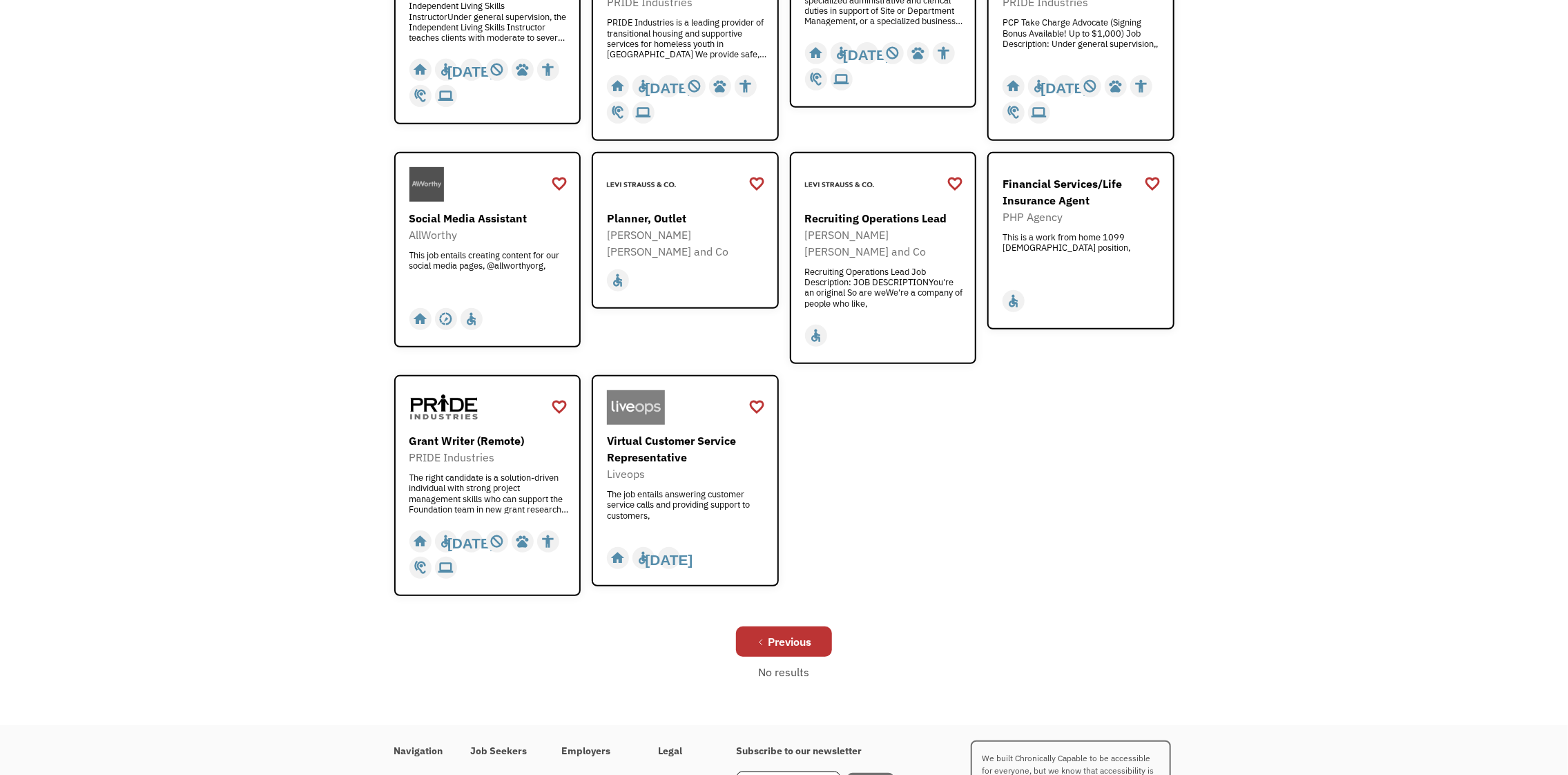
scroll to position [460, 0]
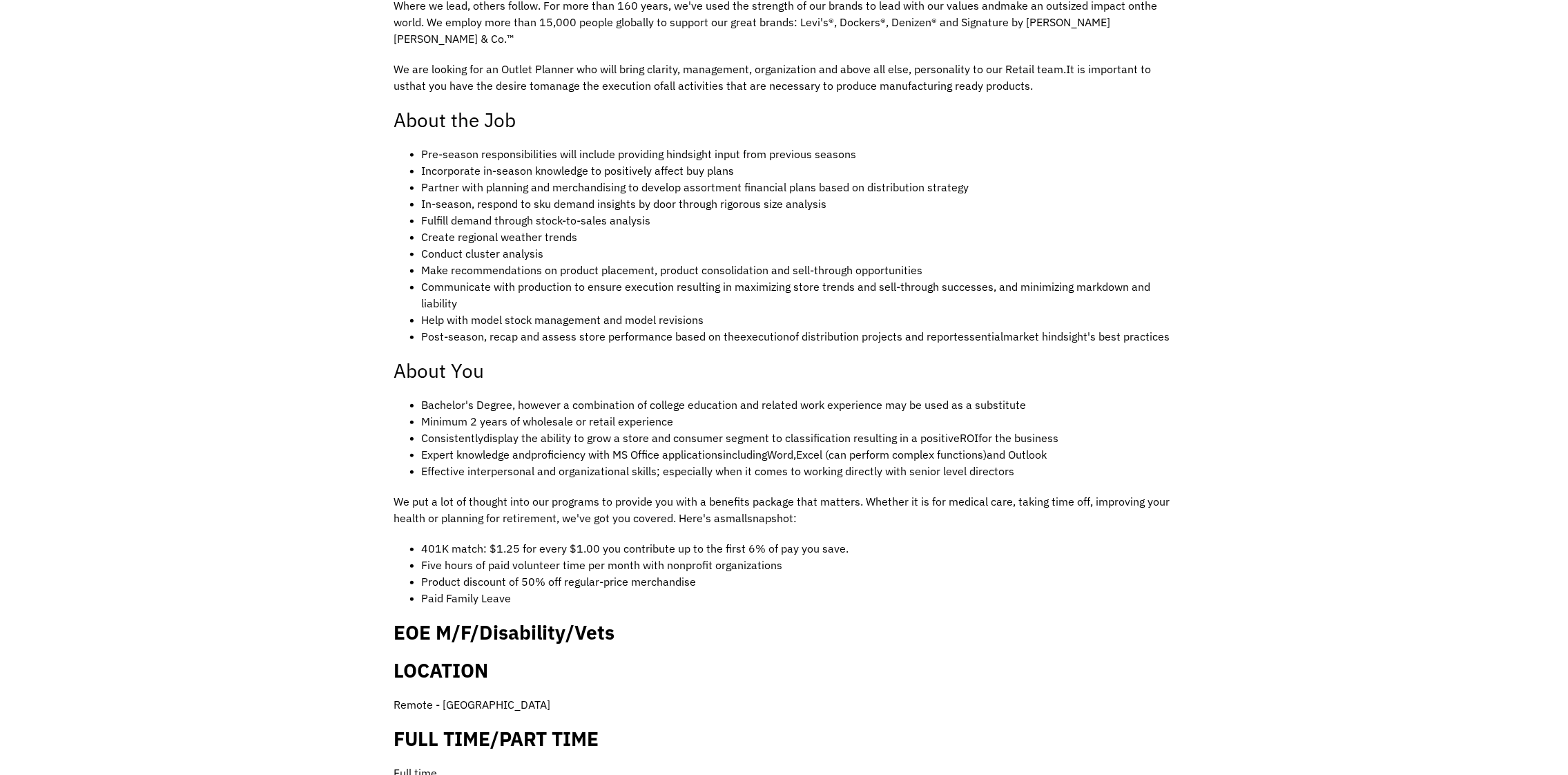
scroll to position [575, 0]
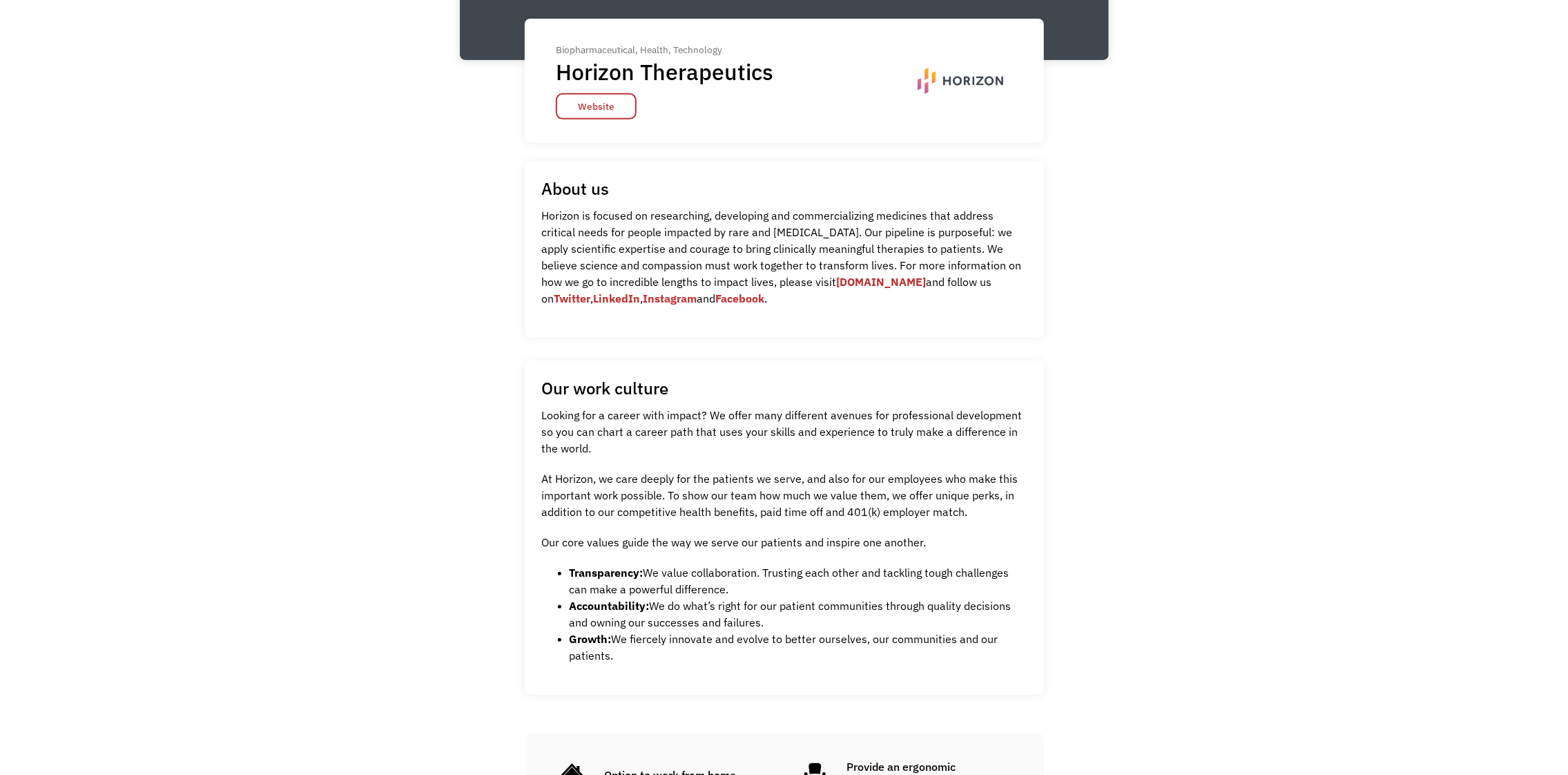
scroll to position [345, 0]
